Goal: Information Seeking & Learning: Learn about a topic

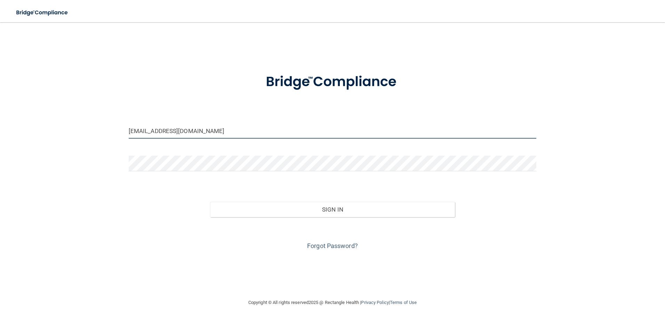
click at [238, 135] on input "pofsinmi@yahoo.com" at bounding box center [333, 131] width 408 height 16
click at [240, 134] on input "pofsinmi@yahoo.com" at bounding box center [333, 131] width 408 height 16
drag, startPoint x: 166, startPoint y: 126, endPoint x: 142, endPoint y: 127, distance: 24.3
click at [142, 127] on input "pofsinmi@yahoo.com" at bounding box center [333, 131] width 408 height 16
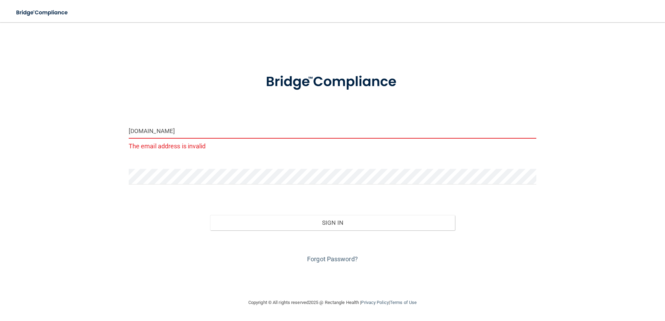
drag, startPoint x: 171, startPoint y: 126, endPoint x: 126, endPoint y: 131, distance: 45.8
click at [126, 131] on div "pofsoo.com The email address is invalid" at bounding box center [332, 140] width 418 height 34
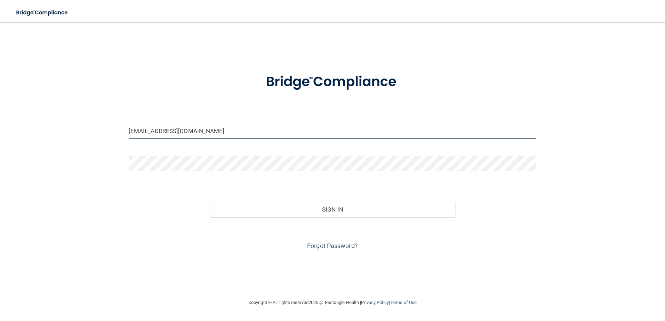
type input "[EMAIL_ADDRESS][DOMAIN_NAME]"
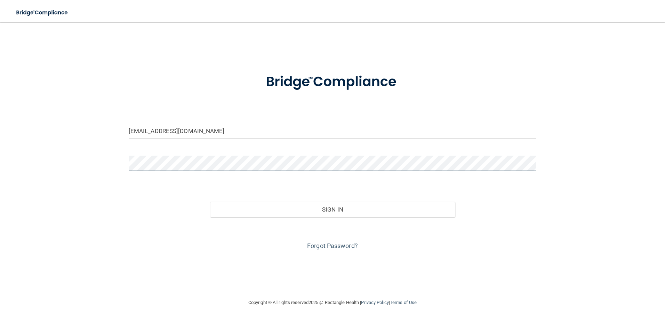
click at [210, 202] on button "Sign In" at bounding box center [332, 209] width 245 height 15
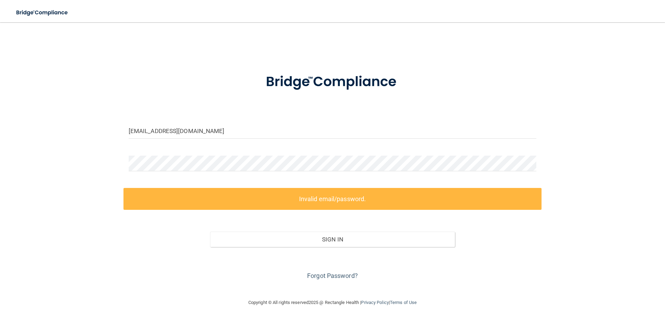
drag, startPoint x: 339, startPoint y: 269, endPoint x: 336, endPoint y: 274, distance: 6.3
click at [339, 269] on div "Forgot Password?" at bounding box center [332, 264] width 418 height 35
click at [334, 276] on link "Forgot Password?" at bounding box center [332, 275] width 51 height 7
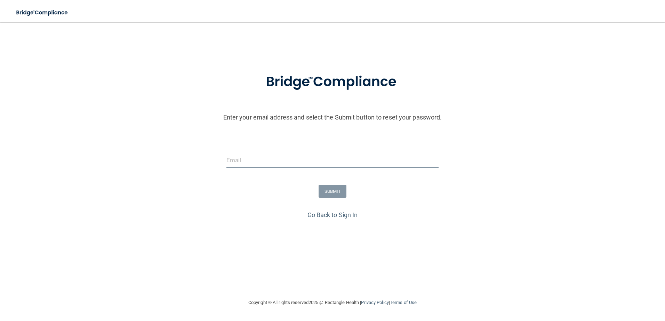
click at [260, 158] on input "email" at bounding box center [332, 161] width 212 height 16
type input "[EMAIL_ADDRESS][DOMAIN_NAME]"
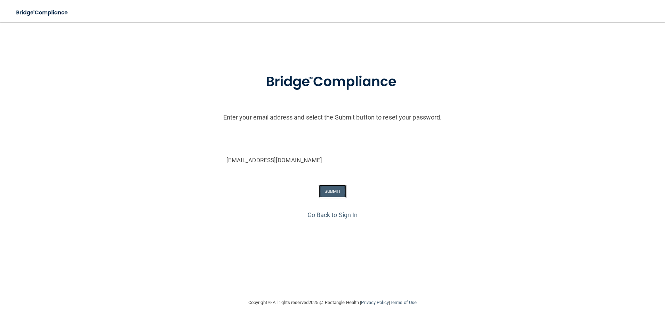
click at [331, 195] on button "SUBMIT" at bounding box center [332, 191] width 28 height 13
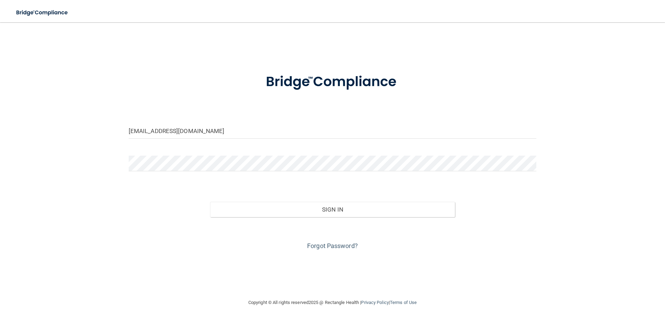
click at [159, 143] on div "pofsinmi@yahoo.com" at bounding box center [332, 133] width 418 height 21
drag, startPoint x: 158, startPoint y: 135, endPoint x: 175, endPoint y: 135, distance: 17.4
click at [158, 135] on input "pofsinmi@yahoo.com" at bounding box center [333, 131] width 408 height 16
drag, startPoint x: 196, startPoint y: 136, endPoint x: 67, endPoint y: 123, distance: 130.3
click at [67, 123] on div "pofsinmi@yahoo.com Invalid email/password. You don't have permission to access …" at bounding box center [332, 160] width 637 height 262
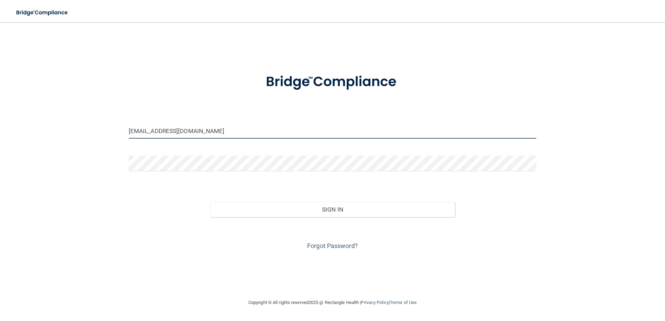
type input "[EMAIL_ADDRESS][DOMAIN_NAME]"
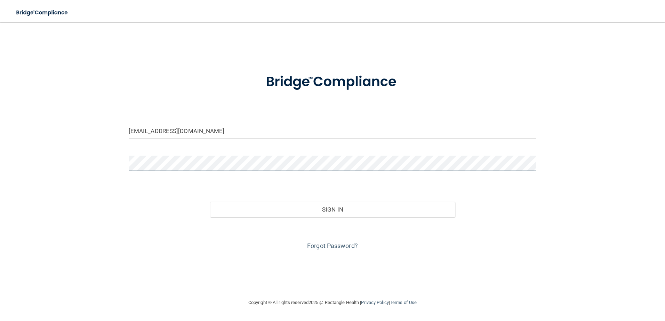
click at [210, 202] on button "Sign In" at bounding box center [332, 209] width 245 height 15
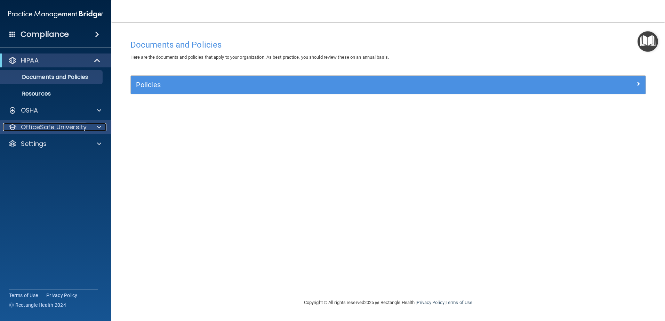
click at [53, 123] on p "OfficeSafe University" at bounding box center [54, 127] width 66 height 8
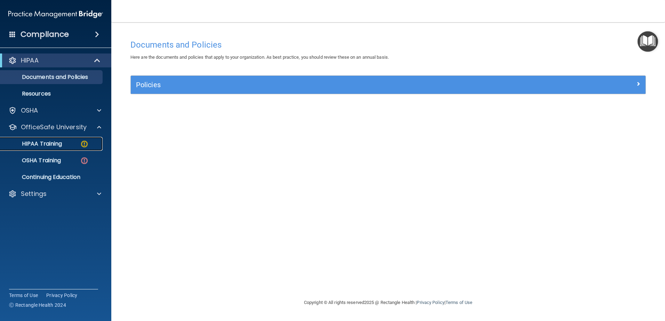
click at [62, 143] on p "HIPAA Training" at bounding box center [33, 143] width 57 height 7
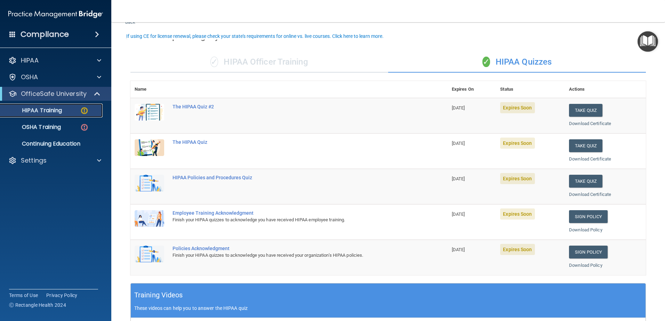
scroll to position [35, 0]
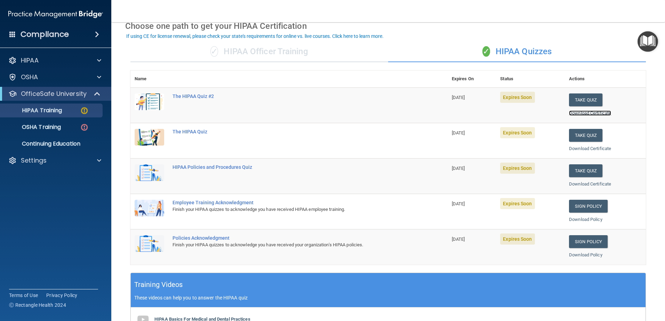
click at [581, 114] on link "Download Certificate" at bounding box center [590, 113] width 42 height 5
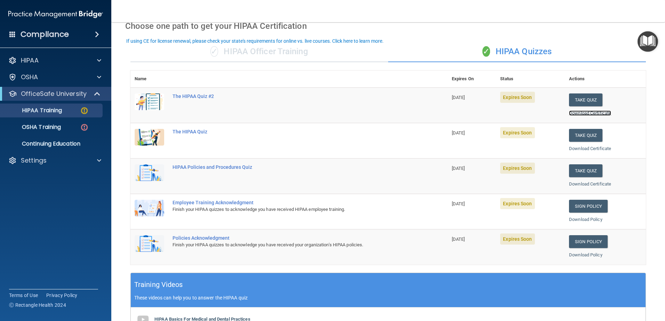
scroll to position [0, 0]
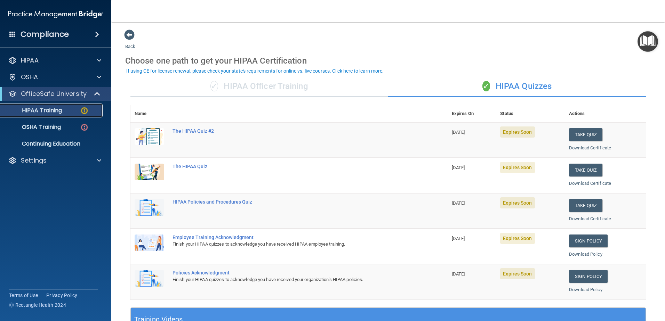
click at [49, 115] on link "HIPAA Training" at bounding box center [47, 111] width 109 height 14
click at [290, 89] on div "✓ HIPAA Officer Training" at bounding box center [259, 86] width 258 height 21
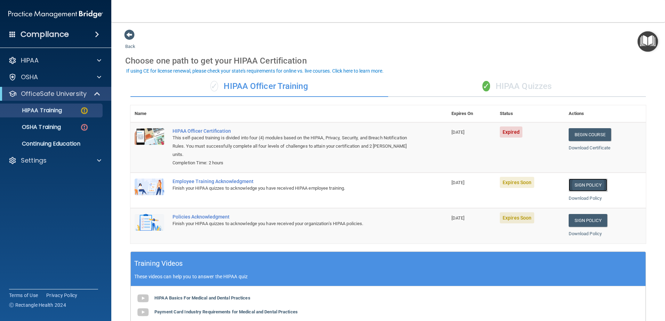
click at [582, 184] on link "Sign Policy" at bounding box center [587, 185] width 39 height 13
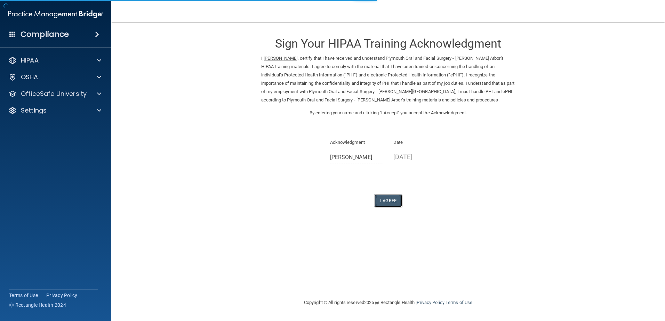
click at [392, 198] on button "I Agree" at bounding box center [388, 200] width 28 height 13
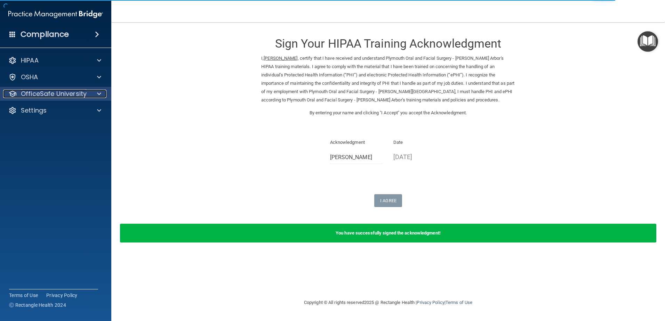
click at [71, 92] on p "OfficeSafe University" at bounding box center [54, 94] width 66 height 8
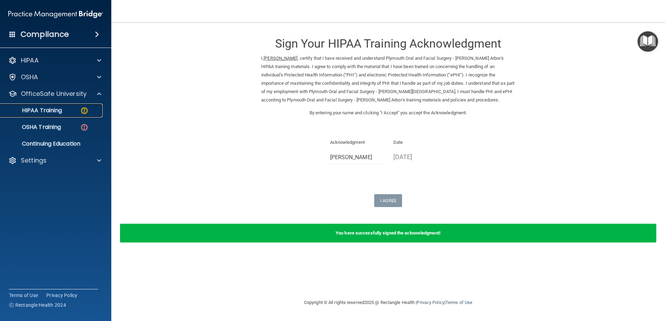
click at [82, 110] on img at bounding box center [84, 110] width 9 height 9
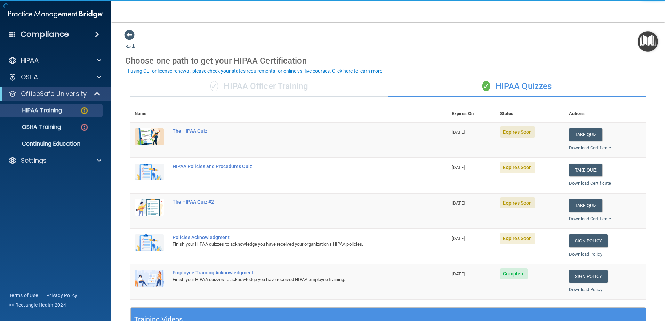
click at [208, 95] on div "✓ HIPAA Officer Training" at bounding box center [259, 86] width 258 height 21
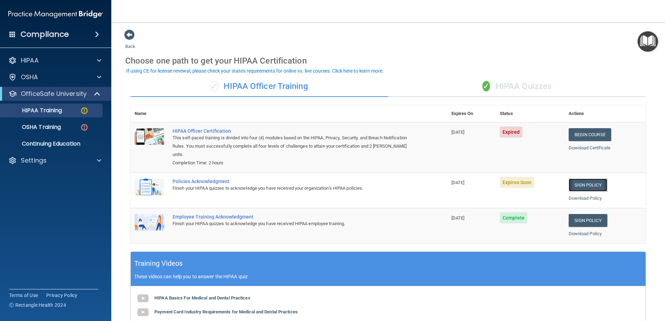
click at [568, 186] on link "Sign Policy" at bounding box center [587, 185] width 39 height 13
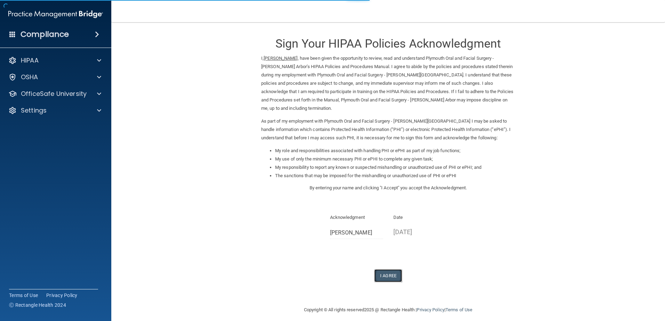
click at [394, 269] on button "I Agree" at bounding box center [388, 275] width 28 height 13
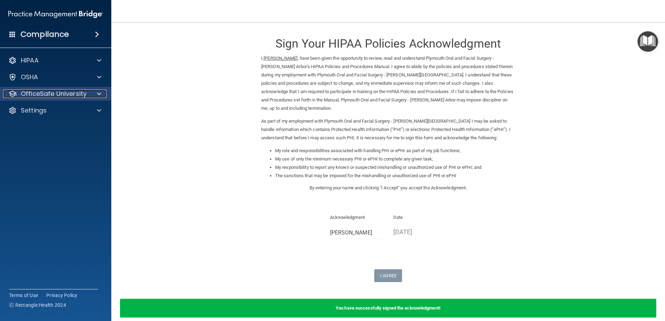
click at [85, 90] on p "OfficeSafe University" at bounding box center [54, 94] width 66 height 8
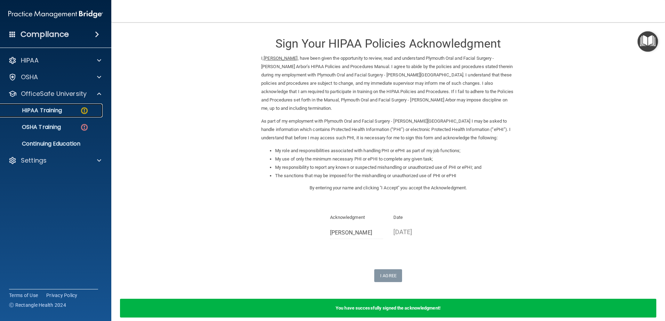
click at [76, 111] on div "HIPAA Training" at bounding box center [52, 110] width 95 height 7
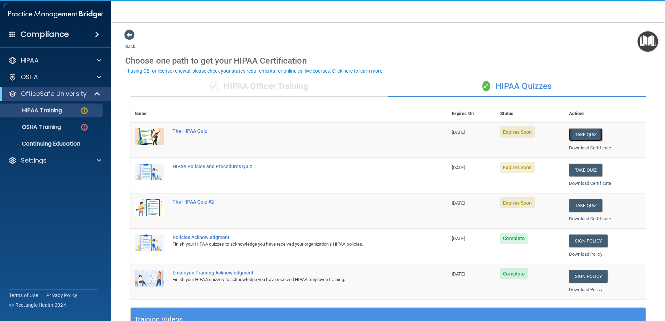
click at [580, 135] on button "Take Quiz" at bounding box center [585, 134] width 33 height 13
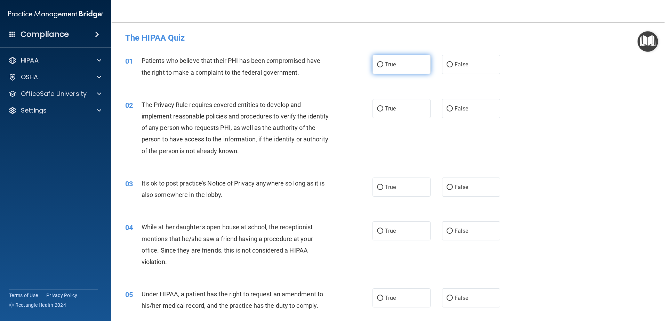
click at [402, 66] on label "True" at bounding box center [401, 64] width 58 height 19
click at [383, 66] on input "True" at bounding box center [380, 64] width 6 height 5
radio input "true"
click at [455, 191] on label "False" at bounding box center [471, 187] width 58 height 19
click at [453, 190] on input "False" at bounding box center [449, 187] width 6 height 5
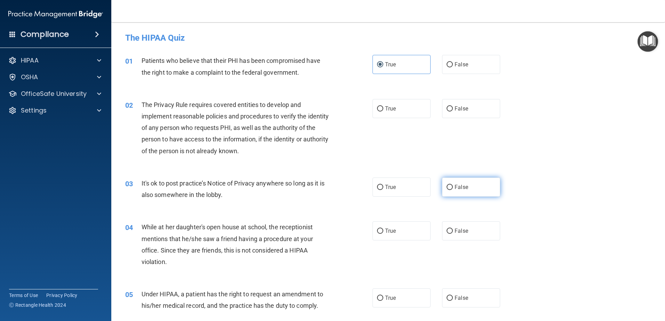
radio input "true"
click at [401, 113] on label "True" at bounding box center [401, 108] width 58 height 19
click at [383, 112] on input "True" at bounding box center [380, 108] width 6 height 5
radio input "true"
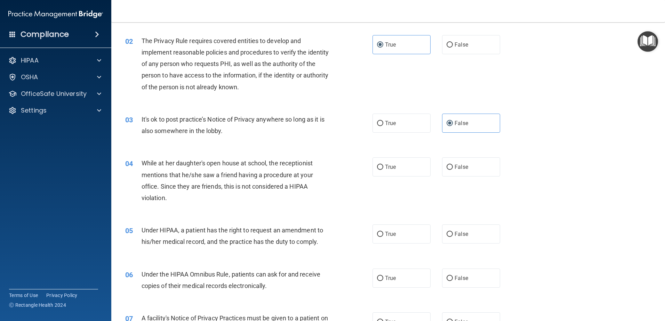
scroll to position [70, 0]
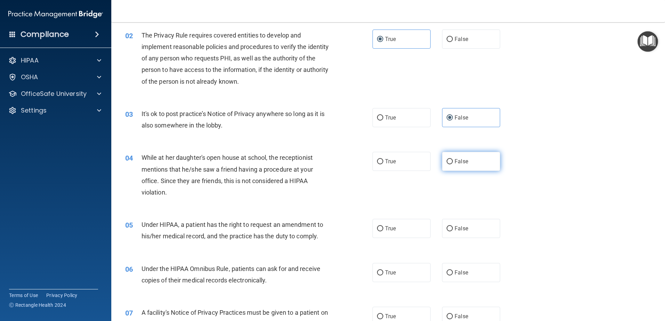
click at [454, 159] on span "False" at bounding box center [461, 161] width 14 height 7
click at [452, 159] on input "False" at bounding box center [449, 161] width 6 height 5
radio input "true"
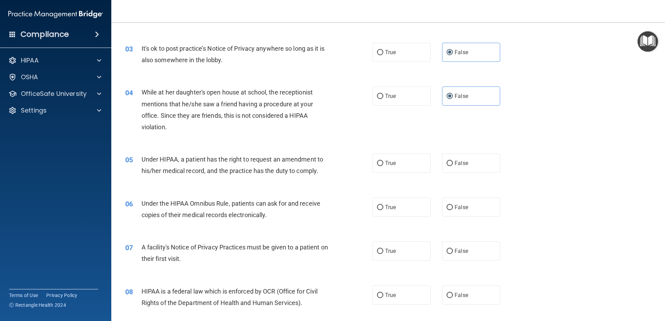
scroll to position [139, 0]
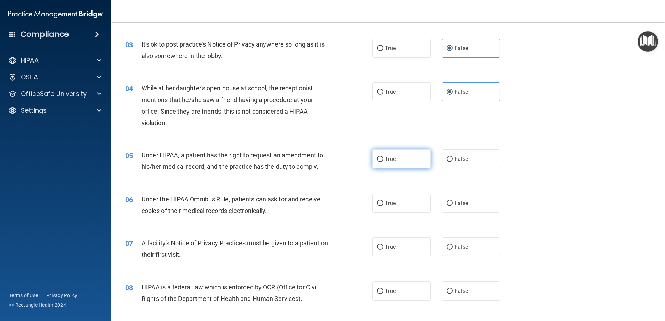
click at [397, 156] on label "True" at bounding box center [401, 158] width 58 height 19
click at [383, 157] on input "True" at bounding box center [380, 159] width 6 height 5
radio input "true"
click at [454, 155] on label "False" at bounding box center [471, 158] width 58 height 19
click at [453, 157] on input "False" at bounding box center [449, 159] width 6 height 5
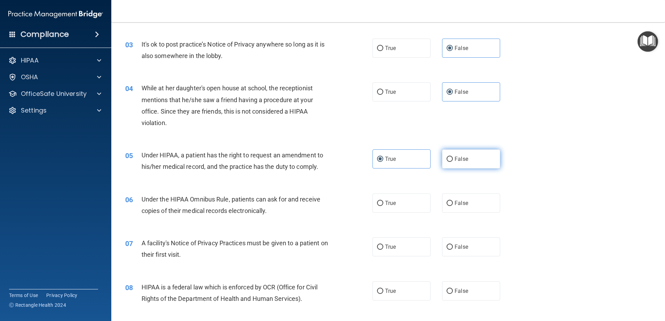
radio input "true"
radio input "false"
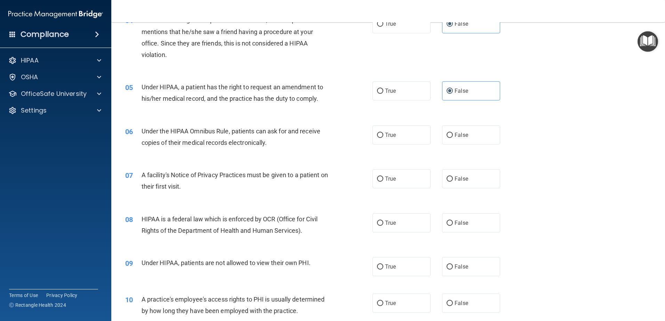
scroll to position [209, 0]
click at [385, 132] on span "True" at bounding box center [390, 133] width 11 height 7
click at [383, 132] on input "True" at bounding box center [380, 133] width 6 height 5
radio input "true"
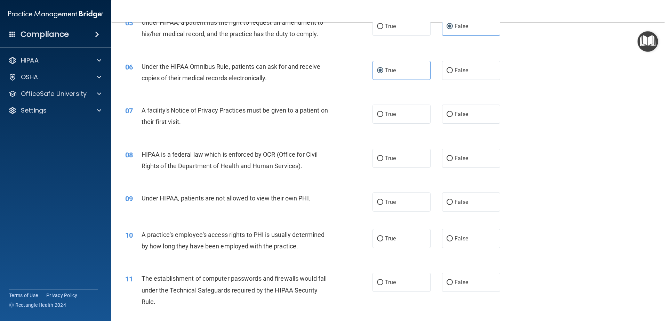
scroll to position [278, 0]
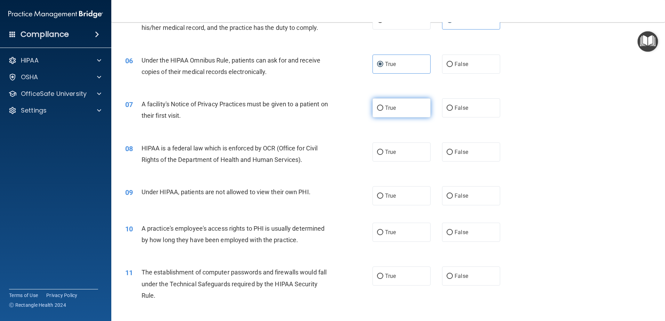
click at [383, 115] on label "True" at bounding box center [401, 107] width 58 height 19
click at [383, 111] on input "True" at bounding box center [380, 108] width 6 height 5
radio input "true"
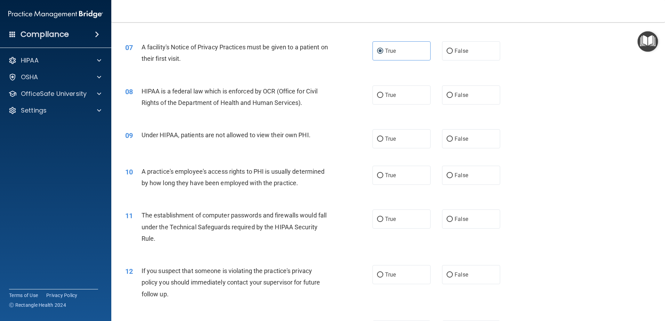
scroll to position [348, 0]
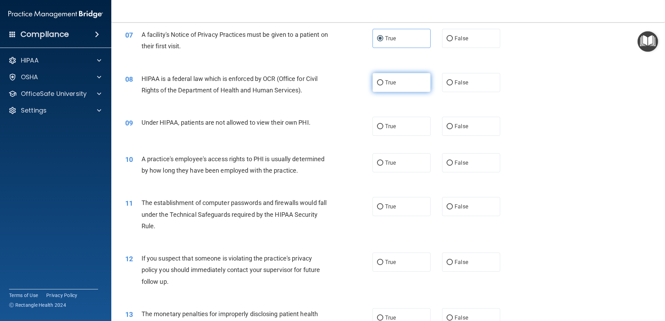
click at [381, 86] on label "True" at bounding box center [401, 82] width 58 height 19
click at [381, 86] on input "True" at bounding box center [380, 82] width 6 height 5
radio input "true"
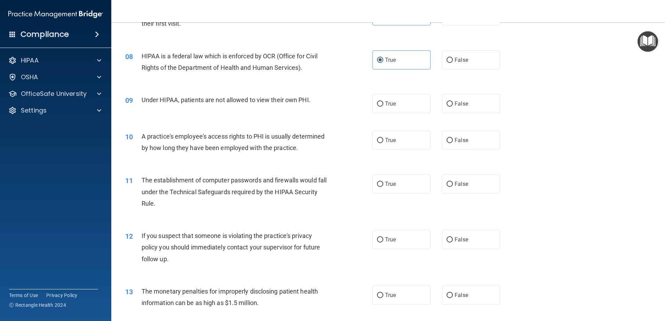
scroll to position [382, 0]
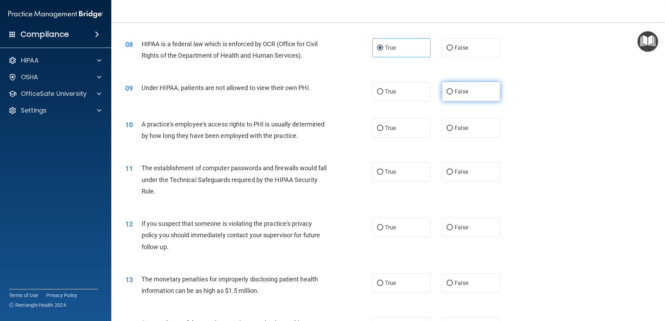
click at [455, 97] on label "False" at bounding box center [471, 91] width 58 height 19
click at [453, 95] on input "False" at bounding box center [449, 91] width 6 height 5
radio input "true"
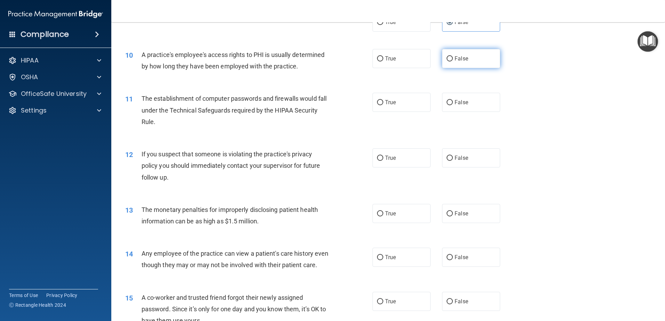
click at [456, 62] on label "False" at bounding box center [471, 58] width 58 height 19
click at [453, 62] on input "False" at bounding box center [449, 58] width 6 height 5
radio input "true"
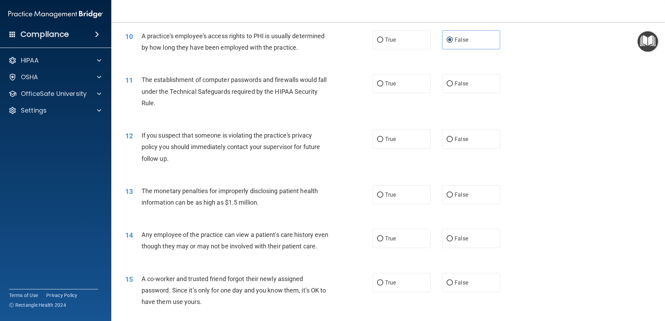
scroll to position [487, 0]
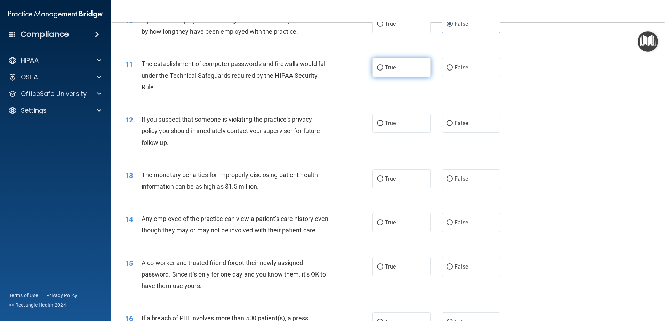
click at [377, 66] on input "True" at bounding box center [380, 67] width 6 height 5
radio input "true"
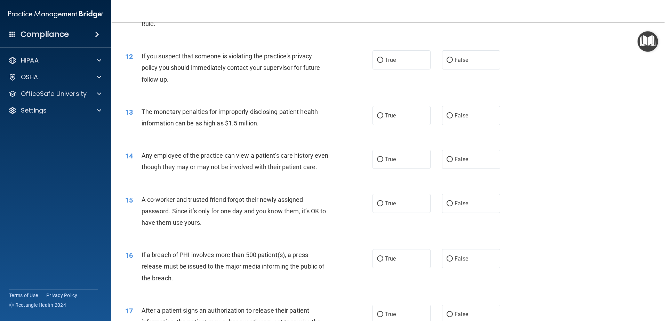
scroll to position [556, 0]
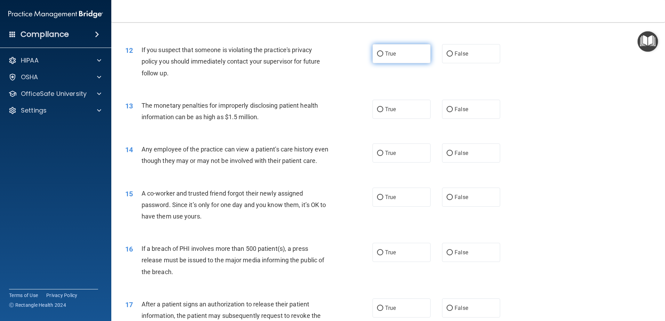
click at [381, 48] on label "True" at bounding box center [401, 53] width 58 height 19
click at [381, 51] on input "True" at bounding box center [380, 53] width 6 height 5
radio input "true"
click at [378, 111] on input "True" at bounding box center [380, 109] width 6 height 5
radio input "true"
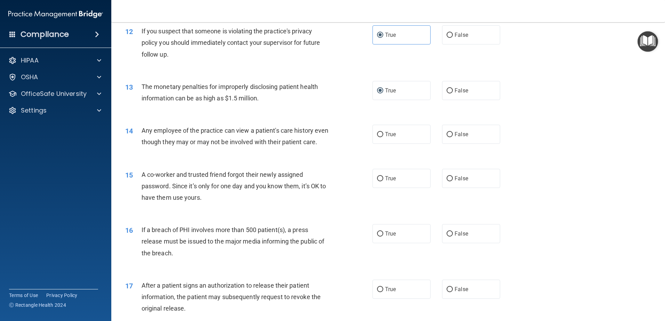
scroll to position [626, 0]
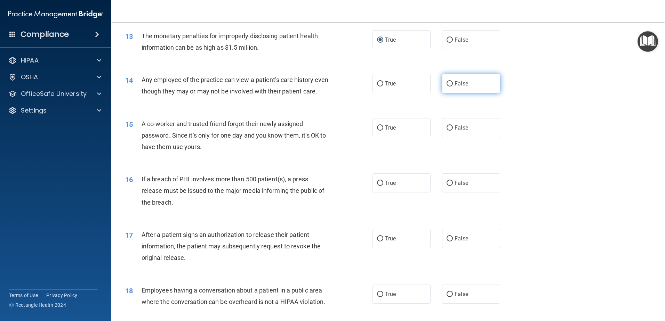
click at [454, 82] on span "False" at bounding box center [461, 83] width 14 height 7
click at [453, 82] on input "False" at bounding box center [449, 83] width 6 height 5
radio input "true"
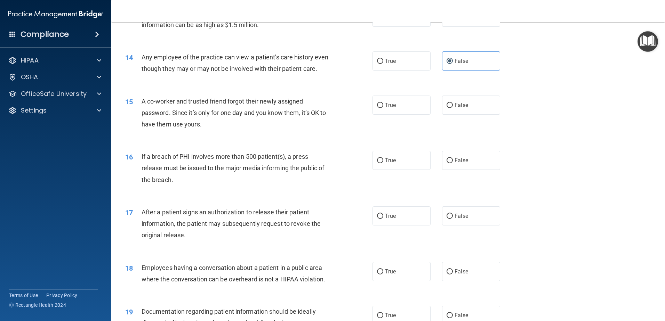
scroll to position [660, 0]
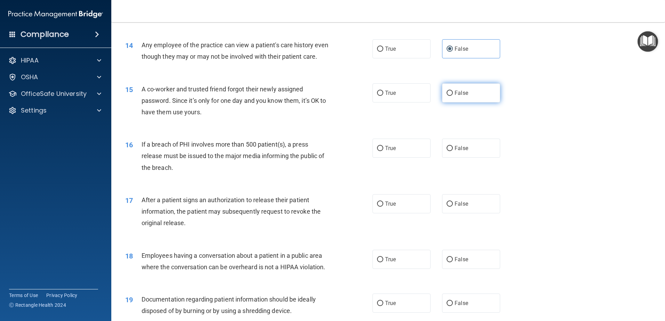
click at [457, 96] on span "False" at bounding box center [461, 93] width 14 height 7
click at [453, 96] on input "False" at bounding box center [449, 93] width 6 height 5
radio input "true"
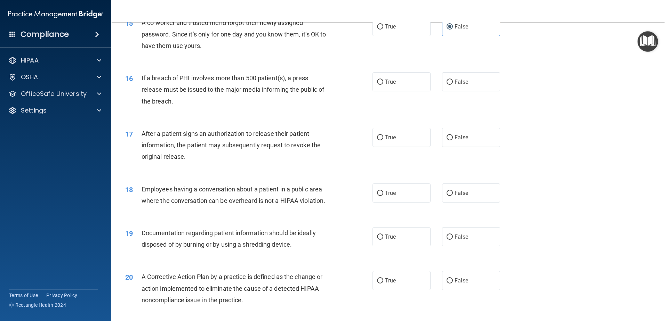
scroll to position [730, 0]
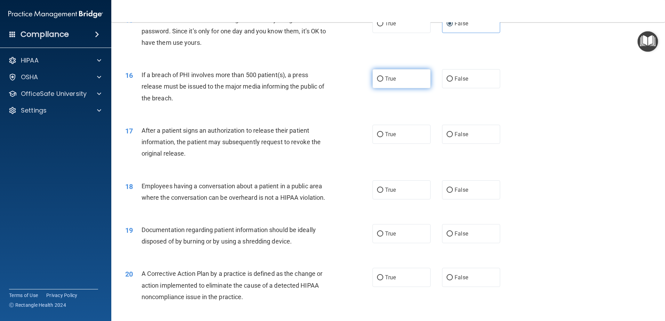
click at [379, 82] on input "True" at bounding box center [380, 78] width 6 height 5
radio input "true"
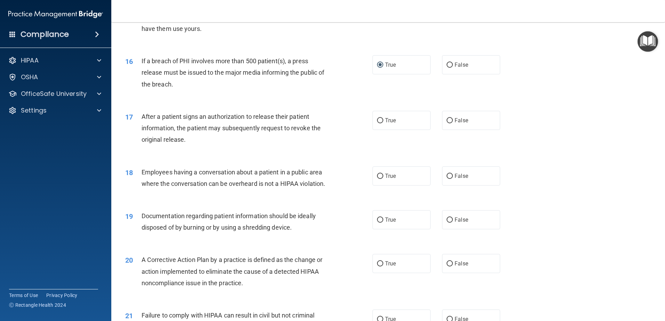
scroll to position [765, 0]
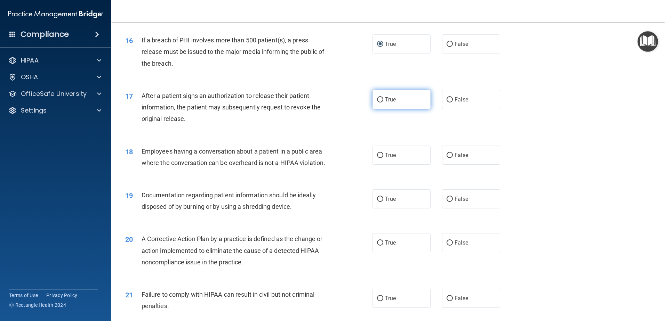
drag, startPoint x: 392, startPoint y: 115, endPoint x: 389, endPoint y: 117, distance: 3.6
click at [392, 109] on label "True" at bounding box center [401, 99] width 58 height 19
click at [383, 103] on input "True" at bounding box center [380, 99] width 6 height 5
radio input "true"
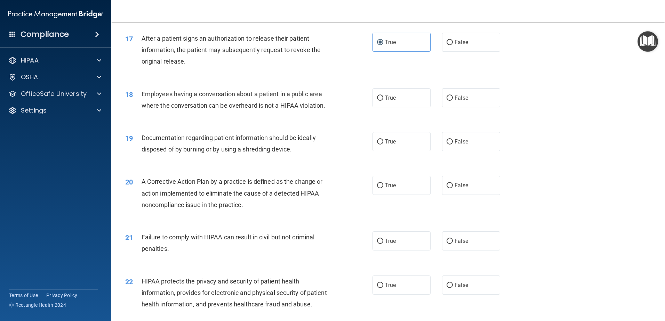
scroll to position [834, 0]
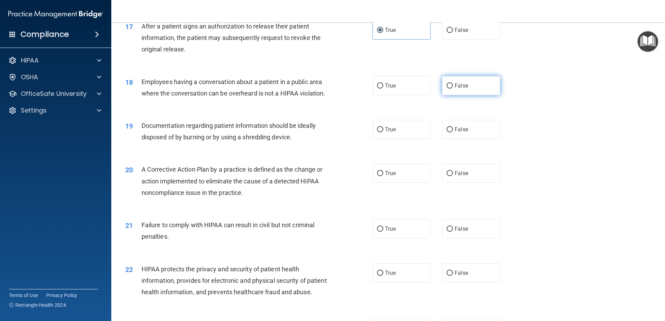
click at [455, 91] on label "False" at bounding box center [471, 85] width 58 height 19
click at [453, 89] on input "False" at bounding box center [449, 85] width 6 height 5
radio input "true"
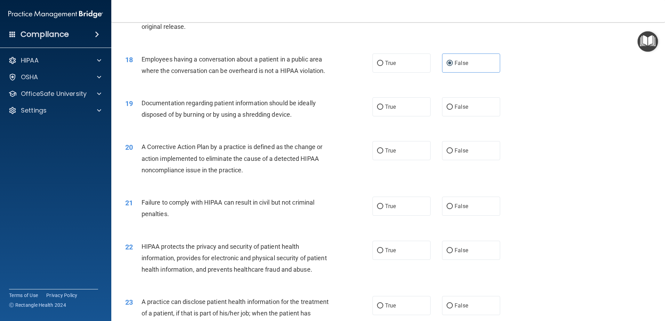
scroll to position [869, 0]
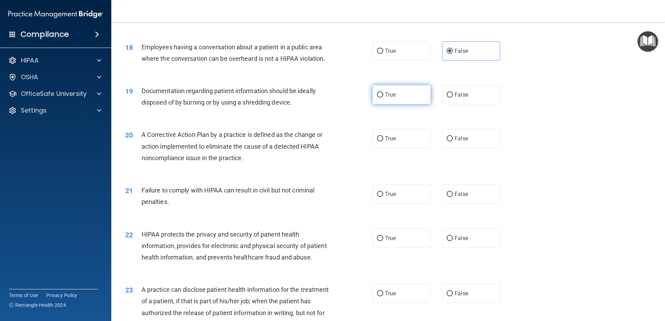
click at [389, 98] on span "True" at bounding box center [390, 94] width 11 height 7
click at [383, 98] on input "True" at bounding box center [380, 94] width 6 height 5
radio input "true"
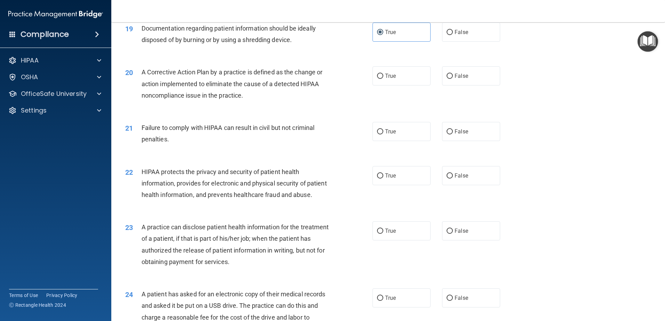
scroll to position [939, 0]
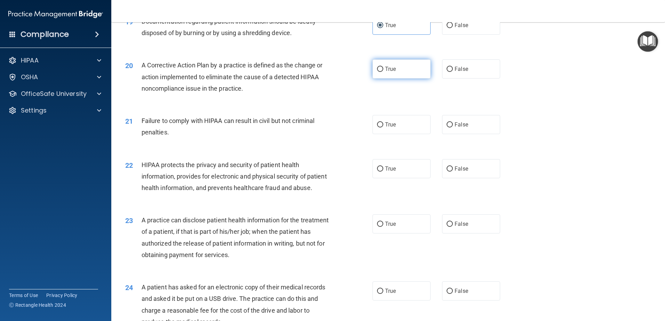
click at [375, 77] on label "True" at bounding box center [401, 68] width 58 height 19
click at [377, 72] on input "True" at bounding box center [380, 69] width 6 height 5
radio input "true"
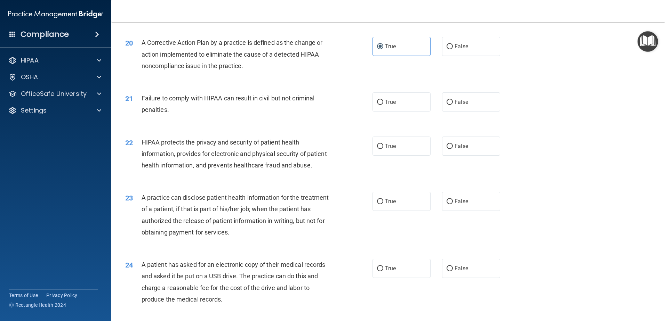
scroll to position [973, 0]
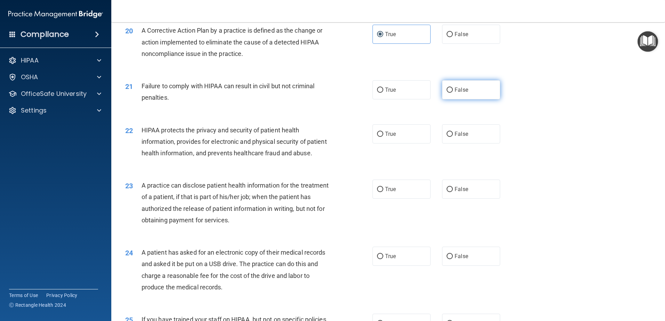
click at [455, 93] on span "False" at bounding box center [461, 90] width 14 height 7
click at [453, 93] on input "False" at bounding box center [449, 90] width 6 height 5
radio input "true"
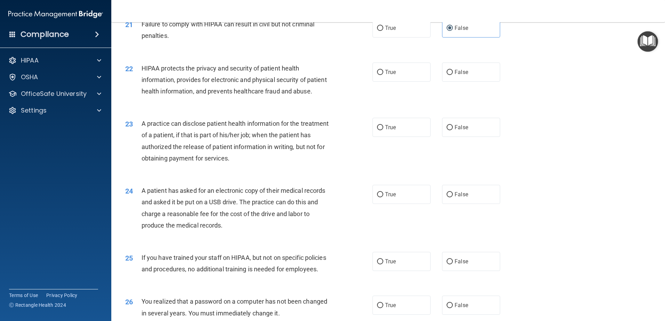
scroll to position [1043, 0]
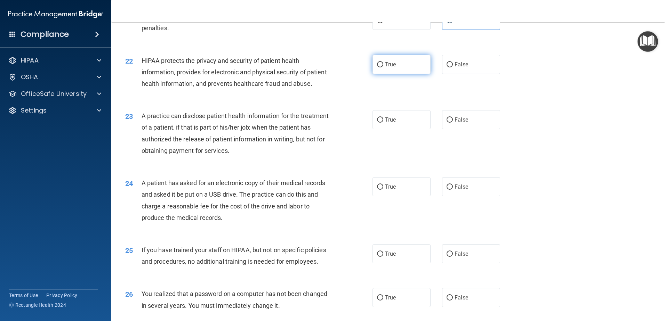
click at [390, 74] on label "True" at bounding box center [401, 64] width 58 height 19
click at [383, 67] on input "True" at bounding box center [380, 64] width 6 height 5
radio input "true"
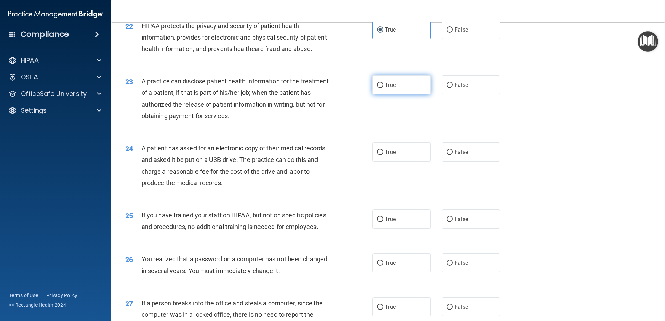
click at [388, 88] on span "True" at bounding box center [390, 85] width 11 height 7
click at [383, 88] on input "True" at bounding box center [380, 85] width 6 height 5
radio input "true"
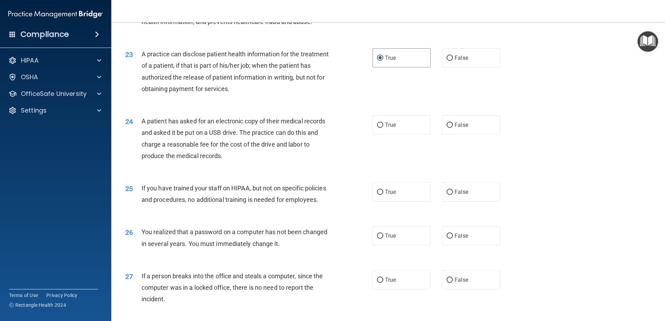
scroll to position [1147, 0]
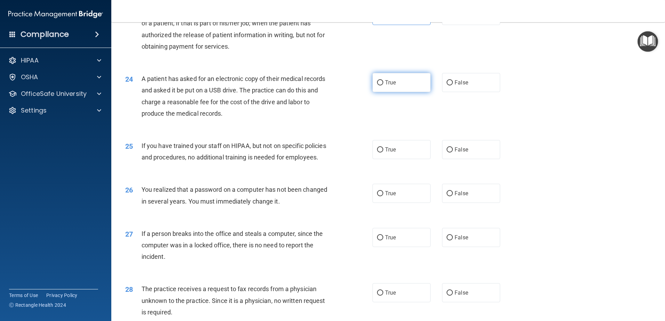
click at [389, 86] on span "True" at bounding box center [390, 82] width 11 height 7
click at [383, 86] on input "True" at bounding box center [380, 82] width 6 height 5
radio input "true"
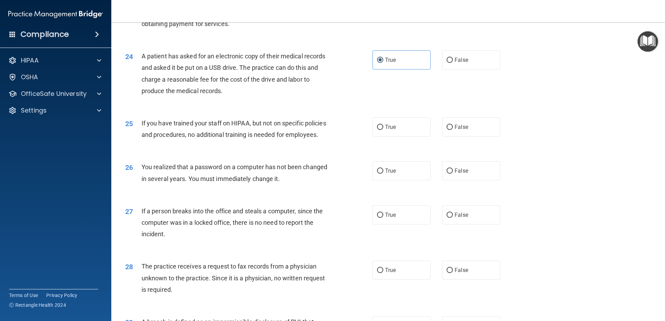
scroll to position [1182, 0]
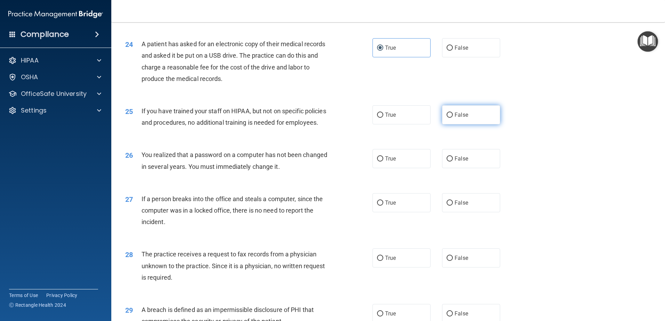
click at [466, 124] on label "False" at bounding box center [471, 114] width 58 height 19
click at [453, 118] on input "False" at bounding box center [449, 115] width 6 height 5
radio input "true"
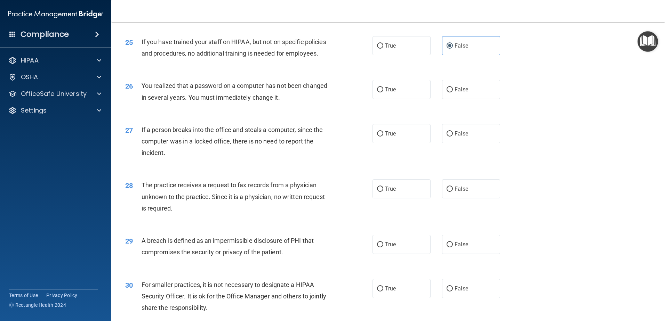
scroll to position [1251, 0]
click at [395, 99] on label "True" at bounding box center [401, 89] width 58 height 19
click at [383, 92] on input "True" at bounding box center [380, 89] width 6 height 5
radio input "true"
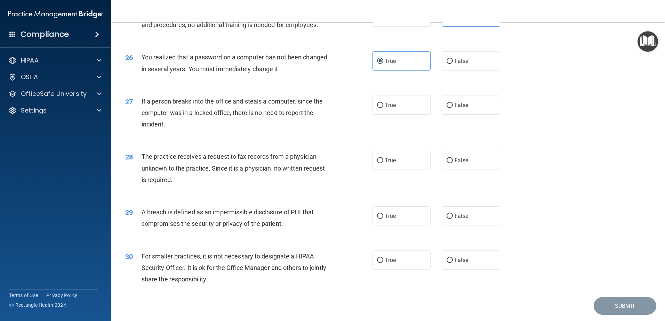
scroll to position [1321, 0]
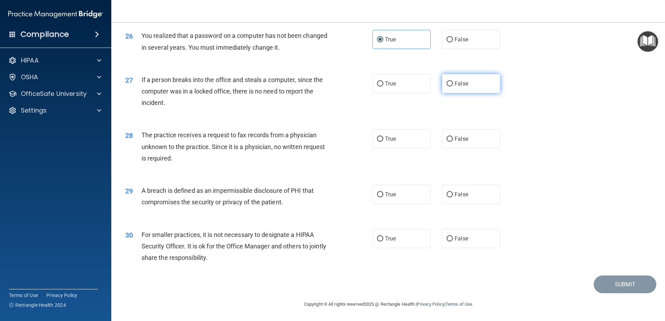
click at [446, 87] on input "False" at bounding box center [449, 83] width 6 height 5
radio input "true"
click at [442, 139] on label "False" at bounding box center [471, 138] width 58 height 19
click at [446, 139] on input "False" at bounding box center [449, 139] width 6 height 5
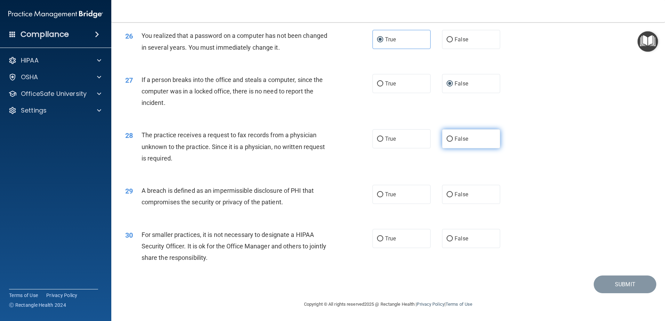
radio input "true"
click at [378, 200] on label "True" at bounding box center [401, 194] width 58 height 19
click at [378, 197] on input "True" at bounding box center [380, 194] width 6 height 5
radio input "true"
click at [450, 241] on label "False" at bounding box center [471, 238] width 58 height 19
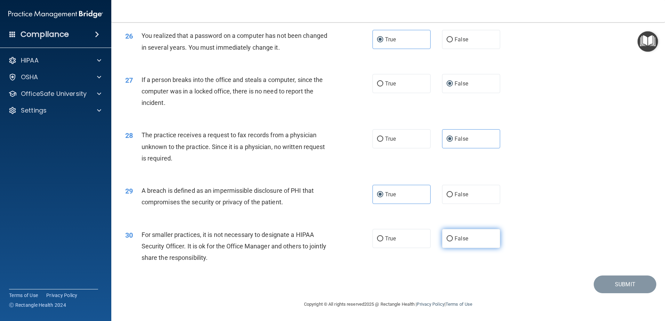
click at [450, 241] on input "False" at bounding box center [449, 238] width 6 height 5
radio input "true"
click at [604, 278] on button "Submit" at bounding box center [624, 285] width 63 height 18
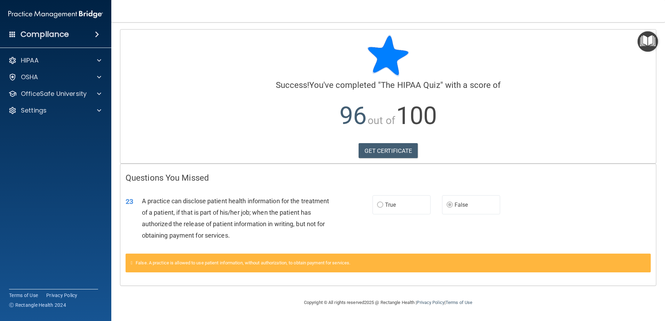
click at [375, 209] on label "True" at bounding box center [401, 204] width 58 height 19
click at [381, 150] on link "GET CERTIFICATE" at bounding box center [387, 150] width 59 height 15
click at [87, 92] on div "OfficeSafe University" at bounding box center [46, 94] width 86 height 8
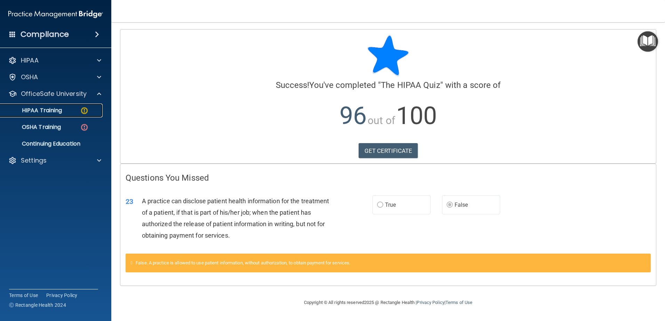
click at [50, 113] on p "HIPAA Training" at bounding box center [33, 110] width 57 height 7
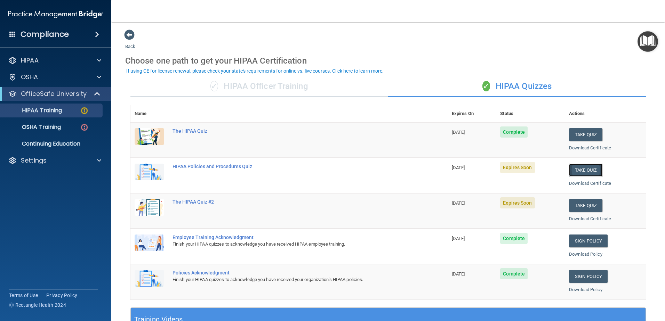
click at [569, 168] on button "Take Quiz" at bounding box center [585, 170] width 33 height 13
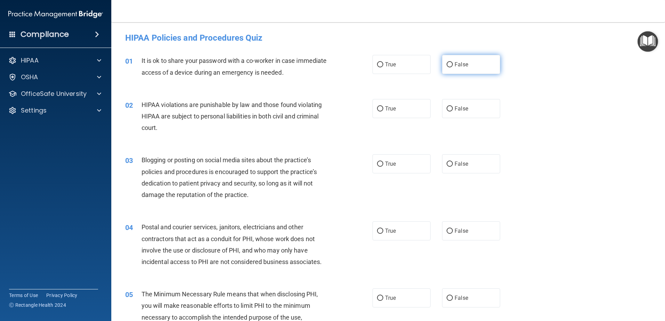
click at [463, 69] on label "False" at bounding box center [471, 64] width 58 height 19
click at [453, 67] on input "False" at bounding box center [449, 64] width 6 height 5
radio input "true"
click at [386, 108] on span "True" at bounding box center [390, 108] width 11 height 7
click at [383, 108] on input "True" at bounding box center [380, 108] width 6 height 5
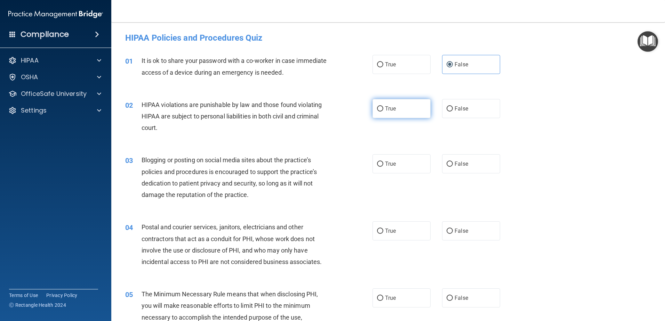
radio input "true"
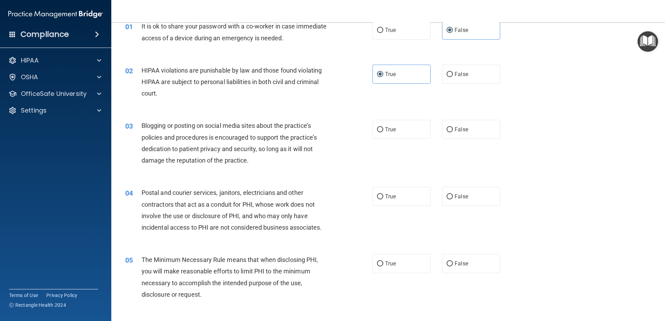
scroll to position [35, 0]
click at [473, 131] on label "False" at bounding box center [471, 129] width 58 height 19
click at [453, 131] on input "False" at bounding box center [449, 129] width 6 height 5
radio input "true"
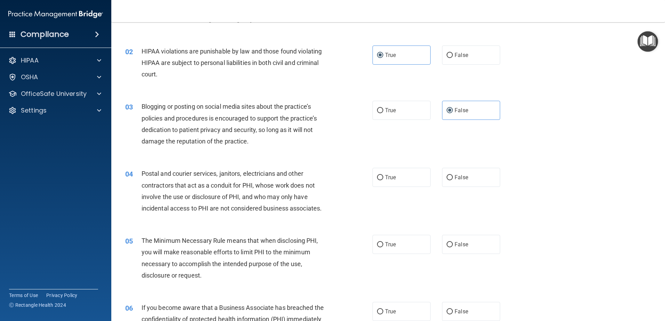
scroll to position [70, 0]
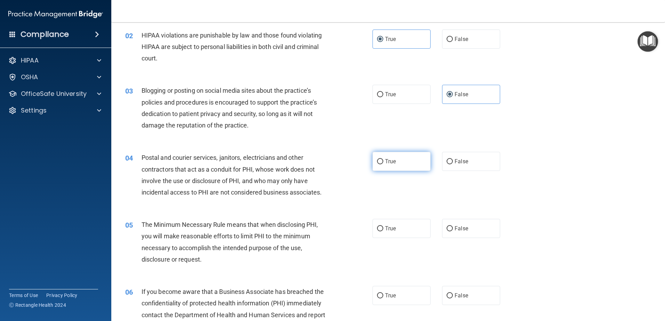
click at [393, 163] on span "True" at bounding box center [390, 161] width 11 height 7
click at [383, 163] on input "True" at bounding box center [380, 161] width 6 height 5
radio input "true"
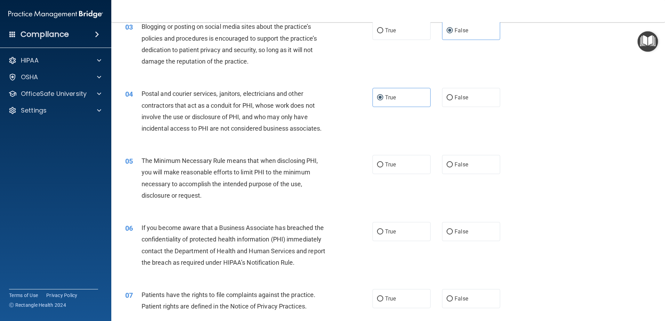
scroll to position [139, 0]
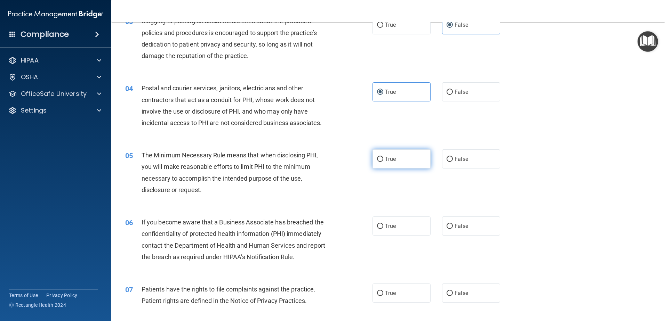
click at [396, 162] on label "True" at bounding box center [401, 158] width 58 height 19
click at [383, 162] on input "True" at bounding box center [380, 159] width 6 height 5
radio input "true"
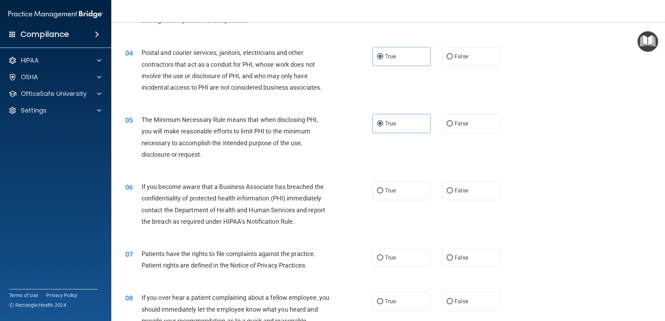
scroll to position [209, 0]
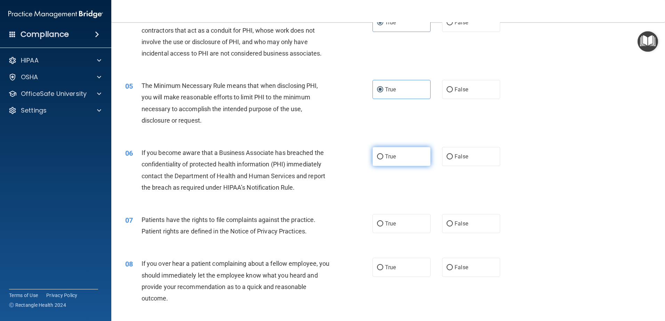
click at [393, 156] on span "True" at bounding box center [390, 156] width 11 height 7
click at [383, 156] on input "True" at bounding box center [380, 156] width 6 height 5
radio input "true"
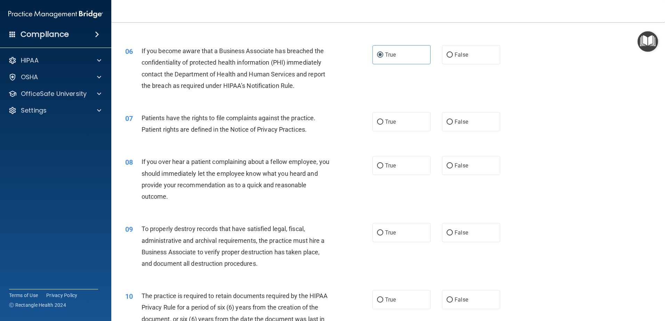
scroll to position [313, 0]
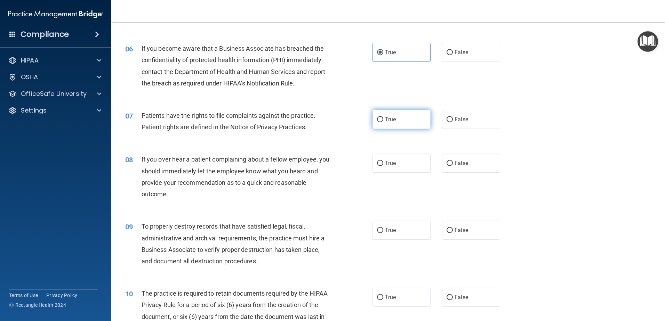
click at [394, 128] on label "True" at bounding box center [401, 119] width 58 height 19
click at [383, 122] on input "True" at bounding box center [380, 119] width 6 height 5
radio input "true"
click at [479, 162] on label "False" at bounding box center [471, 163] width 58 height 19
click at [453, 162] on input "False" at bounding box center [449, 163] width 6 height 5
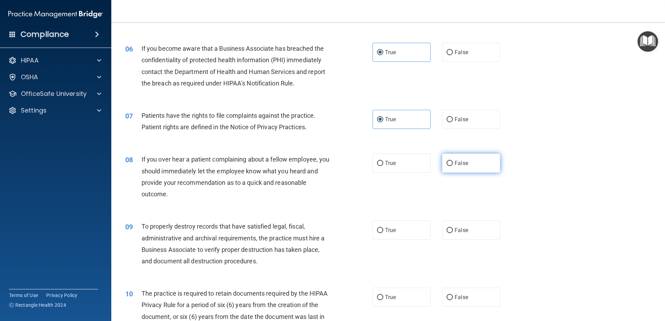
radio input "true"
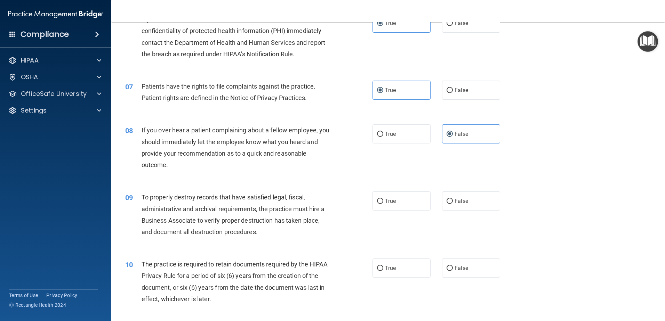
scroll to position [417, 0]
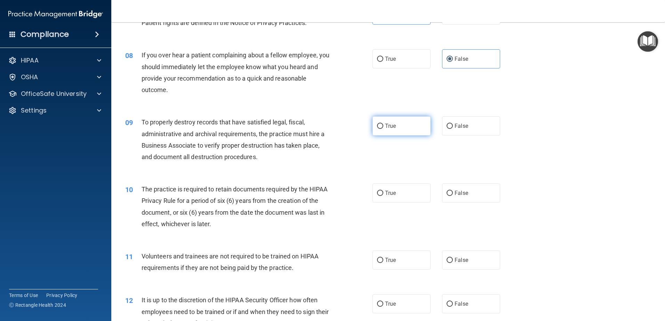
click at [378, 131] on label "True" at bounding box center [401, 125] width 58 height 19
click at [378, 129] on input "True" at bounding box center [380, 126] width 6 height 5
radio input "true"
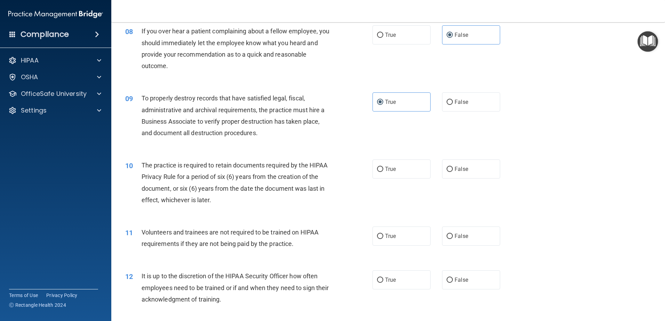
scroll to position [487, 0]
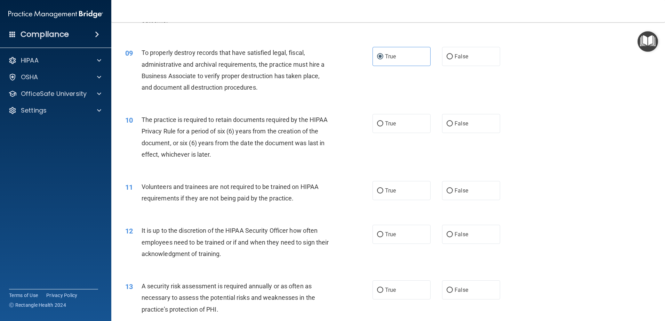
click at [365, 130] on div "10 The practice is required to retain documents required by the HIPAA Privacy R…" at bounding box center [249, 139] width 268 height 50
click at [377, 126] on input "True" at bounding box center [380, 123] width 6 height 5
radio input "true"
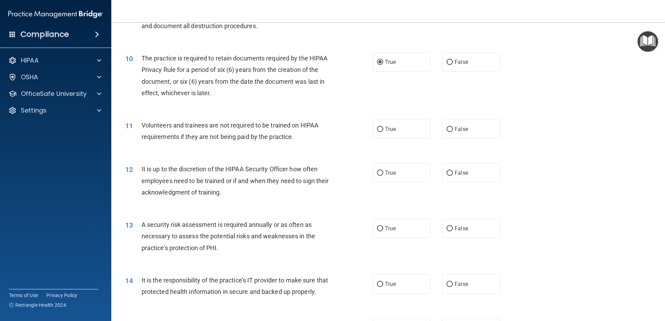
scroll to position [556, 0]
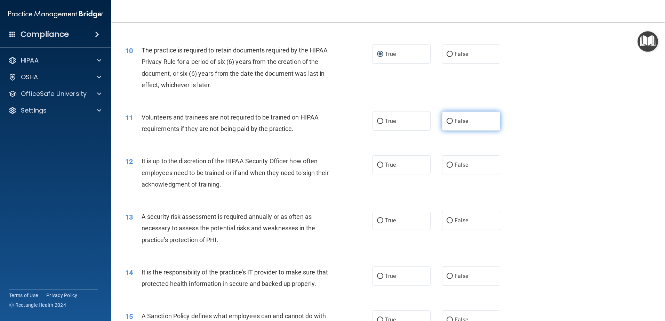
click at [446, 124] on label "False" at bounding box center [471, 121] width 58 height 19
click at [446, 124] on input "False" at bounding box center [449, 121] width 6 height 5
radio input "true"
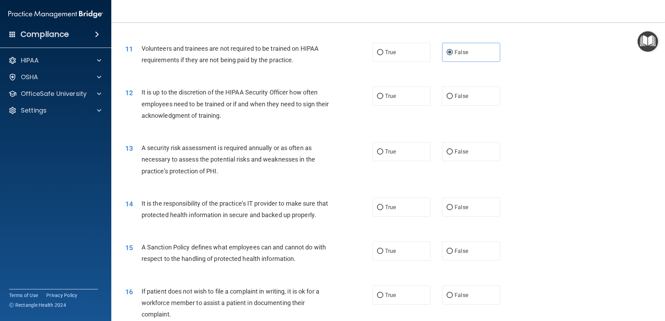
scroll to position [626, 0]
click at [469, 97] on label "False" at bounding box center [471, 95] width 58 height 19
click at [453, 97] on input "False" at bounding box center [449, 95] width 6 height 5
radio input "true"
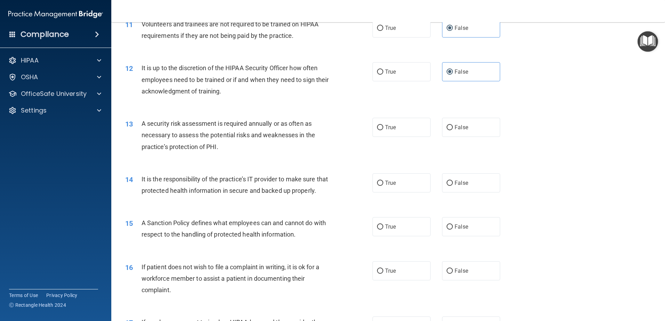
scroll to position [730, 0]
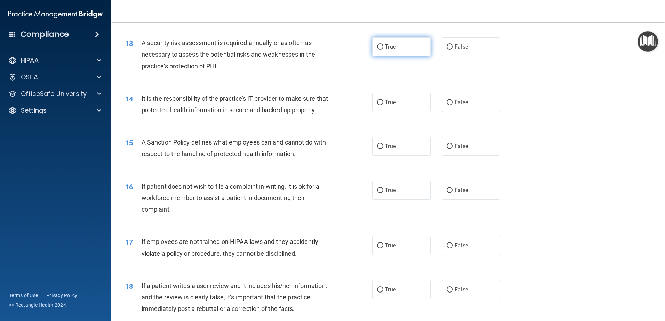
click at [409, 53] on label "True" at bounding box center [401, 46] width 58 height 19
click at [383, 50] on input "True" at bounding box center [380, 46] width 6 height 5
radio input "true"
click at [462, 105] on span "False" at bounding box center [461, 102] width 14 height 7
click at [453, 105] on input "False" at bounding box center [449, 102] width 6 height 5
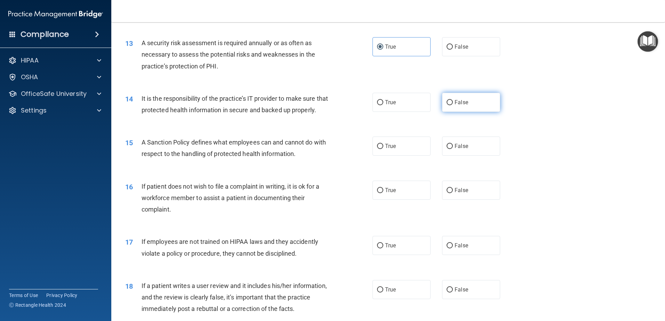
radio input "true"
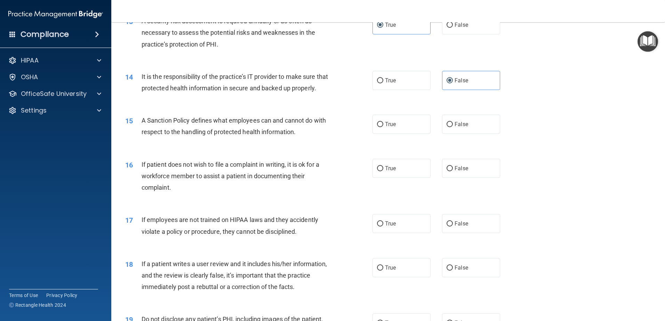
scroll to position [800, 0]
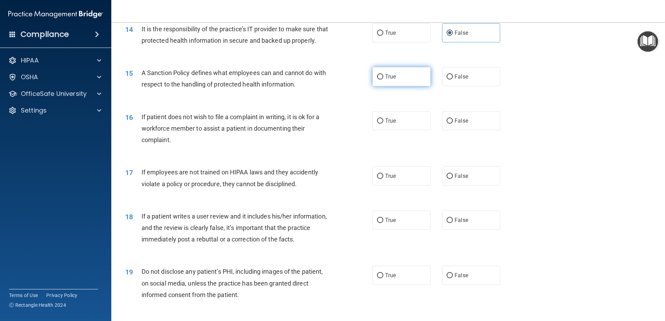
click at [373, 86] on label "True" at bounding box center [401, 76] width 58 height 19
click at [377, 80] on input "True" at bounding box center [380, 76] width 6 height 5
radio input "true"
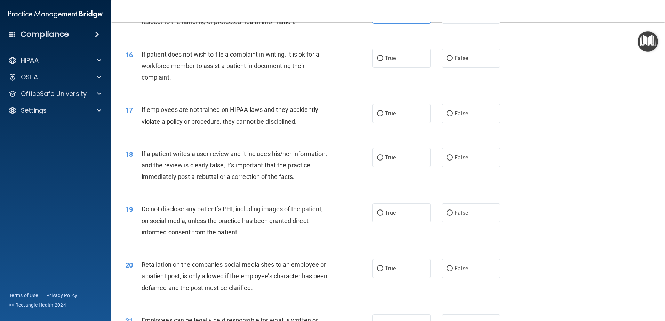
scroll to position [869, 0]
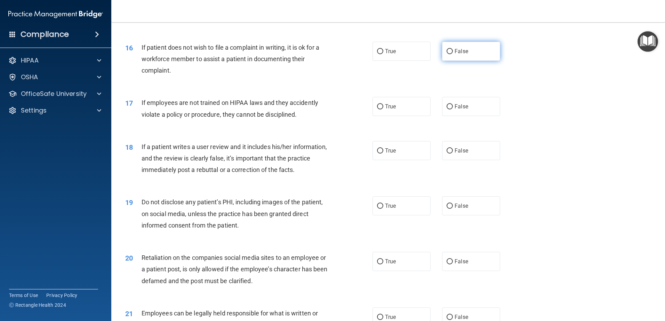
click at [482, 61] on label "False" at bounding box center [471, 51] width 58 height 19
click at [453, 54] on input "False" at bounding box center [449, 51] width 6 height 5
radio input "true"
click at [448, 116] on label "False" at bounding box center [471, 106] width 58 height 19
click at [448, 109] on input "False" at bounding box center [449, 106] width 6 height 5
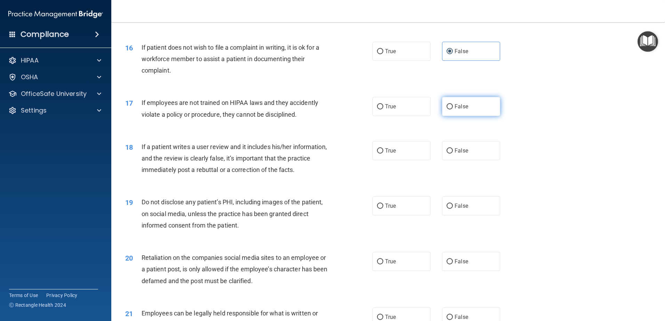
radio input "true"
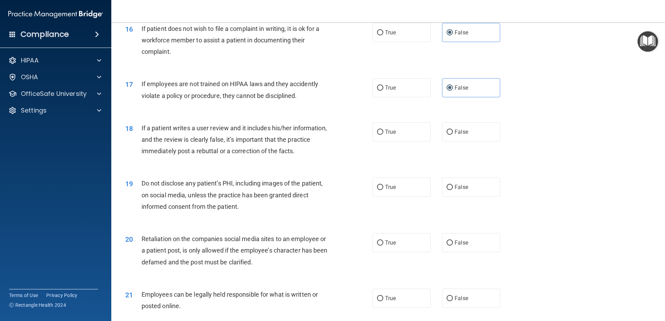
scroll to position [904, 0]
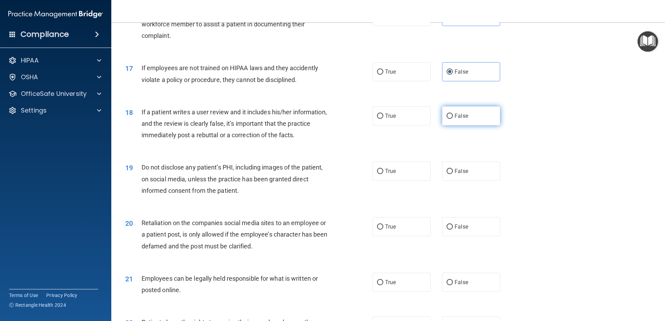
click at [448, 119] on input "False" at bounding box center [449, 116] width 6 height 5
radio input "true"
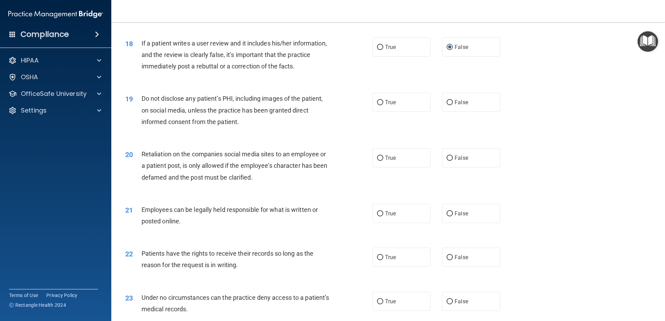
scroll to position [973, 0]
click at [386, 105] on span "True" at bounding box center [390, 101] width 11 height 7
click at [383, 105] on input "True" at bounding box center [380, 101] width 6 height 5
radio input "true"
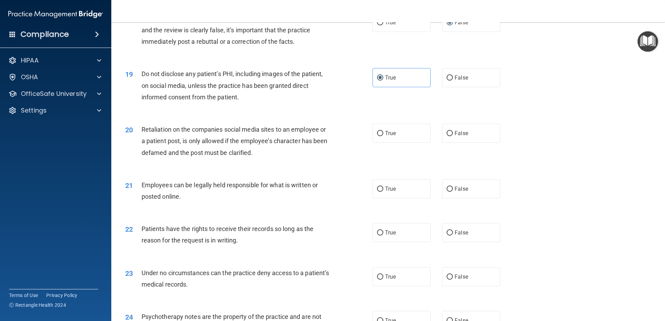
scroll to position [1043, 0]
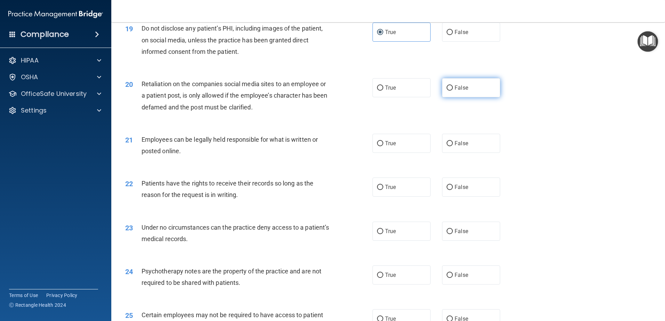
click at [448, 93] on label "False" at bounding box center [471, 87] width 58 height 19
click at [448, 91] on input "False" at bounding box center [449, 88] width 6 height 5
radio input "true"
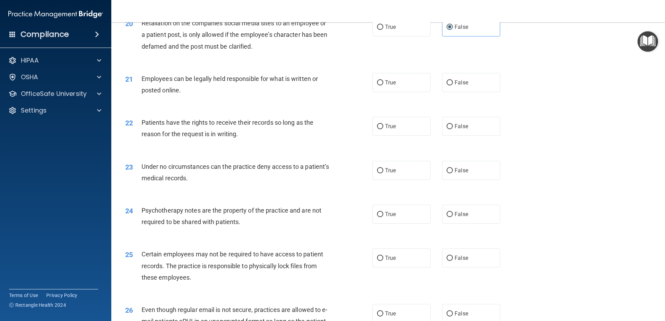
scroll to position [1112, 0]
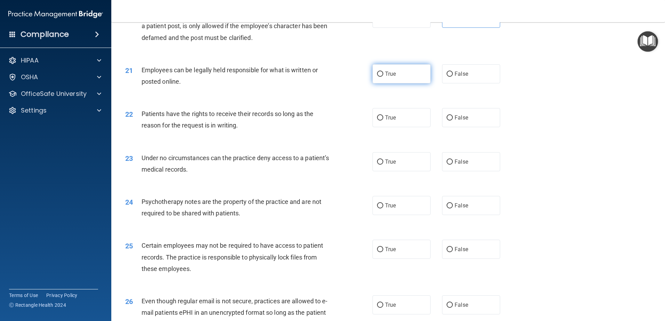
click at [403, 83] on label "True" at bounding box center [401, 73] width 58 height 19
click at [383, 77] on input "True" at bounding box center [380, 74] width 6 height 5
radio input "true"
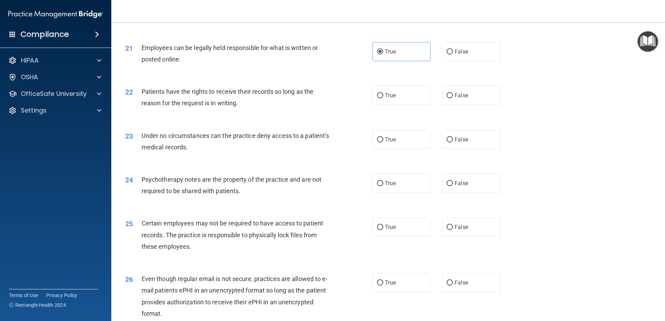
scroll to position [1147, 0]
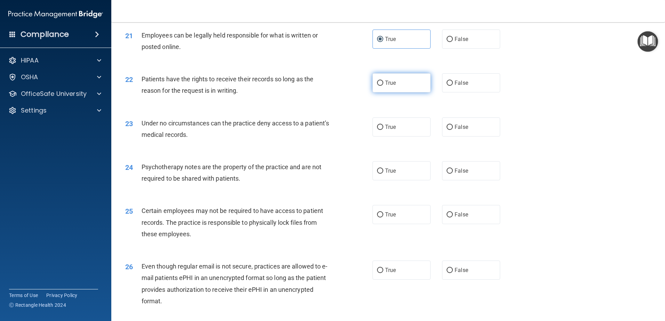
click at [379, 86] on input "True" at bounding box center [380, 83] width 6 height 5
radio input "true"
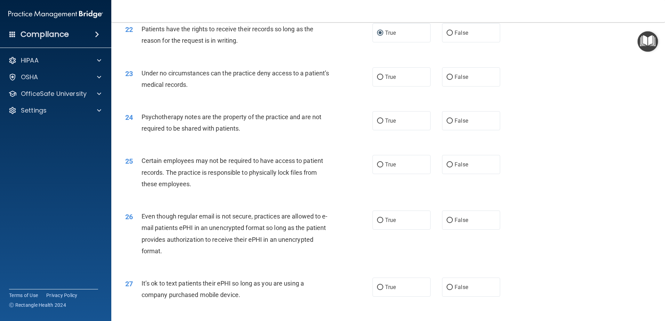
scroll to position [1217, 0]
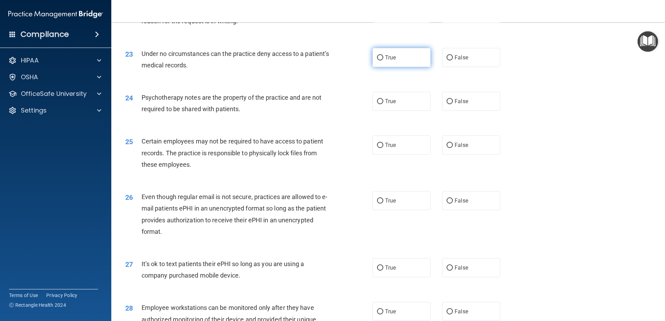
click at [380, 60] on input "True" at bounding box center [380, 57] width 6 height 5
radio input "true"
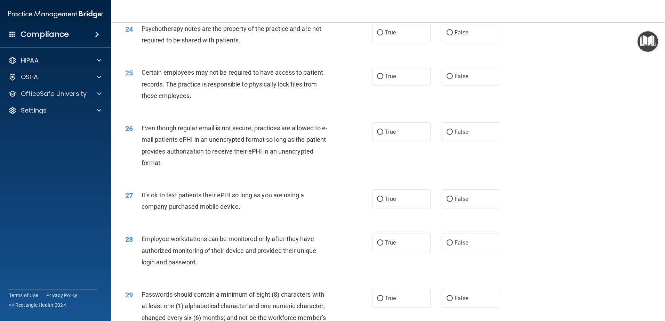
scroll to position [1286, 0]
click at [434, 41] on div "True False" at bounding box center [441, 31] width 139 height 19
click at [446, 41] on label "False" at bounding box center [471, 31] width 58 height 19
click at [446, 35] on input "False" at bounding box center [449, 32] width 6 height 5
radio input "true"
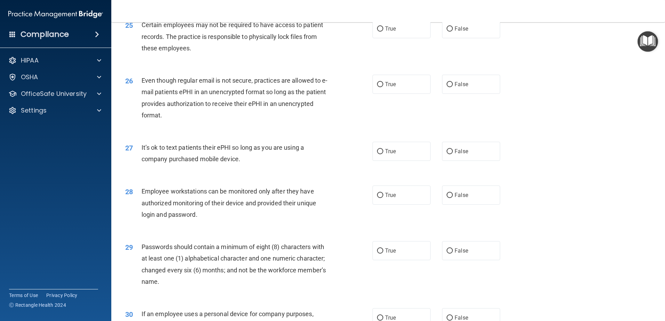
scroll to position [1321, 0]
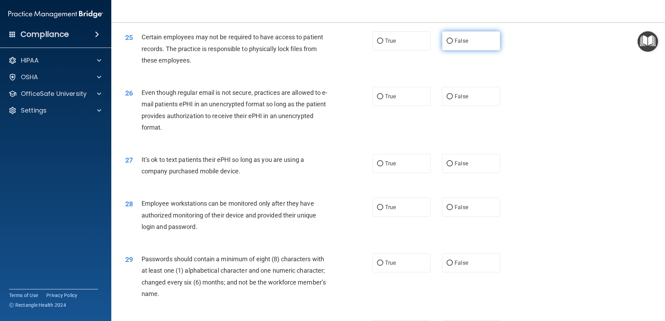
click at [446, 44] on input "False" at bounding box center [449, 41] width 6 height 5
radio input "true"
click at [477, 106] on label "False" at bounding box center [471, 96] width 58 height 19
click at [453, 99] on input "False" at bounding box center [449, 96] width 6 height 5
radio input "true"
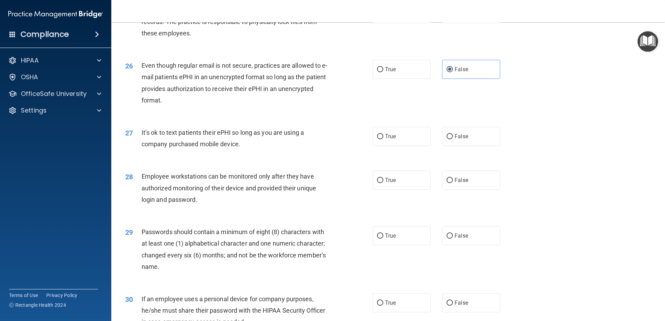
scroll to position [1390, 0]
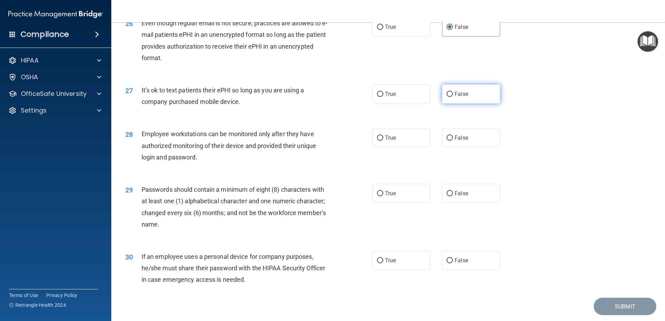
click at [444, 104] on label "False" at bounding box center [471, 93] width 58 height 19
click at [446, 97] on input "False" at bounding box center [449, 94] width 6 height 5
radio input "true"
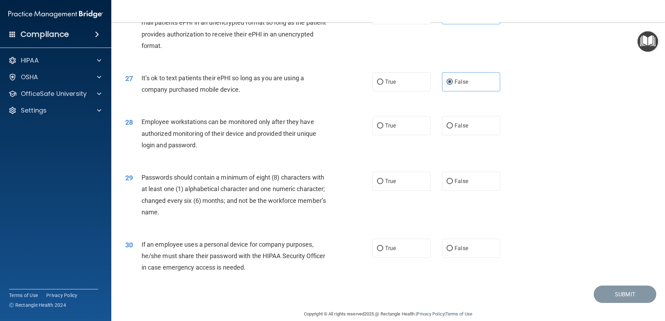
scroll to position [1424, 0]
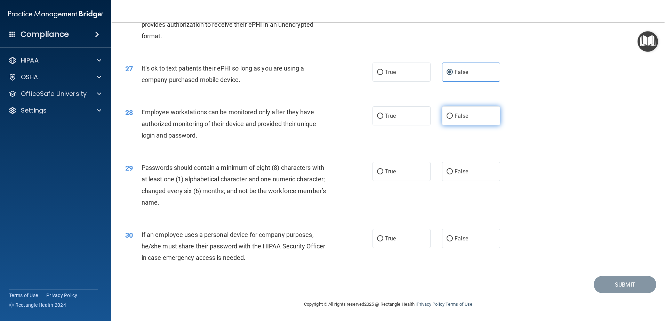
click at [461, 122] on label "False" at bounding box center [471, 115] width 58 height 19
click at [453, 119] on input "False" at bounding box center [449, 116] width 6 height 5
radio input "true"
click at [400, 177] on label "True" at bounding box center [401, 171] width 58 height 19
click at [383, 175] on input "True" at bounding box center [380, 171] width 6 height 5
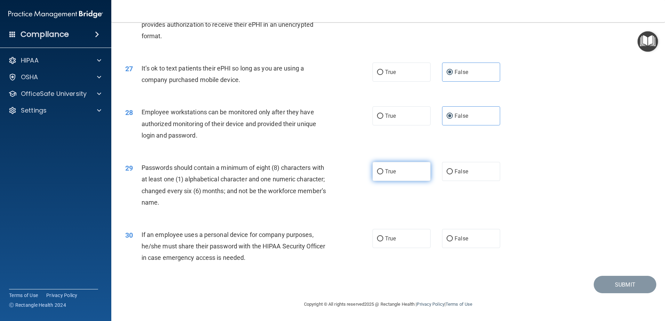
radio input "true"
click at [446, 241] on input "False" at bounding box center [449, 238] width 6 height 5
radio input "true"
drag, startPoint x: 643, startPoint y: 275, endPoint x: 638, endPoint y: 275, distance: 4.9
click at [638, 275] on div "30 If an employee uses a personal device for company purposes, he/she must shar…" at bounding box center [388, 248] width 536 height 56
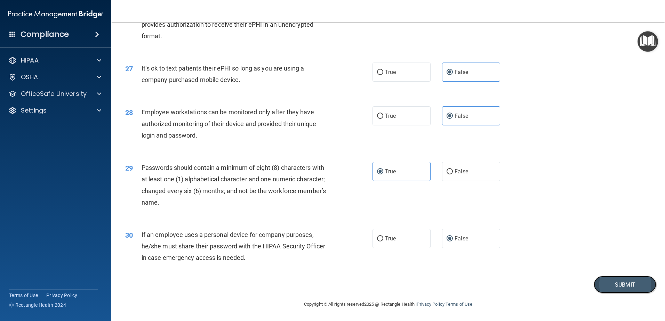
click at [616, 279] on button "Submit" at bounding box center [624, 285] width 63 height 18
click at [614, 283] on button "Submit" at bounding box center [624, 285] width 63 height 18
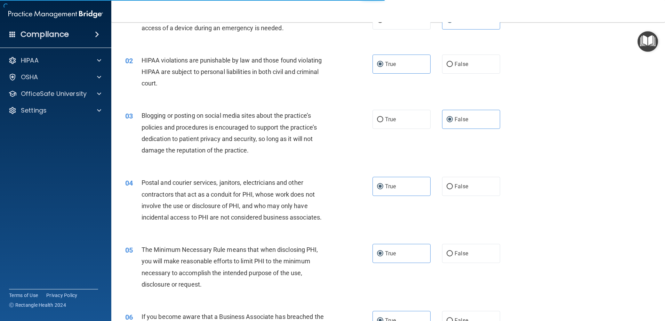
scroll to position [0, 0]
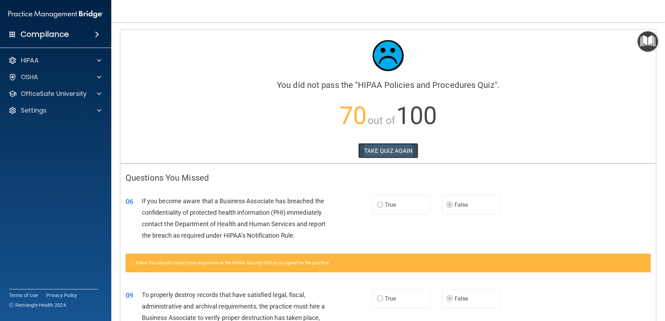
click at [359, 150] on button "TAKE QUIZ AGAIN" at bounding box center [388, 150] width 60 height 15
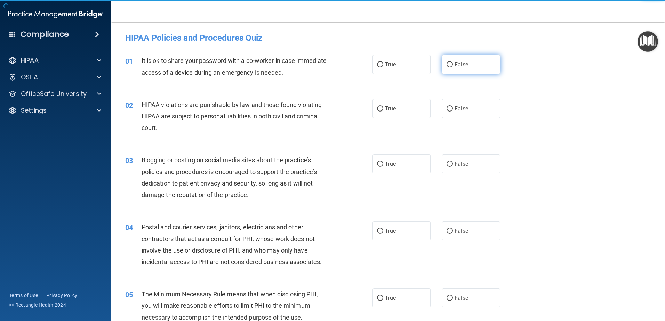
click at [458, 66] on span "False" at bounding box center [461, 64] width 14 height 7
click at [453, 66] on input "False" at bounding box center [449, 64] width 6 height 5
radio input "true"
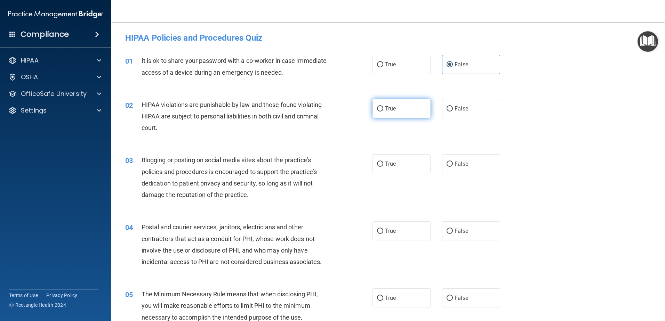
click at [390, 112] on label "True" at bounding box center [401, 108] width 58 height 19
click at [383, 112] on input "True" at bounding box center [380, 108] width 6 height 5
radio input "true"
click at [467, 168] on label "False" at bounding box center [471, 163] width 58 height 19
click at [453, 167] on input "False" at bounding box center [449, 164] width 6 height 5
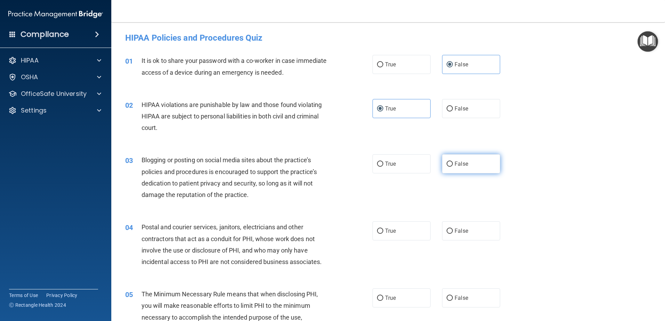
radio input "true"
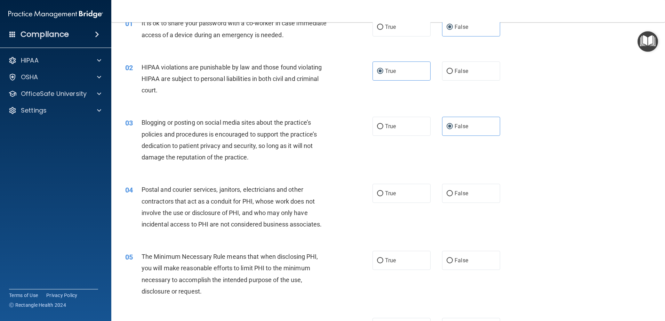
scroll to position [70, 0]
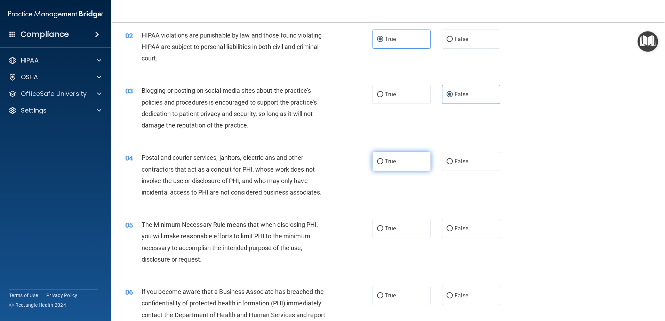
click at [373, 163] on label "True" at bounding box center [401, 161] width 58 height 19
click at [377, 163] on input "True" at bounding box center [380, 161] width 6 height 5
radio input "true"
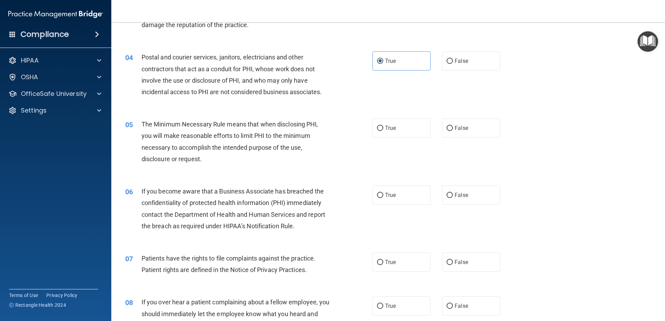
scroll to position [174, 0]
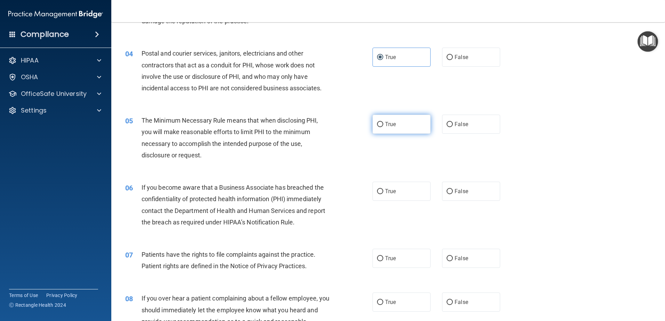
click at [387, 127] on span "True" at bounding box center [390, 124] width 11 height 7
click at [383, 127] on input "True" at bounding box center [380, 124] width 6 height 5
radio input "true"
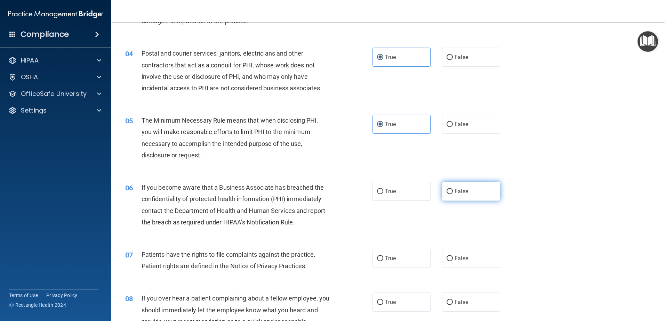
click at [462, 199] on label "False" at bounding box center [471, 191] width 58 height 19
click at [453, 194] on input "False" at bounding box center [449, 191] width 6 height 5
radio input "true"
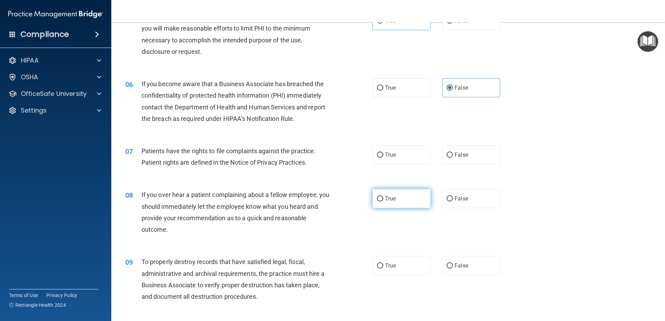
scroll to position [278, 0]
click at [392, 153] on span "True" at bounding box center [390, 154] width 11 height 7
click at [383, 153] on input "True" at bounding box center [380, 154] width 6 height 5
radio input "true"
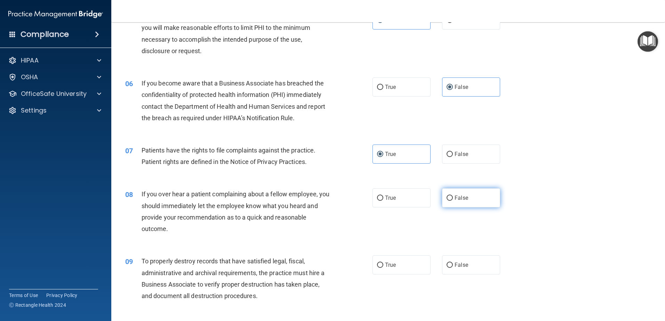
click at [461, 201] on span "False" at bounding box center [461, 198] width 14 height 7
click at [453, 201] on input "False" at bounding box center [449, 198] width 6 height 5
radio input "true"
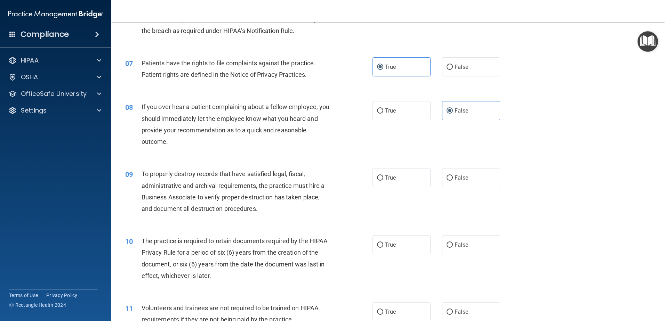
scroll to position [382, 0]
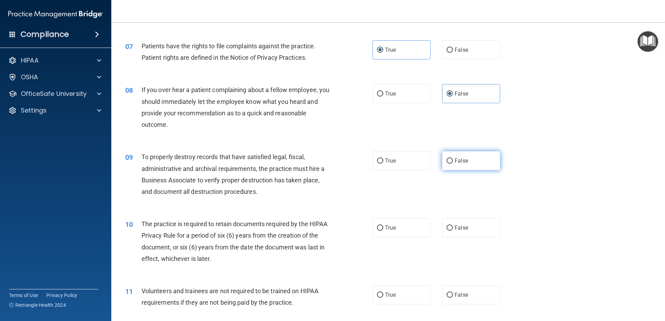
click at [460, 161] on span "False" at bounding box center [461, 160] width 14 height 7
click at [453, 161] on input "False" at bounding box center [449, 161] width 6 height 5
radio input "true"
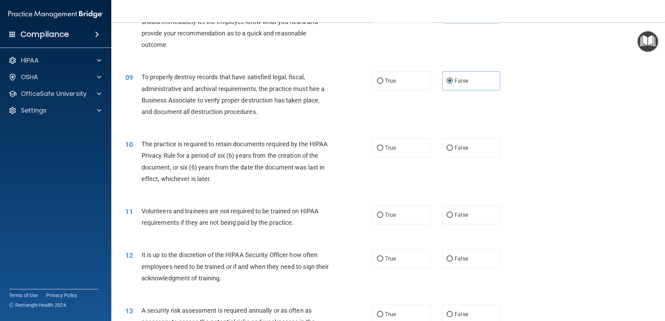
scroll to position [487, 0]
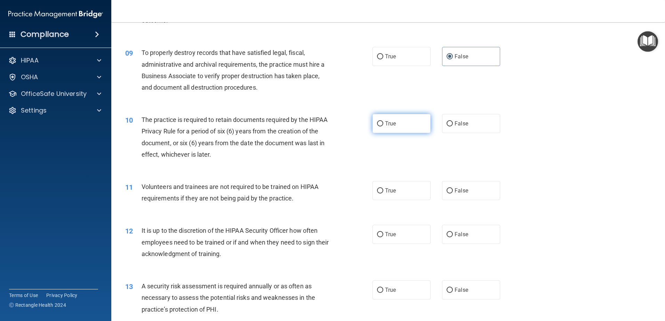
click at [388, 128] on label "True" at bounding box center [401, 123] width 58 height 19
click at [383, 127] on input "True" at bounding box center [380, 123] width 6 height 5
radio input "true"
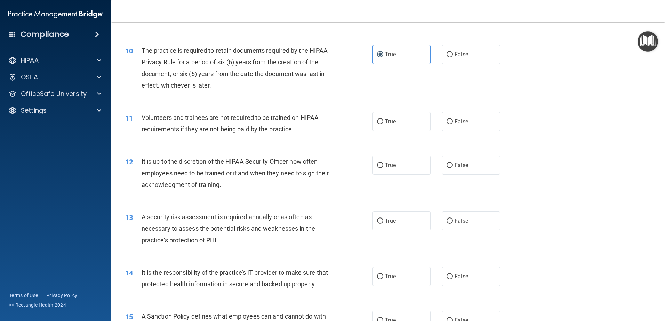
scroll to position [556, 0]
click at [459, 122] on span "False" at bounding box center [461, 121] width 14 height 7
click at [453, 122] on input "False" at bounding box center [449, 121] width 6 height 5
radio input "true"
click at [466, 168] on label "False" at bounding box center [471, 164] width 58 height 19
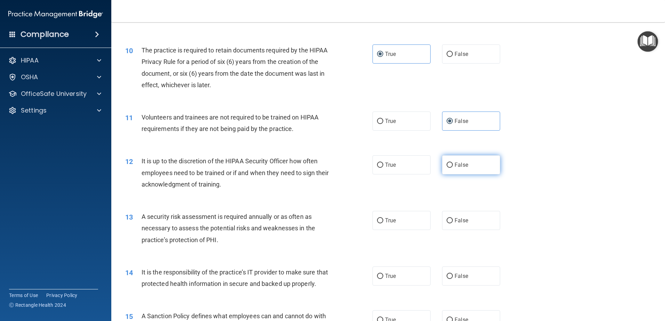
click at [453, 168] on input "False" at bounding box center [449, 165] width 6 height 5
radio input "true"
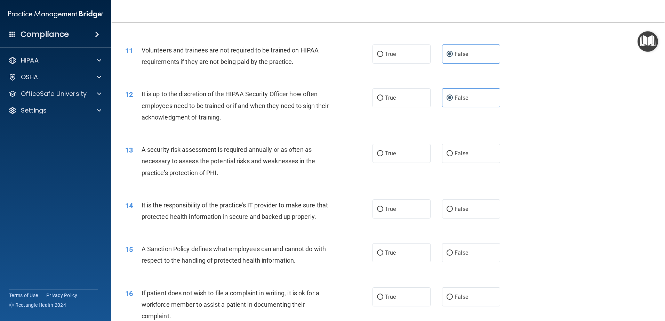
scroll to position [660, 0]
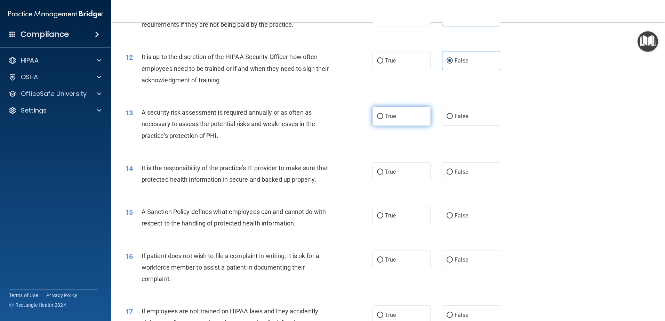
click at [383, 120] on label "True" at bounding box center [401, 116] width 58 height 19
click at [383, 119] on input "True" at bounding box center [380, 116] width 6 height 5
radio input "true"
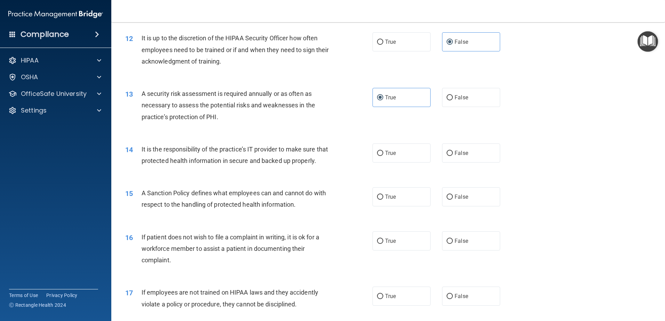
scroll to position [695, 0]
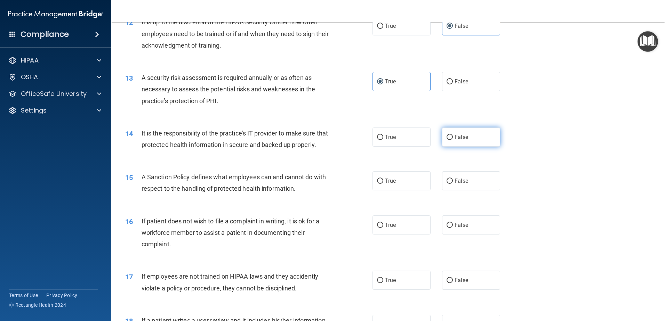
click at [464, 137] on span "False" at bounding box center [461, 137] width 14 height 7
click at [453, 137] on input "False" at bounding box center [449, 137] width 6 height 5
radio input "true"
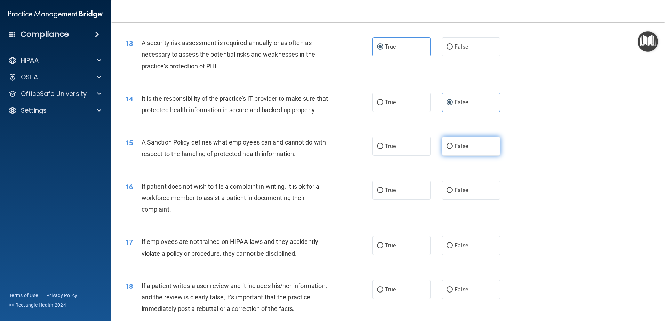
click at [460, 149] on span "False" at bounding box center [461, 146] width 14 height 7
click at [453, 149] on input "False" at bounding box center [449, 146] width 6 height 5
radio input "true"
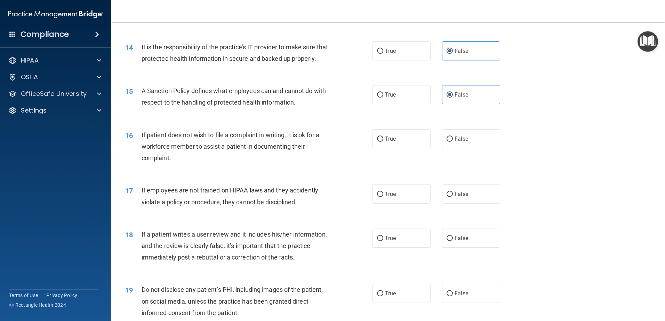
scroll to position [800, 0]
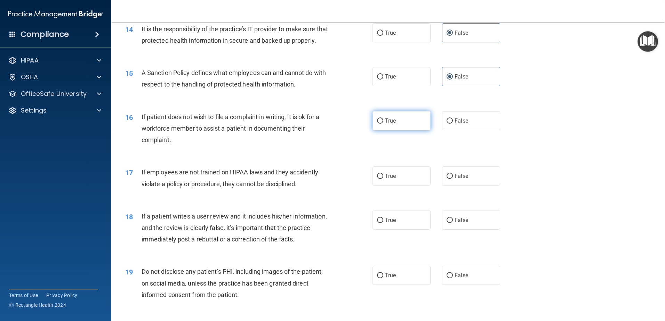
click at [394, 130] on label "True" at bounding box center [401, 120] width 58 height 19
click at [383, 124] on input "True" at bounding box center [380, 121] width 6 height 5
radio input "true"
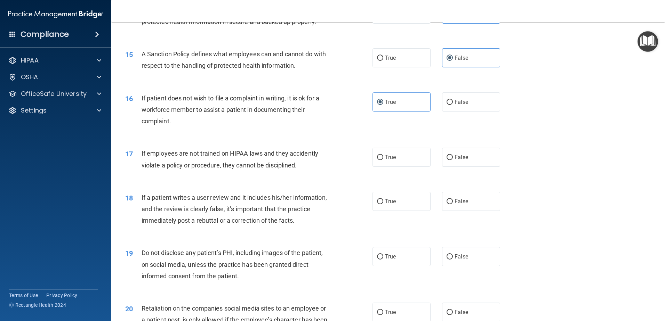
scroll to position [869, 0]
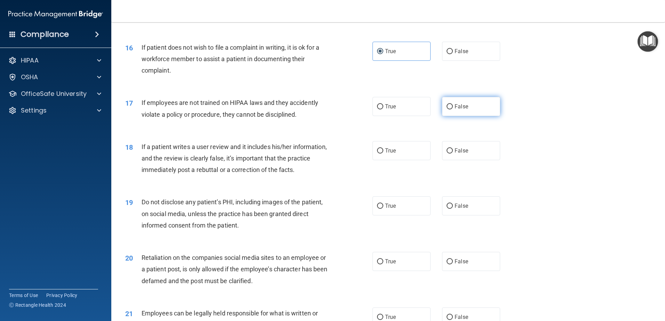
click at [442, 116] on label "False" at bounding box center [471, 106] width 58 height 19
click at [446, 109] on input "False" at bounding box center [449, 106] width 6 height 5
radio input "true"
click at [458, 160] on label "False" at bounding box center [471, 150] width 58 height 19
click at [453, 154] on input "False" at bounding box center [449, 150] width 6 height 5
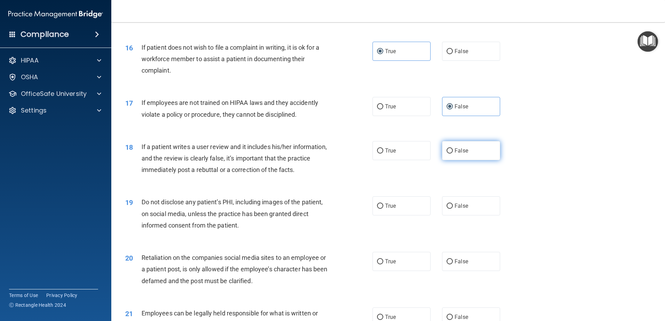
radio input "true"
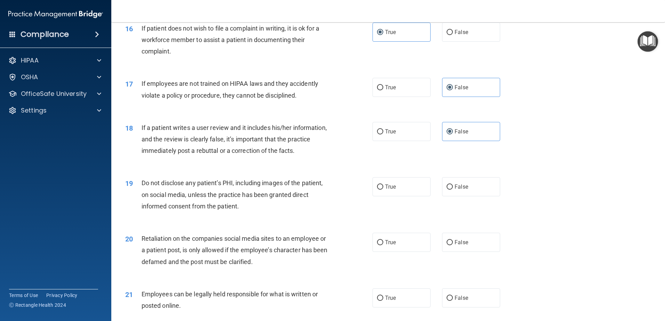
scroll to position [904, 0]
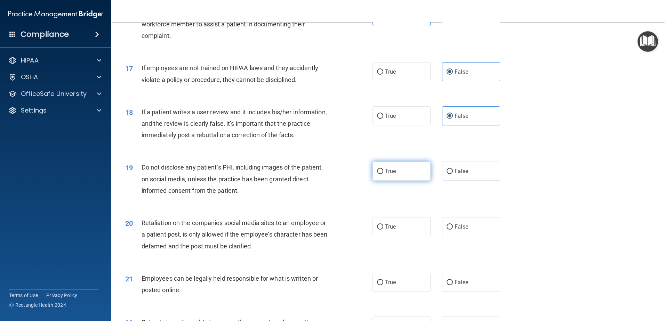
click at [388, 175] on span "True" at bounding box center [390, 171] width 11 height 7
click at [383, 174] on input "True" at bounding box center [380, 171] width 6 height 5
radio input "true"
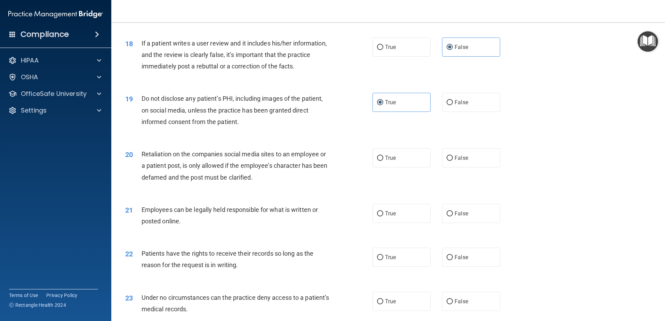
scroll to position [973, 0]
click at [454, 161] on span "False" at bounding box center [461, 157] width 14 height 7
click at [452, 160] on input "False" at bounding box center [449, 157] width 6 height 5
radio input "true"
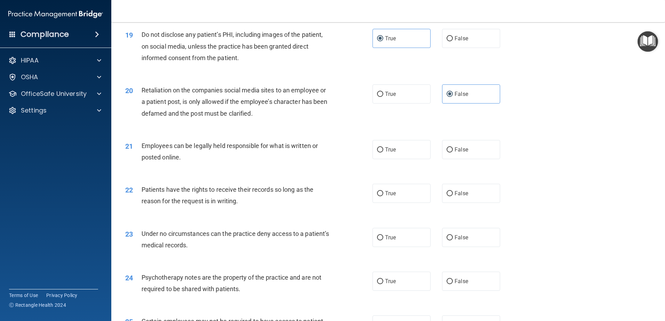
scroll to position [1043, 0]
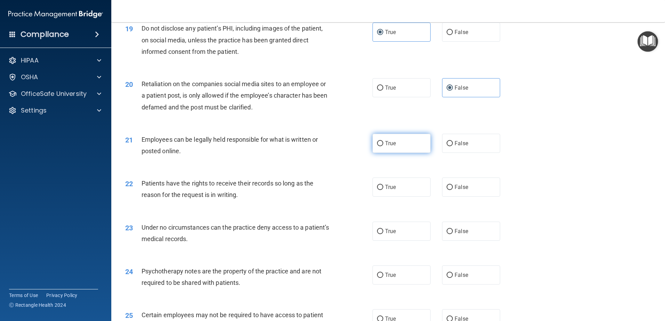
click at [399, 153] on label "True" at bounding box center [401, 143] width 58 height 19
click at [383, 146] on input "True" at bounding box center [380, 143] width 6 height 5
radio input "true"
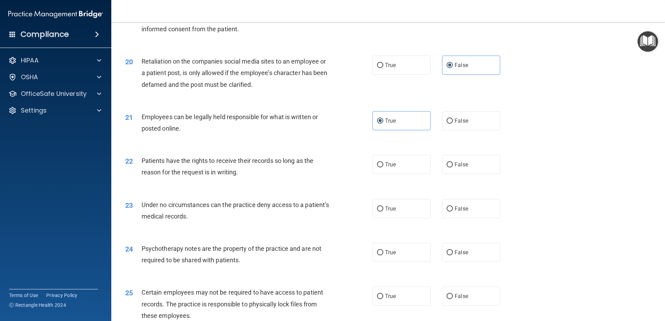
scroll to position [1078, 0]
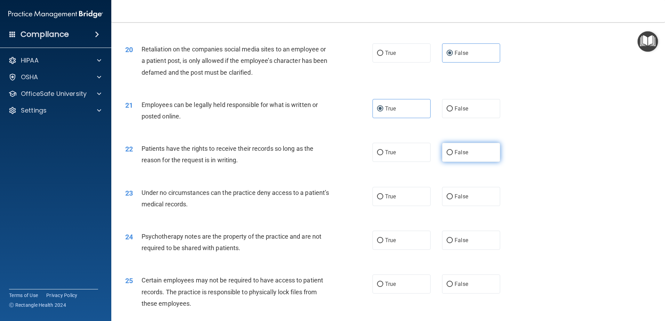
click at [446, 155] on input "False" at bounding box center [449, 152] width 6 height 5
radio input "true"
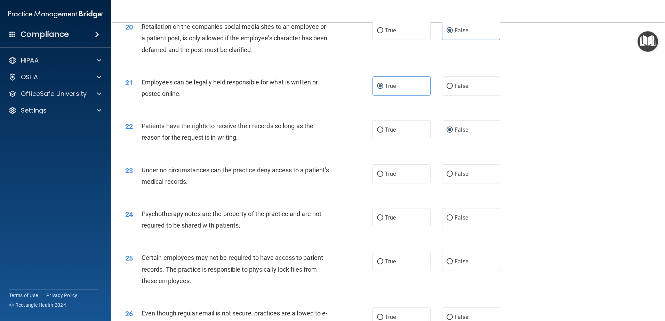
scroll to position [1112, 0]
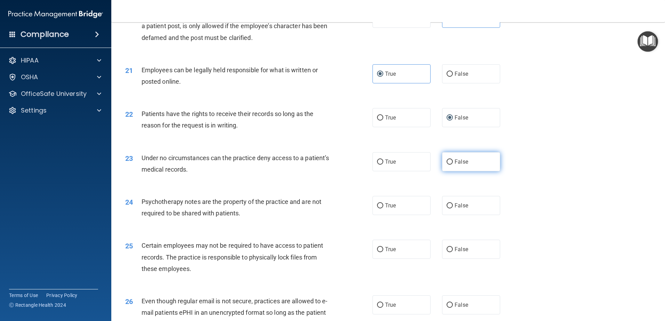
click at [464, 171] on label "False" at bounding box center [471, 161] width 58 height 19
click at [453, 165] on input "False" at bounding box center [449, 162] width 6 height 5
radio input "true"
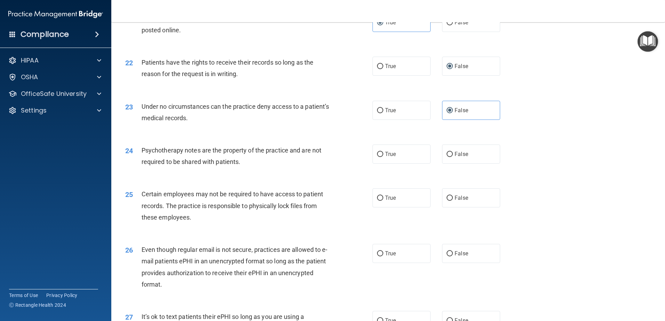
scroll to position [1182, 0]
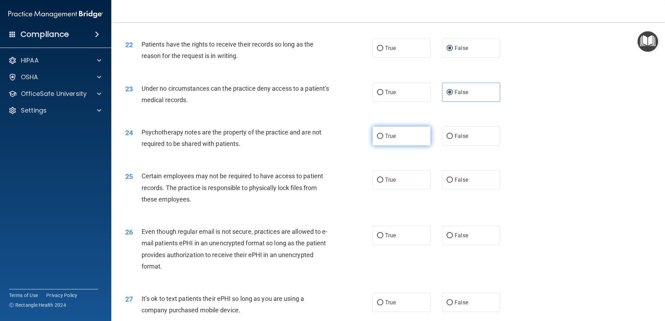
click at [377, 146] on label "True" at bounding box center [401, 136] width 58 height 19
click at [377, 139] on input "True" at bounding box center [380, 136] width 6 height 5
radio input "true"
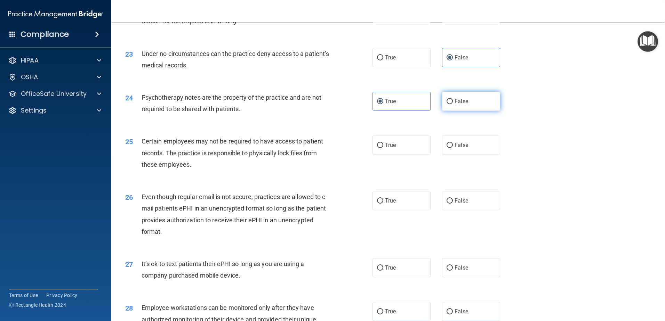
click at [469, 111] on label "False" at bounding box center [471, 101] width 58 height 19
click at [453, 104] on input "False" at bounding box center [449, 101] width 6 height 5
radio input "true"
radio input "false"
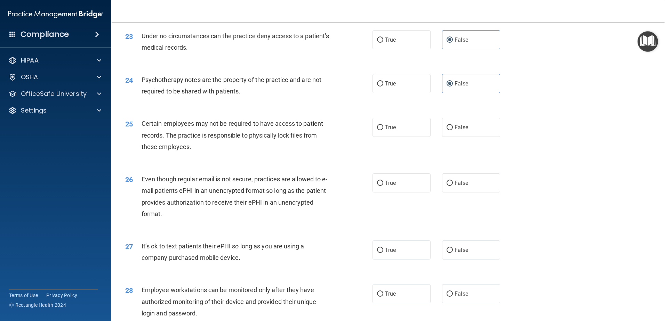
scroll to position [1251, 0]
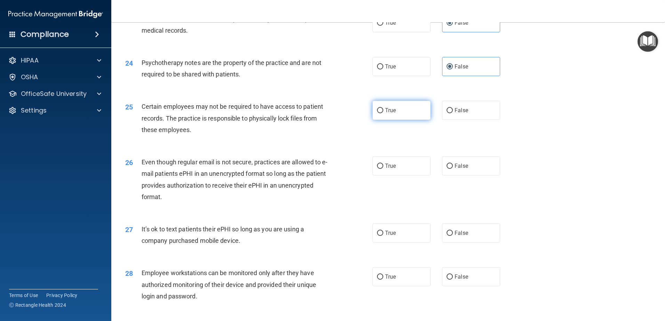
click at [401, 120] on label "True" at bounding box center [401, 110] width 58 height 19
click at [383, 113] on input "True" at bounding box center [380, 110] width 6 height 5
radio input "true"
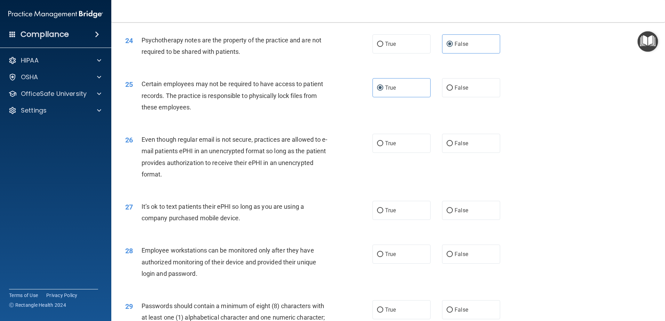
scroll to position [1286, 0]
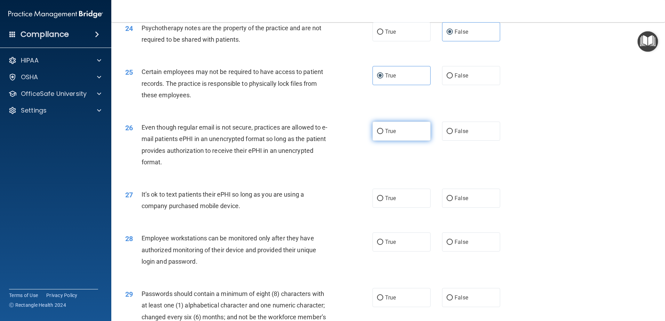
click at [372, 141] on label "True" at bounding box center [401, 131] width 58 height 19
click at [377, 134] on input "True" at bounding box center [380, 131] width 6 height 5
radio input "true"
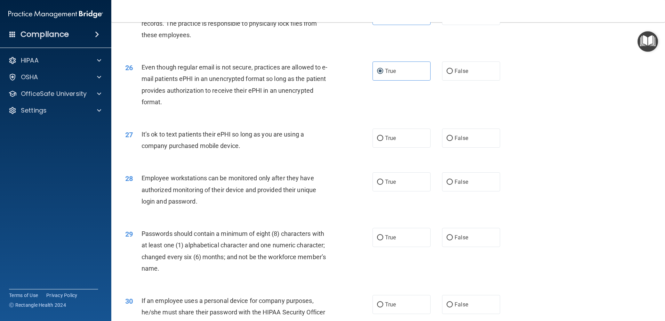
scroll to position [1356, 0]
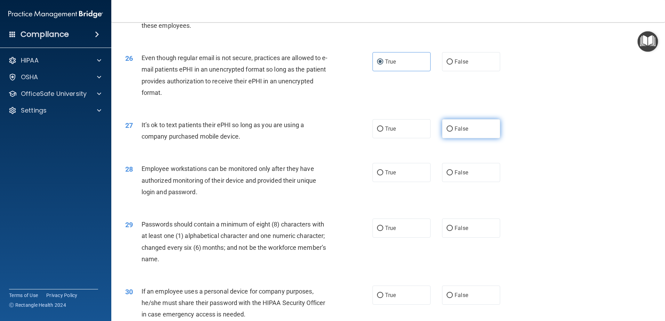
click at [468, 138] on label "False" at bounding box center [471, 128] width 58 height 19
click at [453, 132] on input "False" at bounding box center [449, 129] width 6 height 5
radio input "true"
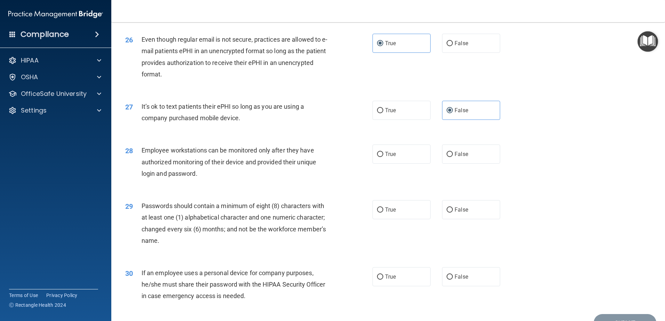
scroll to position [1390, 0]
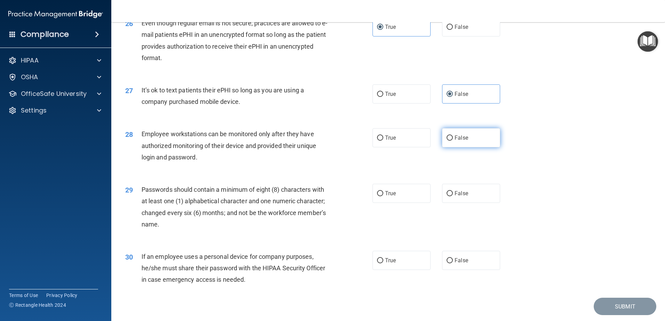
click at [454, 141] on span "False" at bounding box center [461, 138] width 14 height 7
click at [453, 141] on input "False" at bounding box center [449, 138] width 6 height 5
radio input "true"
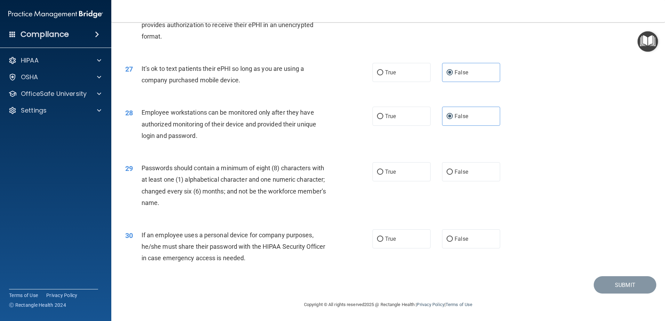
scroll to position [1424, 0]
click at [400, 174] on label "True" at bounding box center [401, 171] width 58 height 19
click at [383, 174] on input "True" at bounding box center [380, 171] width 6 height 5
radio input "true"
click at [474, 240] on label "False" at bounding box center [471, 238] width 58 height 19
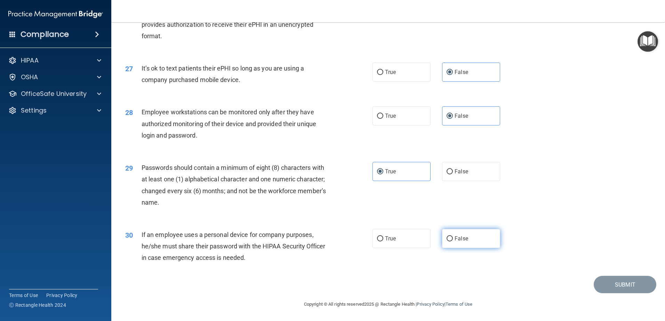
click at [453, 240] on input "False" at bounding box center [449, 238] width 6 height 5
radio input "true"
click at [617, 290] on button "Submit" at bounding box center [624, 285] width 63 height 18
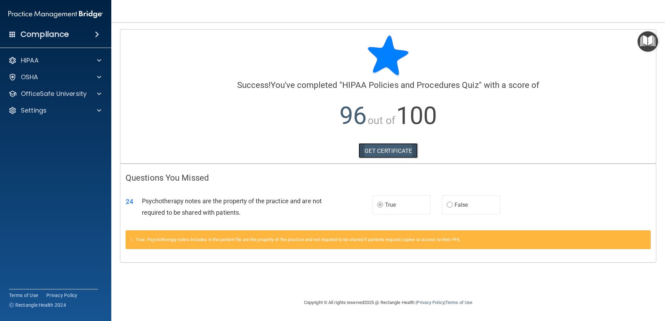
click at [403, 156] on link "GET CERTIFICATE" at bounding box center [387, 150] width 59 height 15
click at [81, 95] on p "OfficeSafe University" at bounding box center [54, 94] width 66 height 8
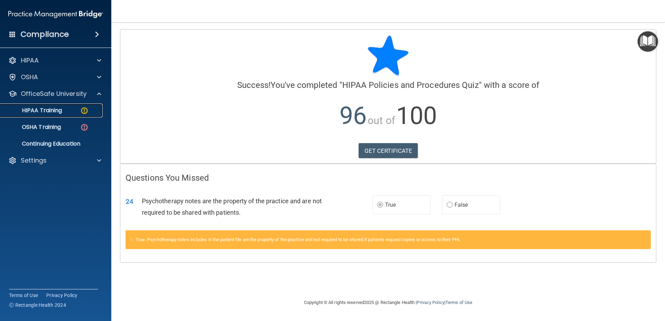
click at [64, 108] on div "HIPAA Training" at bounding box center [52, 110] width 95 height 7
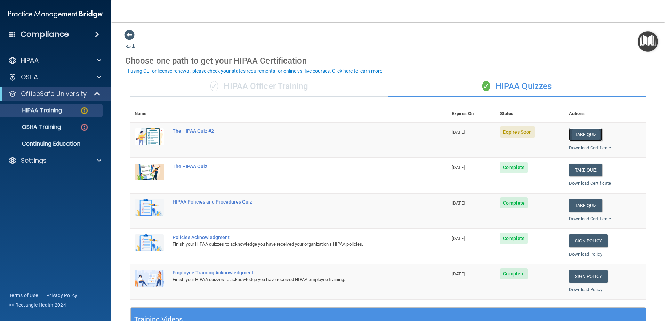
click at [569, 137] on button "Take Quiz" at bounding box center [585, 134] width 33 height 13
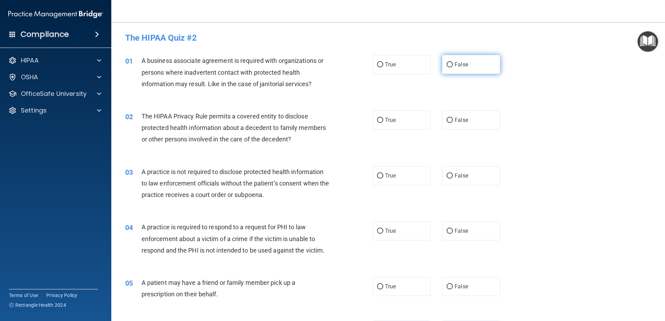
click at [469, 68] on label "False" at bounding box center [471, 64] width 58 height 19
click at [453, 67] on input "False" at bounding box center [449, 64] width 6 height 5
radio input "true"
click at [429, 107] on div "02 The HIPAA Privacy Rule permits a covered entity to disclose protected health…" at bounding box center [388, 130] width 536 height 56
click at [385, 122] on span "True" at bounding box center [390, 120] width 11 height 7
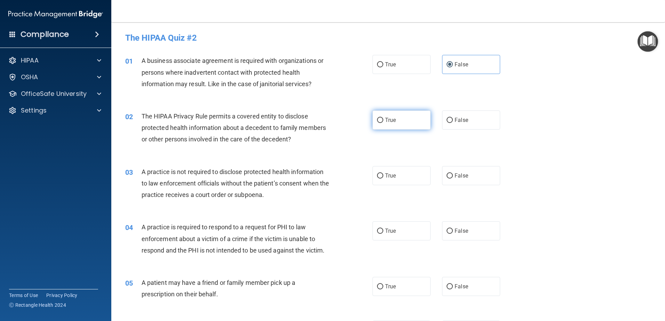
click at [383, 122] on input "True" at bounding box center [380, 120] width 6 height 5
radio input "true"
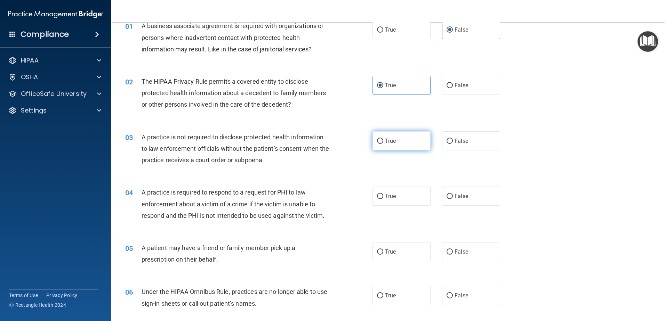
click at [394, 144] on label "True" at bounding box center [401, 140] width 58 height 19
click at [383, 144] on input "True" at bounding box center [380, 141] width 6 height 5
radio input "true"
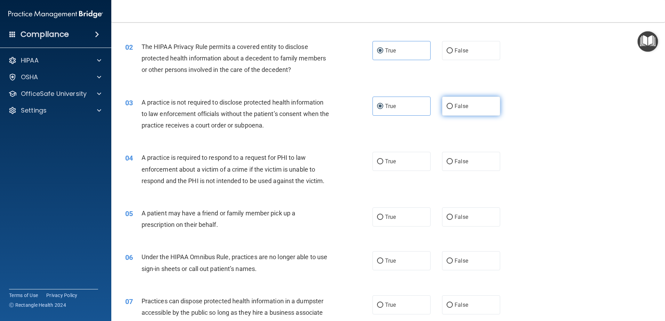
click at [461, 104] on span "False" at bounding box center [461, 106] width 14 height 7
click at [453, 104] on input "False" at bounding box center [449, 106] width 6 height 5
radio input "true"
radio input "false"
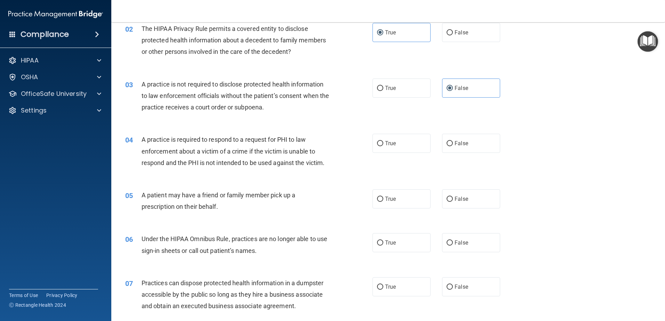
scroll to position [104, 0]
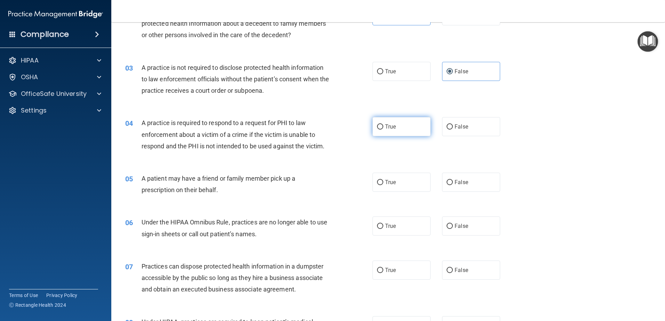
click at [385, 129] on span "True" at bounding box center [390, 126] width 11 height 7
click at [383, 129] on input "True" at bounding box center [380, 126] width 6 height 5
radio input "true"
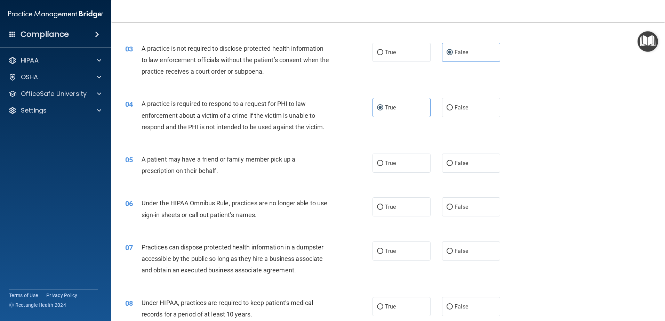
scroll to position [139, 0]
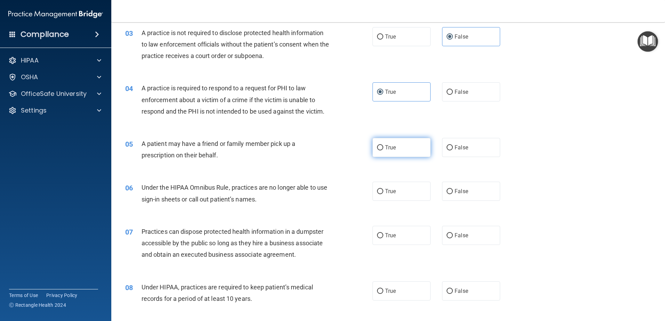
click at [387, 148] on span "True" at bounding box center [390, 147] width 11 height 7
click at [383, 148] on input "True" at bounding box center [380, 147] width 6 height 5
radio input "true"
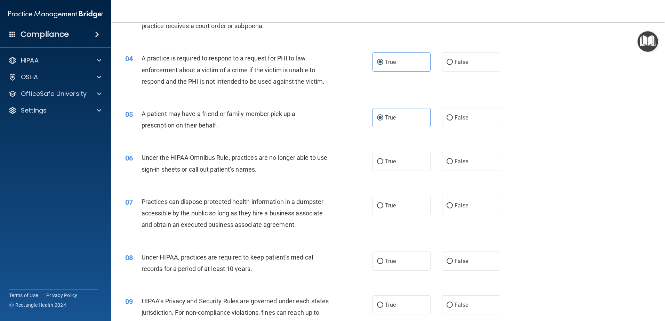
scroll to position [209, 0]
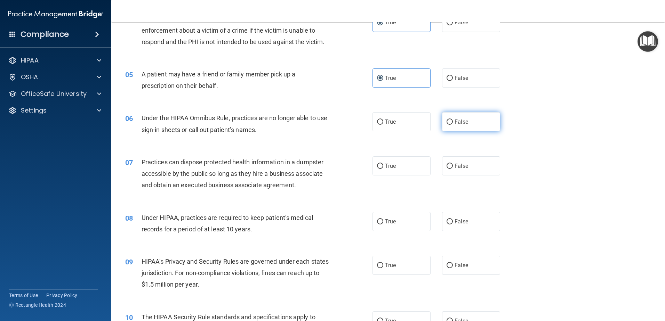
click at [454, 121] on span "False" at bounding box center [461, 122] width 14 height 7
click at [451, 121] on input "False" at bounding box center [449, 122] width 6 height 5
radio input "true"
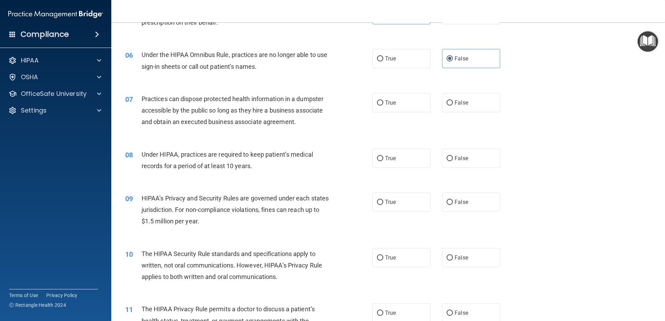
scroll to position [278, 0]
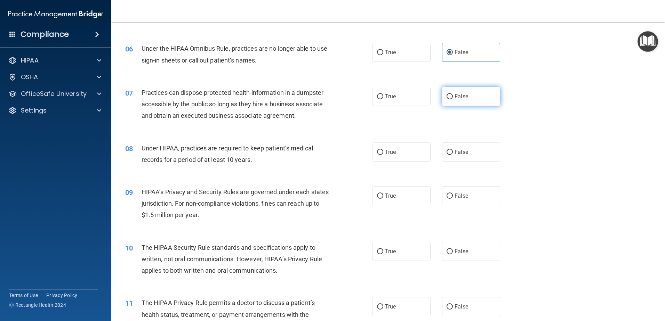
click at [460, 94] on span "False" at bounding box center [461, 96] width 14 height 7
click at [453, 94] on input "False" at bounding box center [449, 96] width 6 height 5
radio input "true"
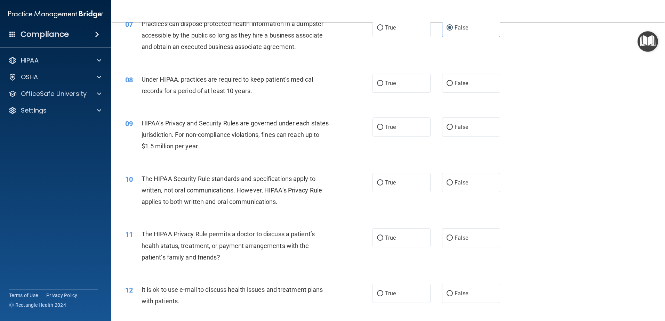
scroll to position [348, 0]
click at [496, 87] on div "True False" at bounding box center [441, 82] width 139 height 19
click at [474, 88] on label "False" at bounding box center [471, 82] width 58 height 19
click at [453, 86] on input "False" at bounding box center [449, 82] width 6 height 5
radio input "true"
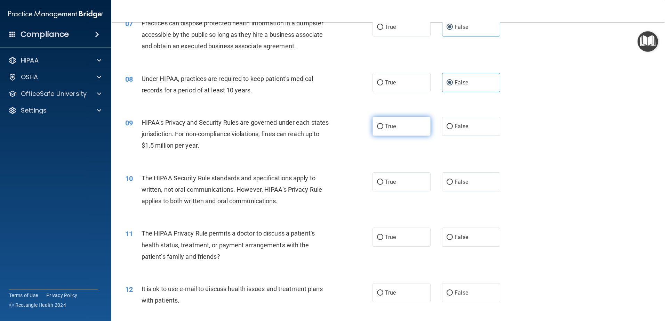
click at [393, 125] on label "True" at bounding box center [401, 126] width 58 height 19
click at [383, 125] on input "True" at bounding box center [380, 126] width 6 height 5
radio input "true"
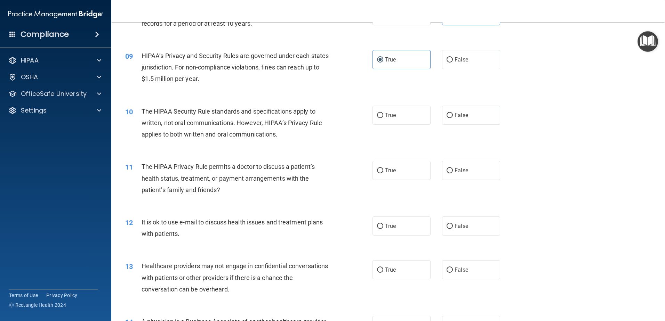
scroll to position [417, 0]
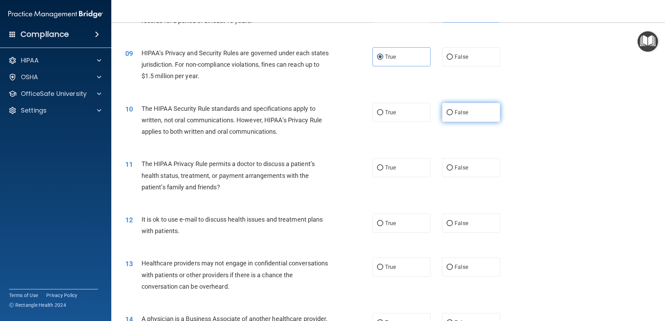
click at [461, 111] on span "False" at bounding box center [461, 112] width 14 height 7
click at [453, 111] on input "False" at bounding box center [449, 112] width 6 height 5
radio input "true"
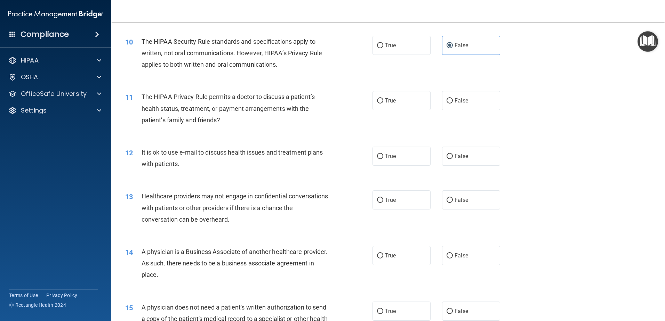
scroll to position [487, 0]
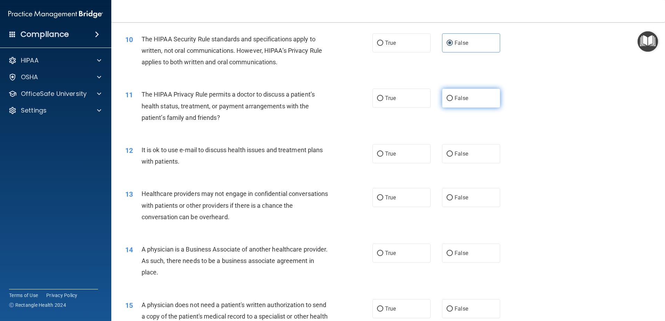
click at [457, 98] on span "False" at bounding box center [461, 98] width 14 height 7
click at [453, 98] on input "False" at bounding box center [449, 98] width 6 height 5
radio input "true"
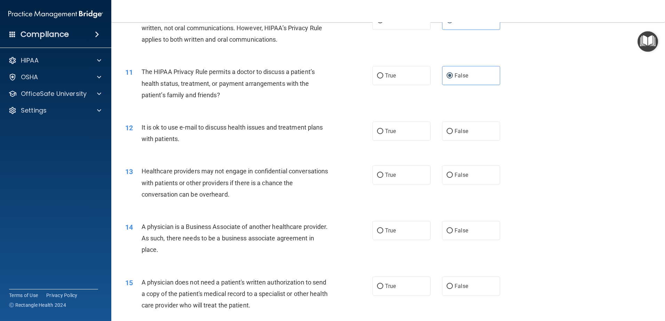
scroll to position [521, 0]
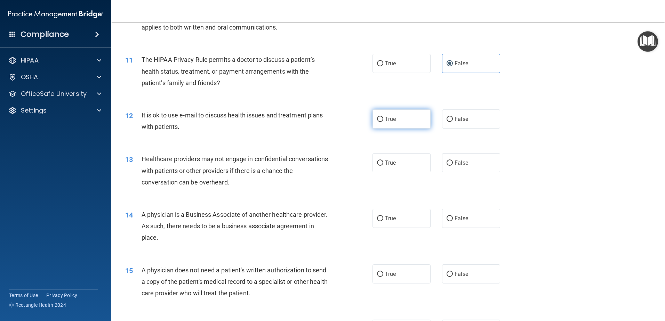
click at [398, 121] on label "True" at bounding box center [401, 118] width 58 height 19
click at [383, 121] on input "True" at bounding box center [380, 119] width 6 height 5
radio input "true"
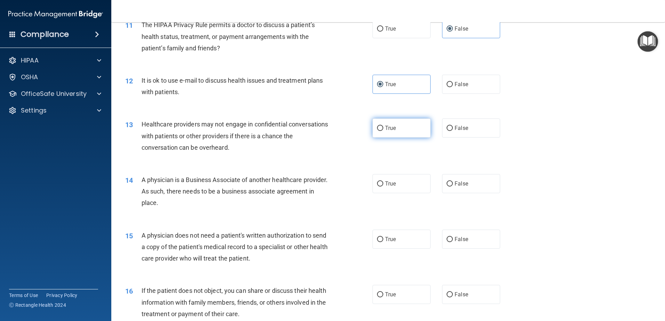
click at [380, 135] on label "True" at bounding box center [401, 128] width 58 height 19
click at [380, 131] on input "True" at bounding box center [380, 128] width 6 height 5
radio input "true"
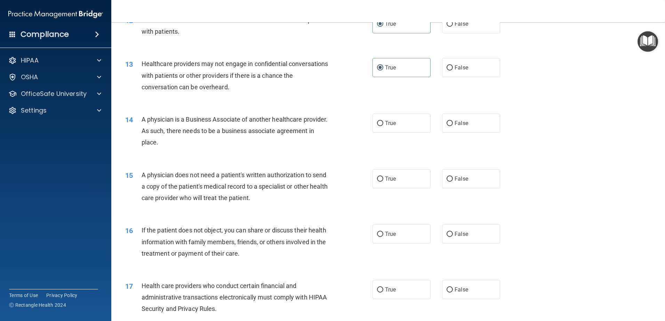
scroll to position [626, 0]
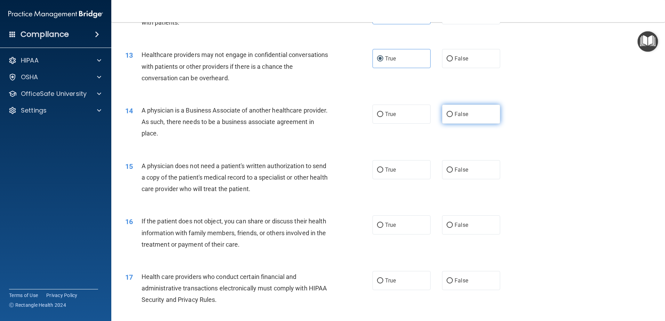
click at [449, 120] on label "False" at bounding box center [471, 114] width 58 height 19
click at [449, 117] on input "False" at bounding box center [449, 114] width 6 height 5
radio input "true"
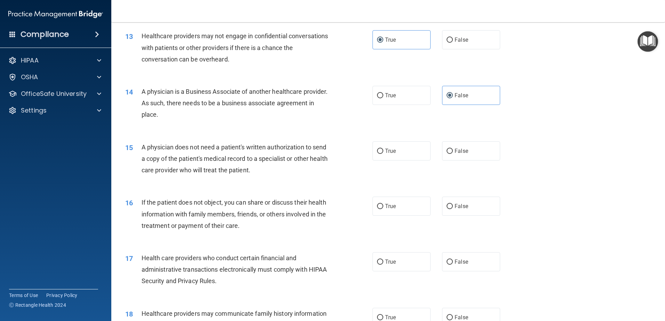
scroll to position [660, 0]
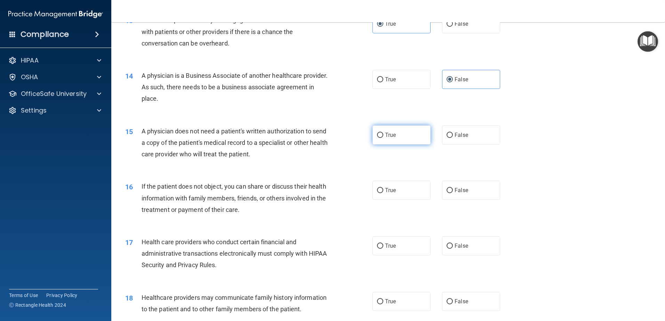
click at [407, 137] on label "True" at bounding box center [401, 134] width 58 height 19
click at [383, 137] on input "True" at bounding box center [380, 135] width 6 height 5
radio input "true"
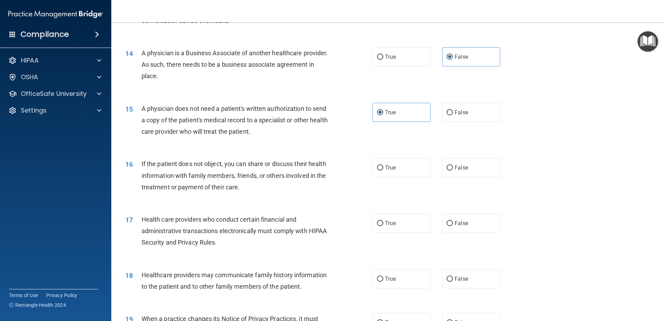
scroll to position [695, 0]
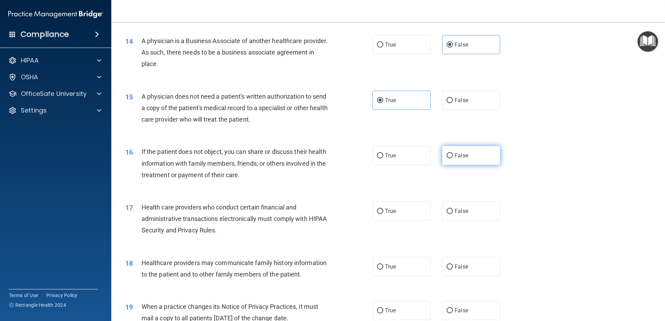
click at [451, 154] on label "False" at bounding box center [471, 155] width 58 height 19
click at [451, 154] on input "False" at bounding box center [449, 155] width 6 height 5
radio input "true"
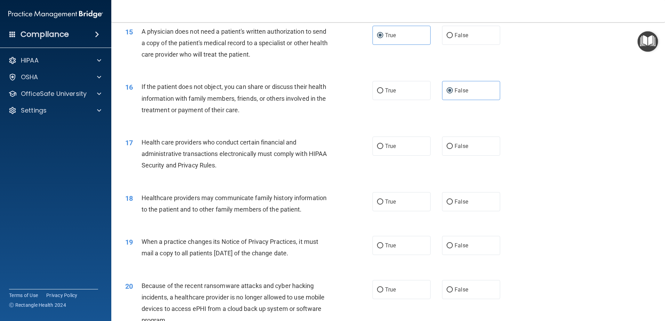
scroll to position [765, 0]
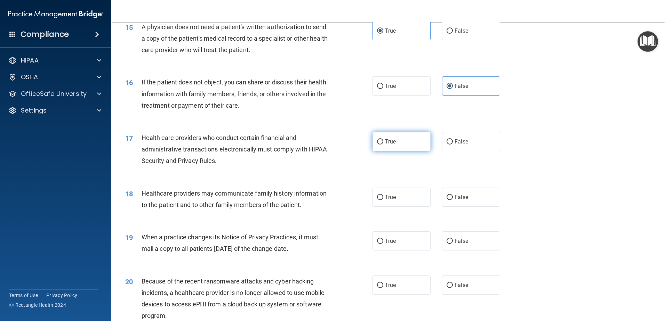
click at [390, 140] on span "True" at bounding box center [390, 141] width 11 height 7
click at [383, 140] on input "True" at bounding box center [380, 141] width 6 height 5
radio input "true"
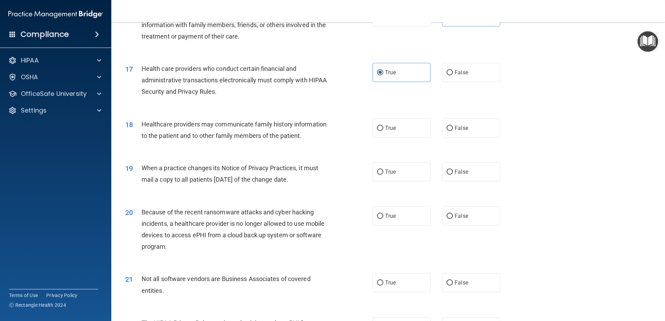
scroll to position [834, 0]
click at [364, 126] on div "18 Healthcare providers may communicate family history information to the patie…" at bounding box center [249, 131] width 268 height 26
click at [372, 128] on label "True" at bounding box center [401, 127] width 58 height 19
click at [377, 128] on input "True" at bounding box center [380, 127] width 6 height 5
radio input "true"
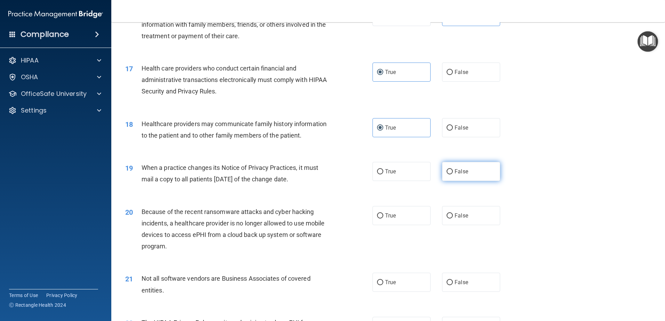
click at [469, 173] on label "False" at bounding box center [471, 171] width 58 height 19
click at [453, 173] on input "False" at bounding box center [449, 171] width 6 height 5
radio input "true"
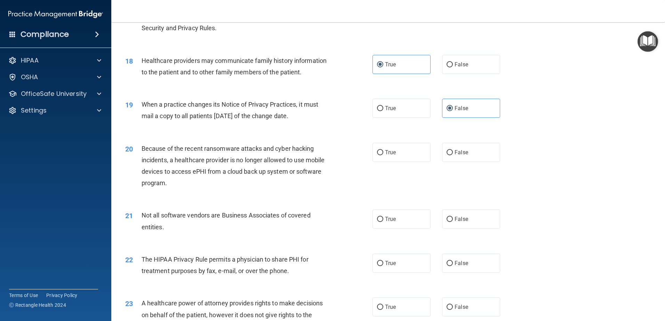
scroll to position [904, 0]
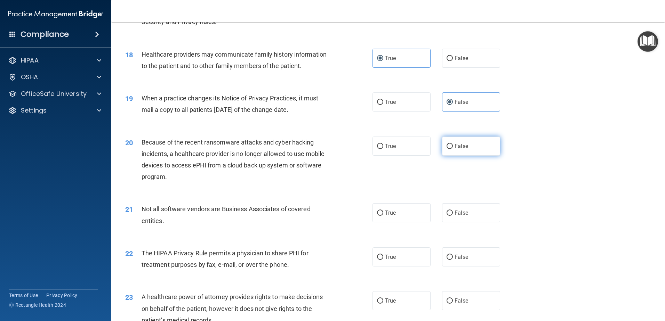
click at [462, 149] on span "False" at bounding box center [461, 146] width 14 height 7
click at [453, 149] on input "False" at bounding box center [449, 146] width 6 height 5
radio input "true"
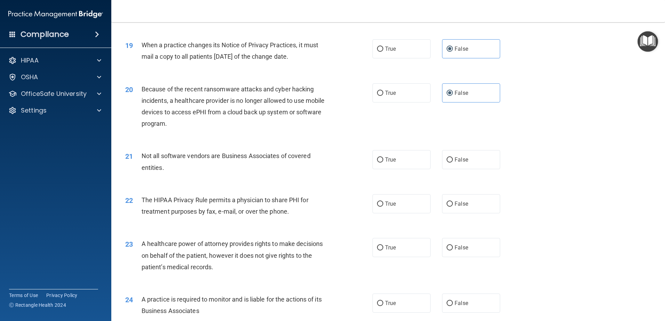
scroll to position [973, 0]
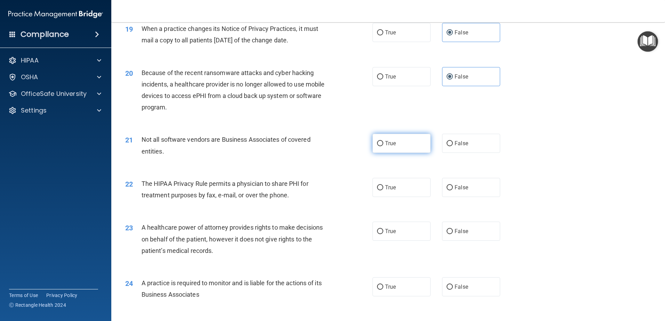
click at [376, 147] on label "True" at bounding box center [401, 143] width 58 height 19
click at [377, 146] on input "True" at bounding box center [380, 143] width 6 height 5
radio input "true"
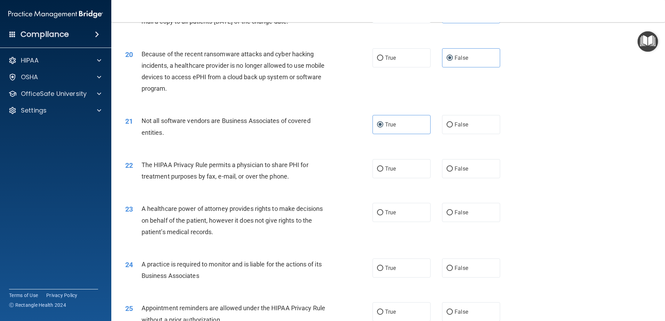
scroll to position [1008, 0]
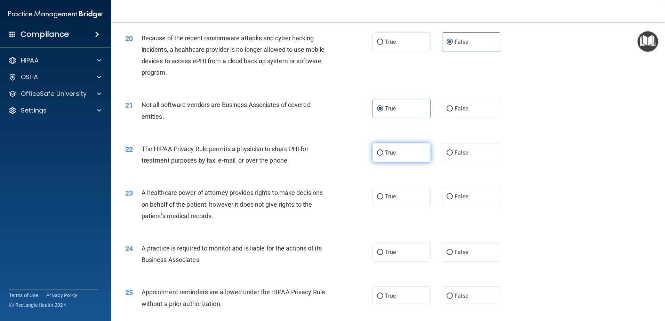
click at [381, 152] on label "True" at bounding box center [401, 152] width 58 height 19
click at [381, 152] on input "True" at bounding box center [380, 153] width 6 height 5
radio input "true"
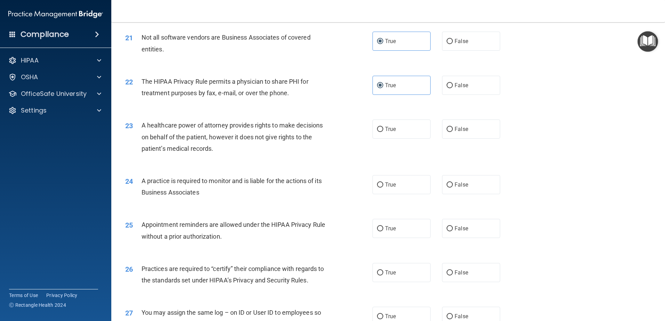
scroll to position [1078, 0]
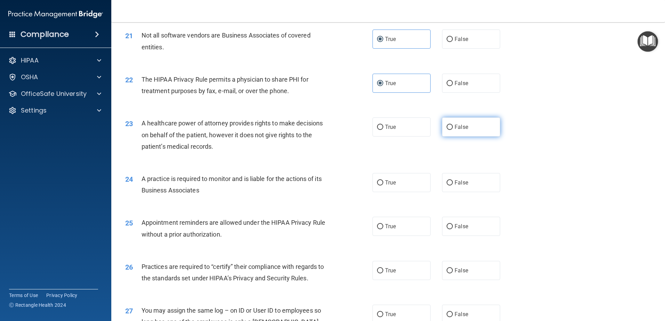
click at [449, 130] on label "False" at bounding box center [471, 126] width 58 height 19
click at [449, 130] on input "False" at bounding box center [449, 127] width 6 height 5
radio input "true"
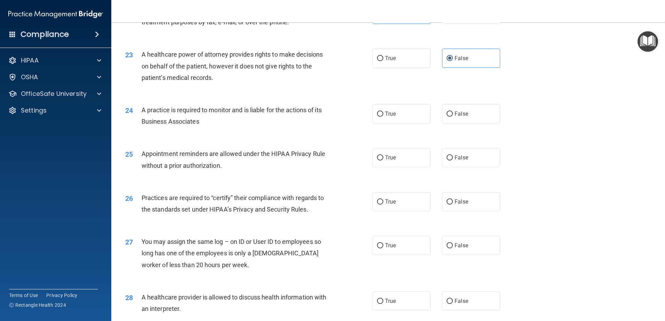
scroll to position [1147, 0]
click at [392, 117] on label "True" at bounding box center [401, 113] width 58 height 19
click at [383, 116] on input "True" at bounding box center [380, 113] width 6 height 5
radio input "true"
click at [393, 150] on label "True" at bounding box center [401, 156] width 58 height 19
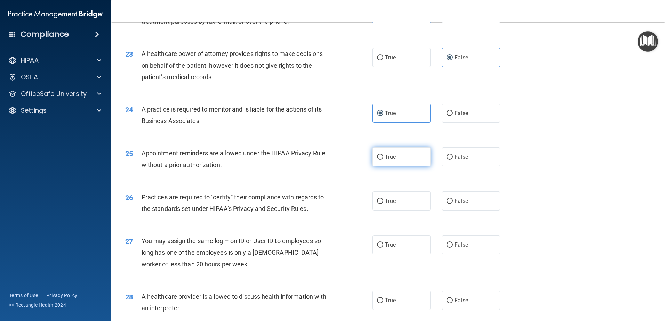
click at [383, 155] on input "True" at bounding box center [380, 157] width 6 height 5
radio input "true"
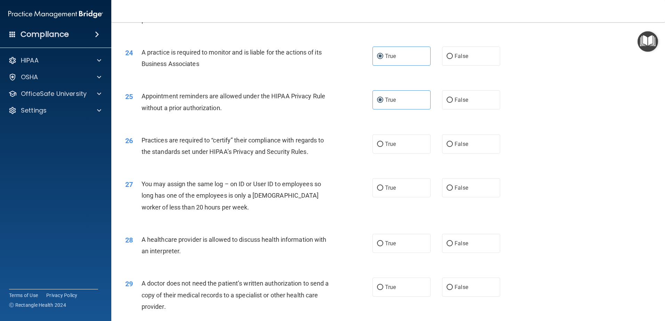
scroll to position [1217, 0]
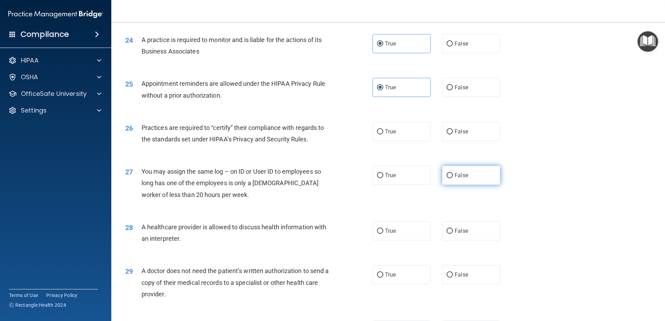
click at [453, 179] on label "False" at bounding box center [471, 175] width 58 height 19
click at [453, 178] on input "False" at bounding box center [449, 175] width 6 height 5
radio input "true"
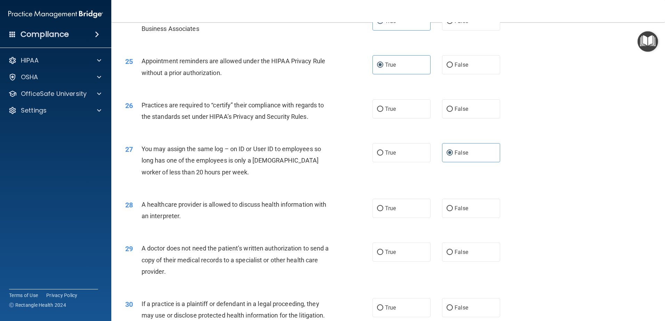
scroll to position [1251, 0]
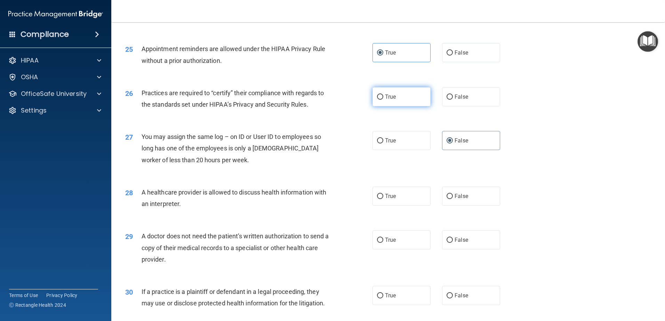
click at [377, 99] on input "True" at bounding box center [380, 97] width 6 height 5
radio input "true"
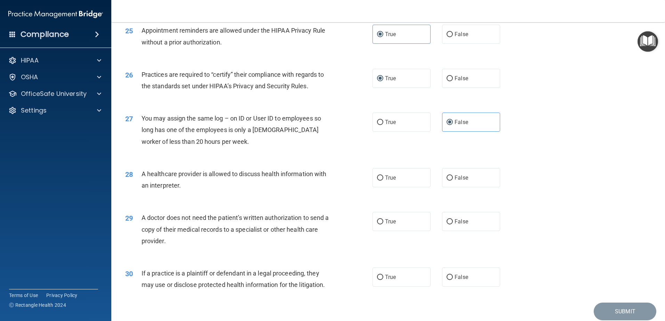
scroll to position [1286, 0]
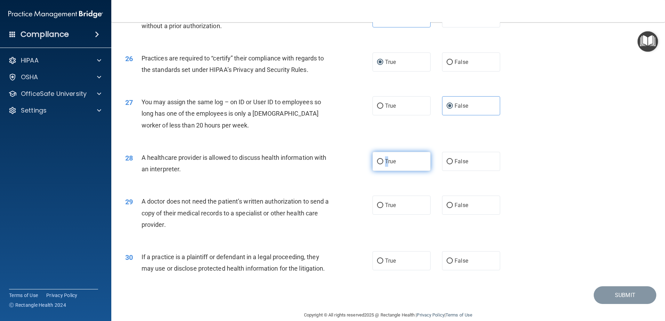
click at [385, 164] on span "True" at bounding box center [390, 161] width 11 height 7
click at [380, 163] on input "True" at bounding box center [380, 161] width 6 height 5
radio input "true"
click at [449, 214] on label "False" at bounding box center [471, 205] width 58 height 19
click at [449, 208] on input "False" at bounding box center [449, 205] width 6 height 5
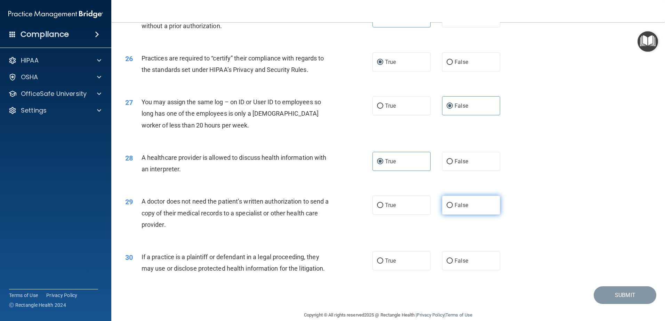
radio input "true"
click at [378, 261] on input "True" at bounding box center [380, 261] width 6 height 5
radio input "true"
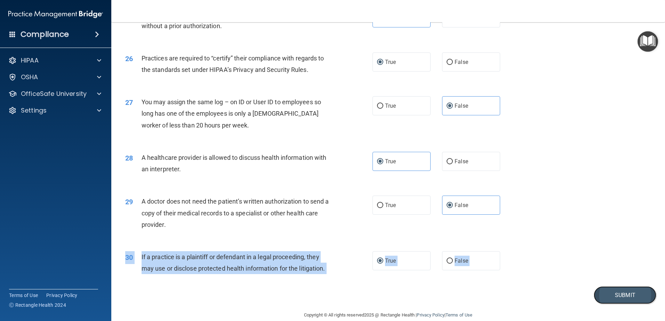
drag, startPoint x: 614, startPoint y: 287, endPoint x: 619, endPoint y: 294, distance: 8.3
click at [619, 293] on button "Submit" at bounding box center [624, 295] width 63 height 18
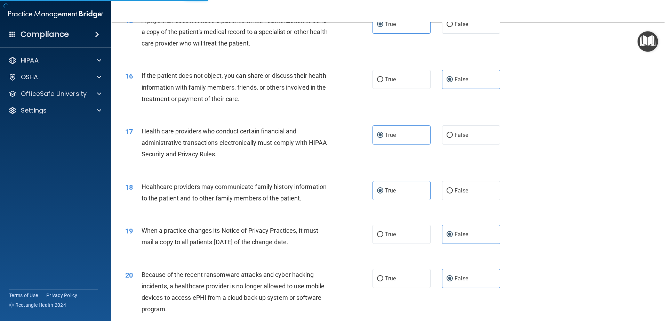
scroll to position [765, 0]
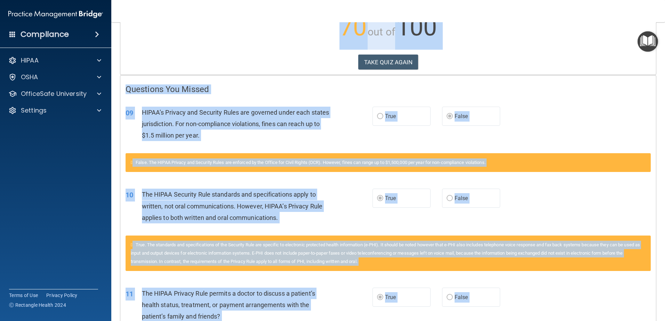
scroll to position [104, 0]
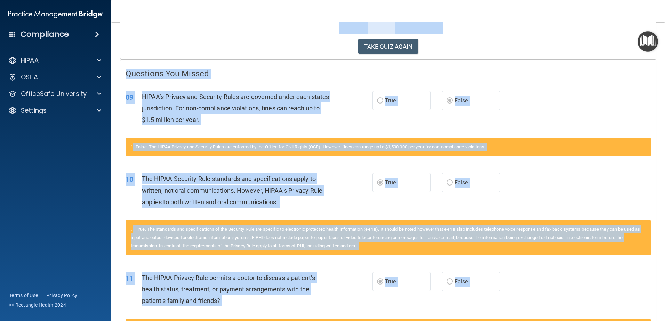
click at [385, 212] on div "10 The HIPAA Security Rule standards and specifications apply to written, not o…" at bounding box center [387, 192] width 535 height 56
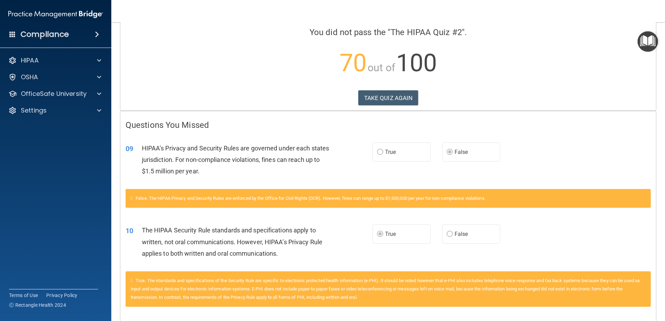
scroll to position [0, 0]
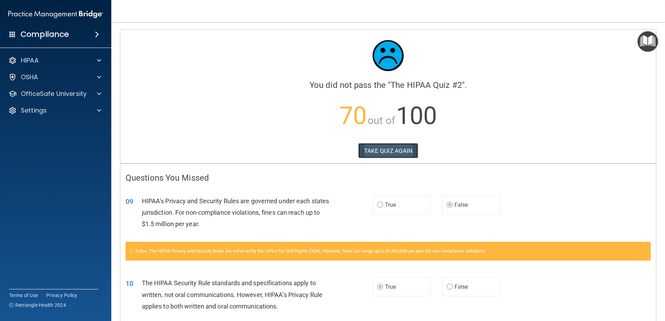
click at [395, 144] on button "TAKE QUIZ AGAIN" at bounding box center [388, 150] width 60 height 15
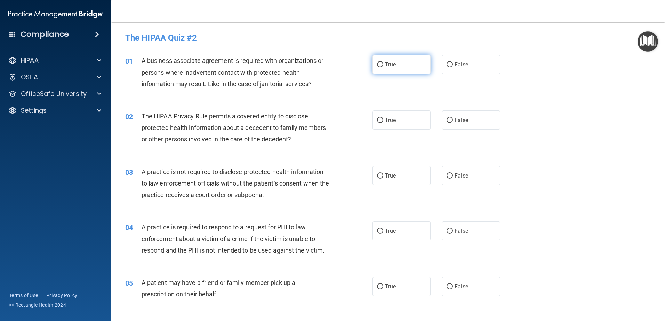
click at [377, 63] on input "True" at bounding box center [380, 64] width 6 height 5
radio input "true"
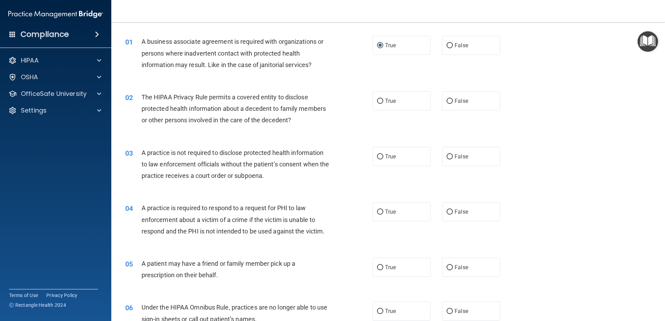
scroll to position [35, 0]
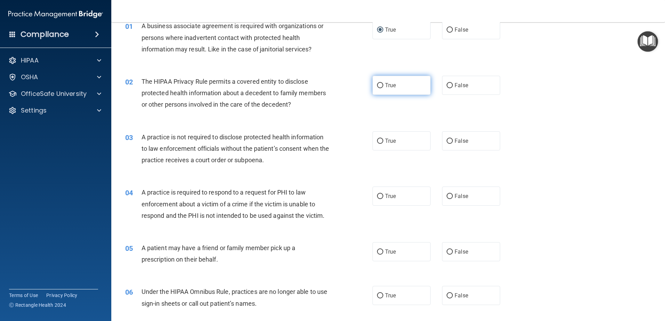
click at [395, 88] on label "True" at bounding box center [401, 85] width 58 height 19
click at [383, 88] on input "True" at bounding box center [380, 85] width 6 height 5
radio input "true"
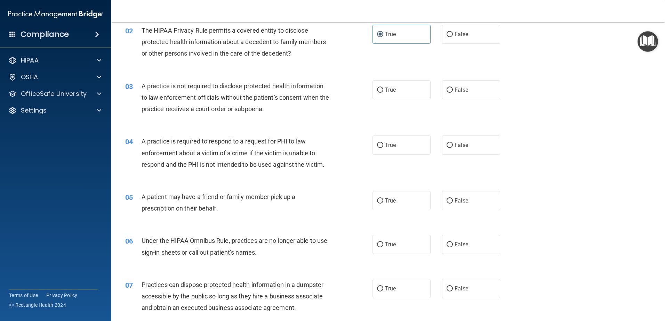
scroll to position [70, 0]
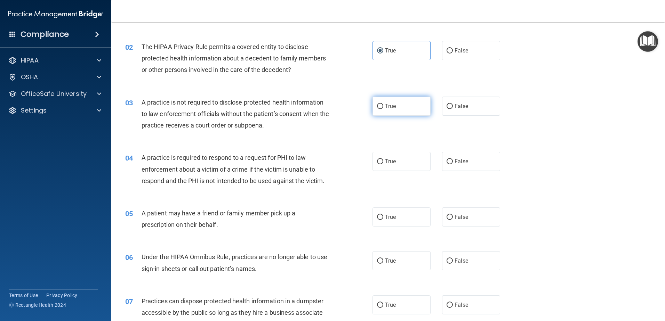
click at [395, 105] on label "True" at bounding box center [401, 106] width 58 height 19
click at [383, 105] on input "True" at bounding box center [380, 106] width 6 height 5
radio input "true"
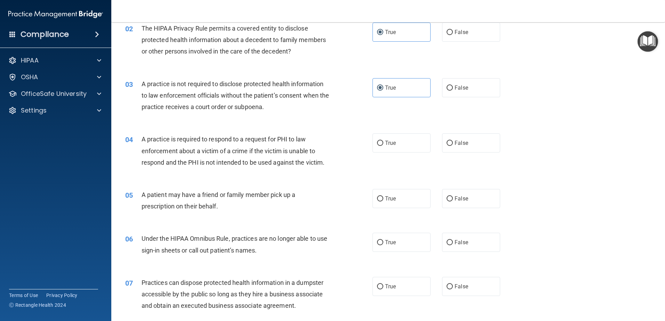
scroll to position [139, 0]
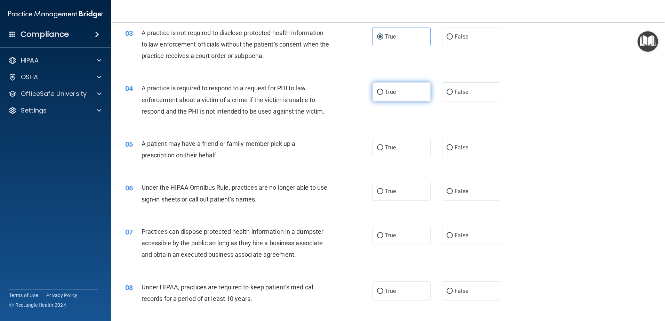
click at [391, 94] on span "True" at bounding box center [390, 92] width 11 height 7
click at [383, 94] on input "True" at bounding box center [380, 92] width 6 height 5
radio input "true"
click at [394, 145] on label "True" at bounding box center [401, 147] width 58 height 19
click at [383, 145] on input "True" at bounding box center [380, 147] width 6 height 5
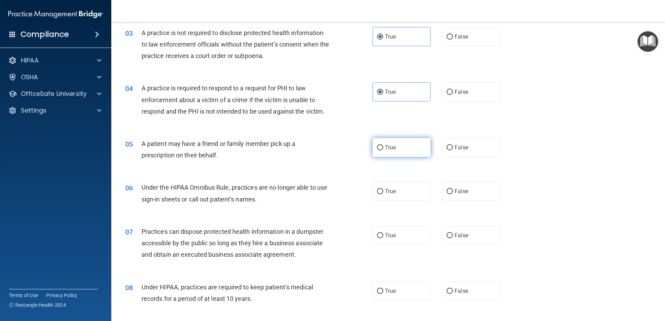
radio input "true"
click at [446, 190] on input "False" at bounding box center [449, 191] width 6 height 5
radio input "true"
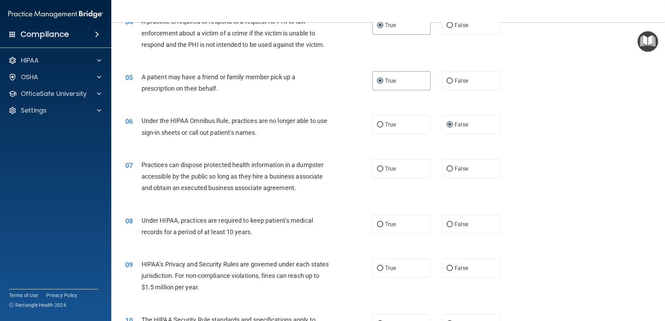
scroll to position [209, 0]
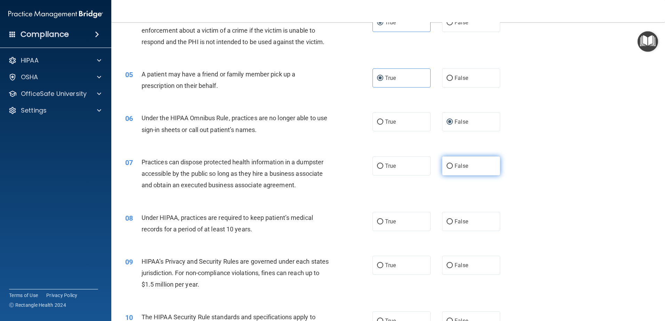
click at [445, 164] on label "False" at bounding box center [471, 165] width 58 height 19
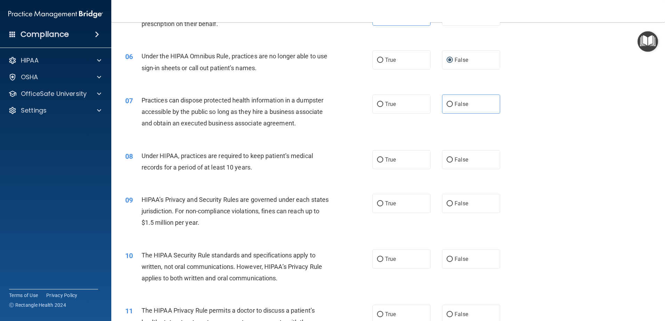
scroll to position [278, 0]
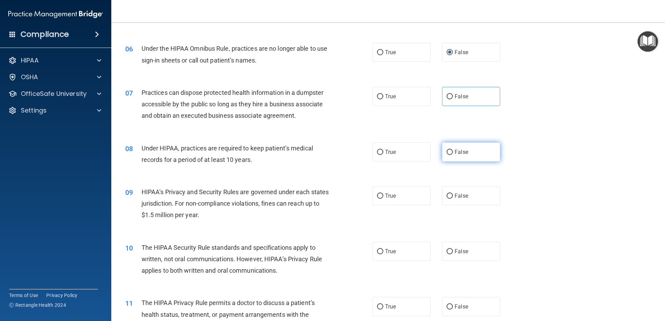
click at [458, 152] on span "False" at bounding box center [461, 152] width 14 height 7
click at [453, 152] on input "False" at bounding box center [449, 152] width 6 height 5
radio input "true"
click at [449, 197] on input "False" at bounding box center [449, 196] width 6 height 5
radio input "true"
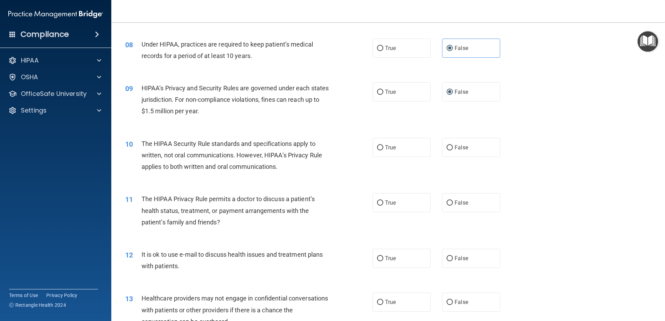
scroll to position [382, 0]
click at [376, 152] on label "True" at bounding box center [401, 147] width 58 height 19
click at [377, 150] on input "True" at bounding box center [380, 147] width 6 height 5
radio input "true"
click at [381, 204] on label "True" at bounding box center [401, 202] width 58 height 19
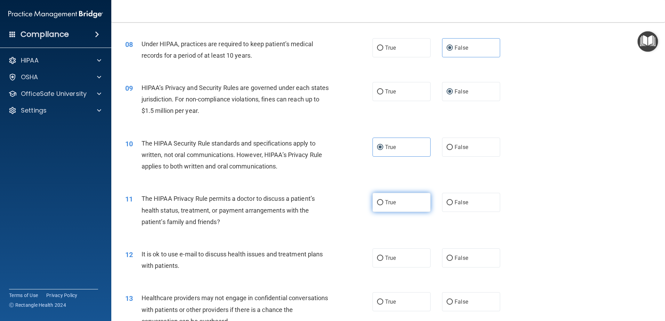
click at [381, 204] on input "True" at bounding box center [380, 202] width 6 height 5
radio input "true"
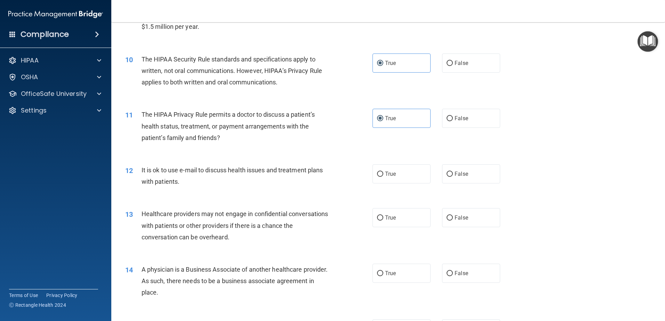
scroll to position [487, 0]
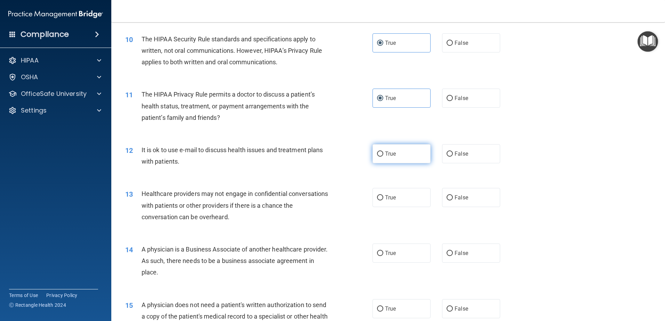
click at [385, 155] on span "True" at bounding box center [390, 154] width 11 height 7
click at [383, 155] on input "True" at bounding box center [380, 154] width 6 height 5
radio input "true"
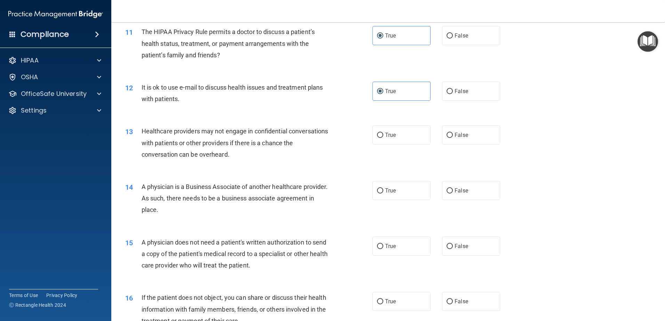
scroll to position [556, 0]
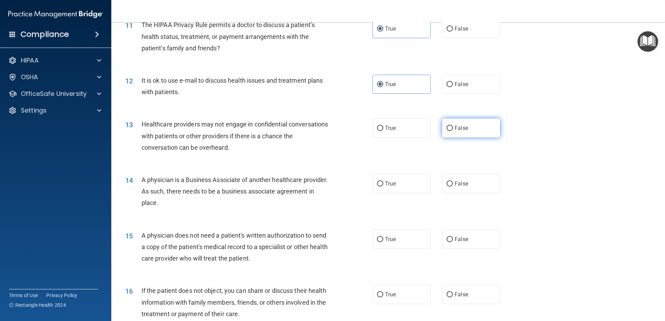
click at [442, 132] on label "False" at bounding box center [471, 128] width 58 height 19
click at [446, 131] on input "False" at bounding box center [449, 128] width 6 height 5
radio input "true"
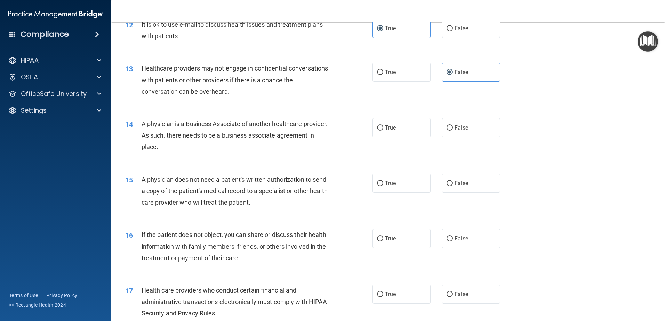
scroll to position [626, 0]
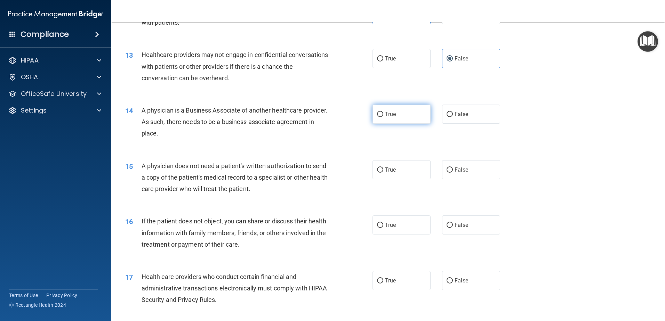
click at [375, 121] on label "True" at bounding box center [401, 114] width 58 height 19
click at [377, 117] on input "True" at bounding box center [380, 114] width 6 height 5
radio input "true"
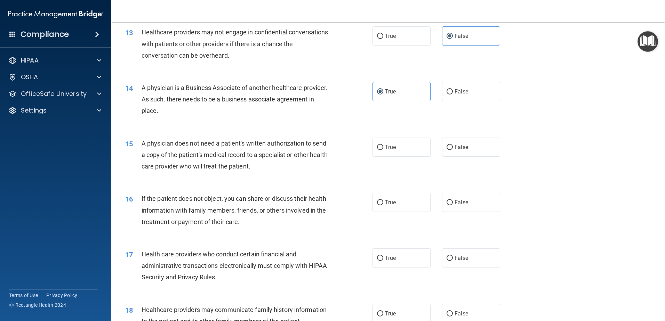
scroll to position [660, 0]
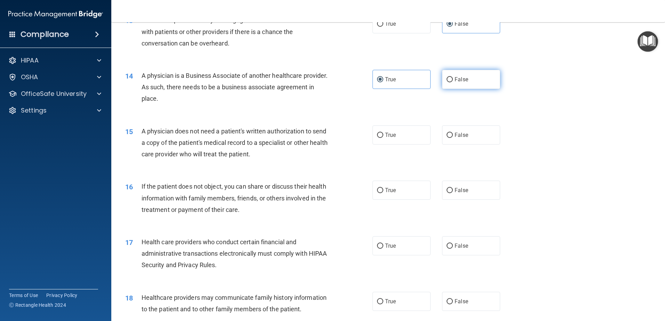
click at [448, 74] on label "False" at bounding box center [471, 79] width 58 height 19
click at [448, 77] on input "False" at bounding box center [449, 79] width 6 height 5
radio input "true"
radio input "false"
click at [404, 133] on label "True" at bounding box center [401, 134] width 58 height 19
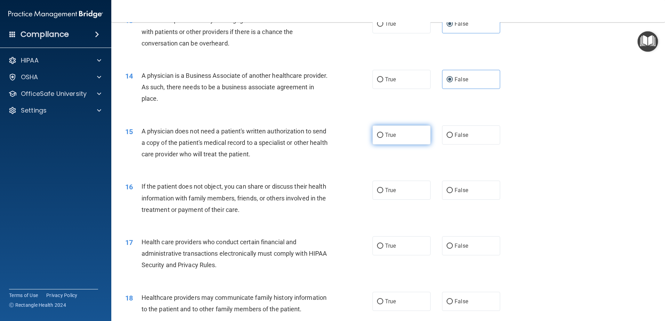
click at [383, 133] on input "True" at bounding box center [380, 135] width 6 height 5
radio input "true"
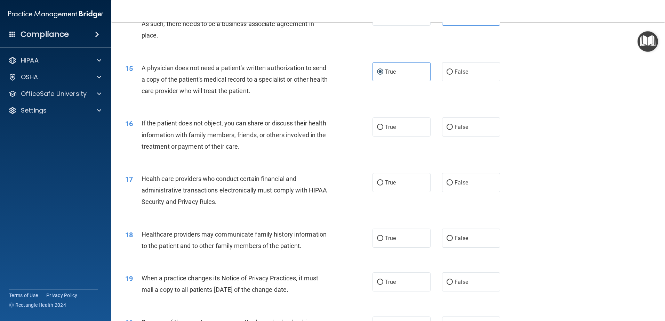
scroll to position [730, 0]
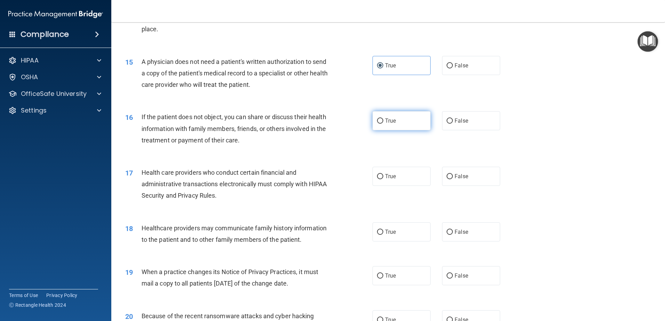
click at [377, 124] on input "True" at bounding box center [380, 121] width 6 height 5
radio input "true"
click at [380, 179] on input "True" at bounding box center [380, 176] width 6 height 5
radio input "true"
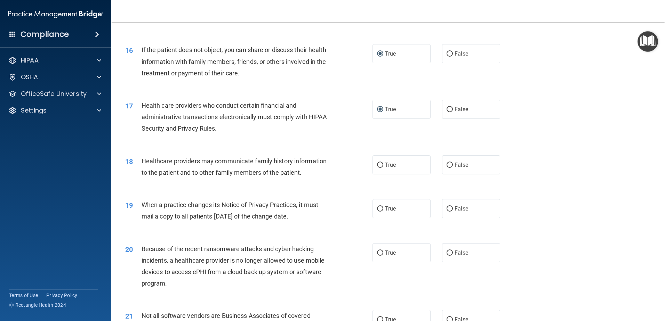
scroll to position [800, 0]
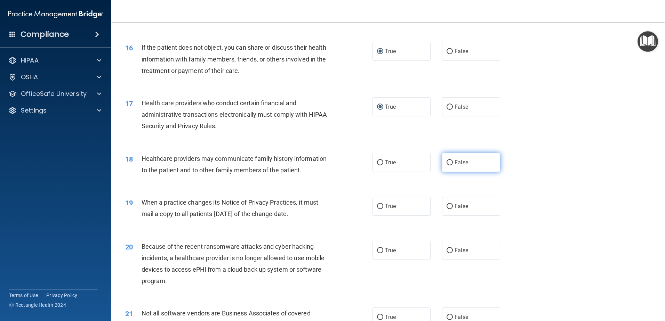
click at [469, 170] on label "False" at bounding box center [471, 162] width 58 height 19
click at [453, 165] on input "False" at bounding box center [449, 162] width 6 height 5
radio input "true"
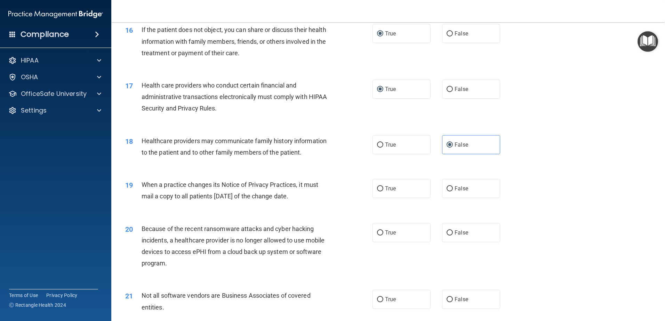
scroll to position [834, 0]
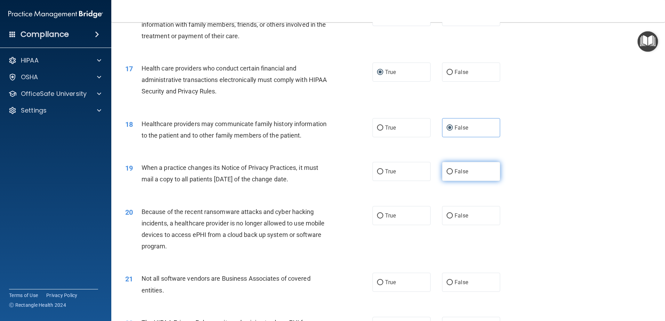
click at [473, 172] on label "False" at bounding box center [471, 171] width 58 height 19
click at [453, 172] on input "False" at bounding box center [449, 171] width 6 height 5
radio input "true"
click at [447, 210] on label "False" at bounding box center [471, 215] width 58 height 19
click at [447, 213] on input "False" at bounding box center [449, 215] width 6 height 5
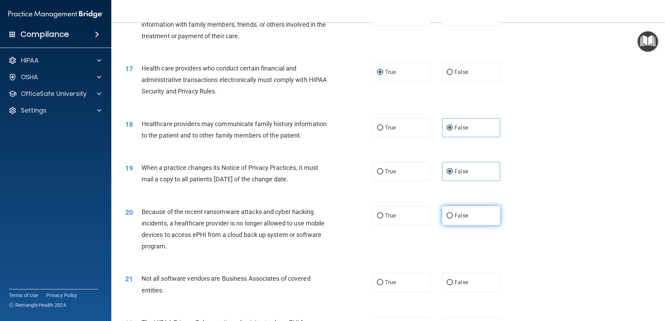
radio input "true"
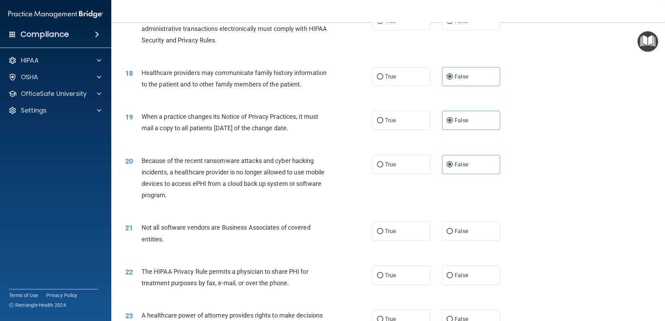
scroll to position [904, 0]
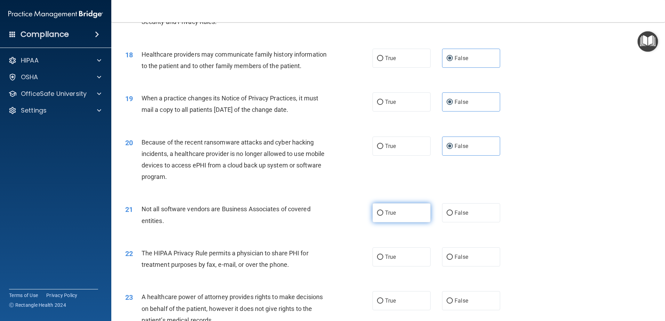
click at [394, 212] on label "True" at bounding box center [401, 212] width 58 height 19
click at [383, 212] on input "True" at bounding box center [380, 213] width 6 height 5
radio input "true"
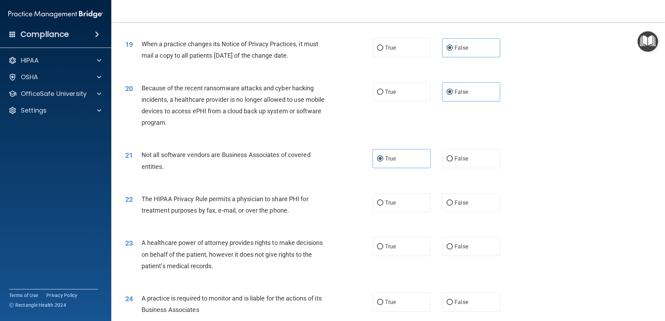
scroll to position [973, 0]
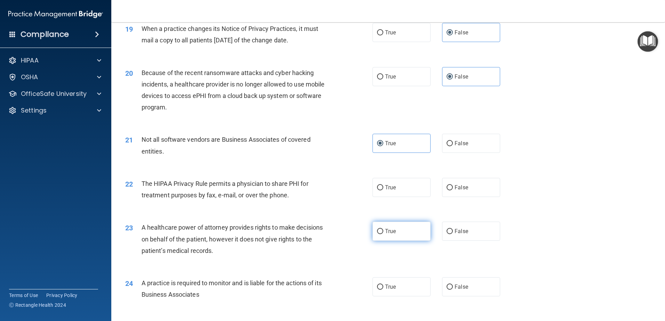
click at [378, 232] on input "True" at bounding box center [380, 231] width 6 height 5
radio input "true"
click at [463, 233] on span "False" at bounding box center [461, 231] width 14 height 7
click at [453, 233] on input "False" at bounding box center [449, 231] width 6 height 5
radio input "true"
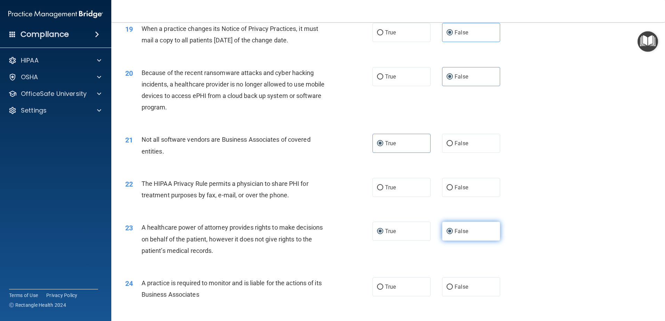
radio input "false"
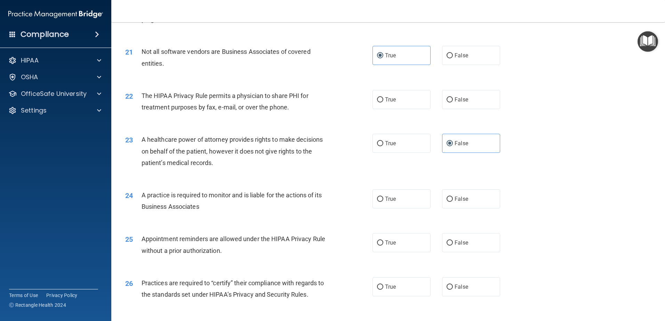
scroll to position [1078, 0]
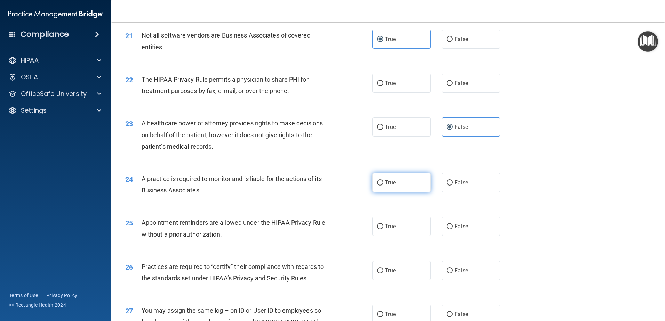
click at [397, 189] on label "True" at bounding box center [401, 182] width 58 height 19
click at [383, 186] on input "True" at bounding box center [380, 182] width 6 height 5
radio input "true"
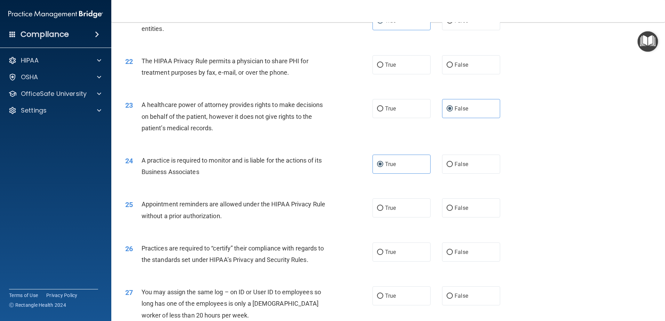
scroll to position [1112, 0]
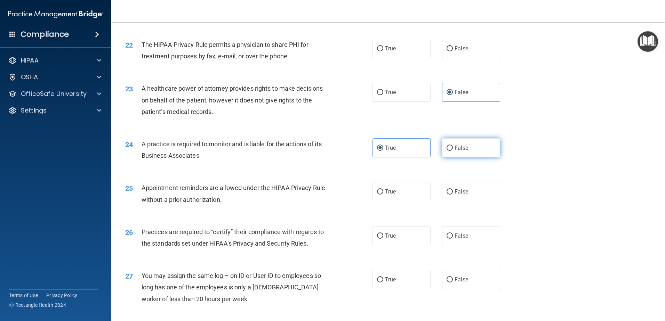
click at [475, 152] on label "False" at bounding box center [471, 147] width 58 height 19
click at [453, 151] on input "False" at bounding box center [449, 148] width 6 height 5
radio input "true"
radio input "false"
click at [389, 197] on label "True" at bounding box center [401, 191] width 58 height 19
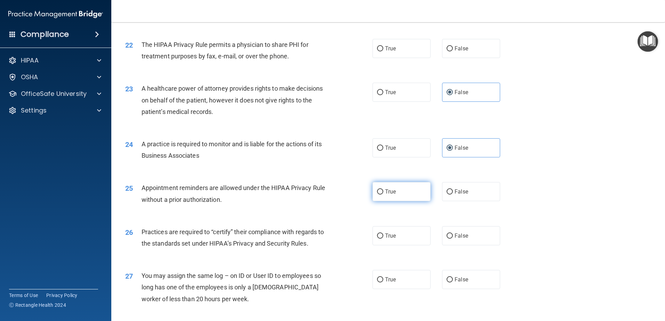
click at [383, 195] on input "True" at bounding box center [380, 191] width 6 height 5
radio input "true"
click at [459, 235] on span "False" at bounding box center [461, 236] width 14 height 7
click at [453, 235] on input "False" at bounding box center [449, 236] width 6 height 5
radio input "true"
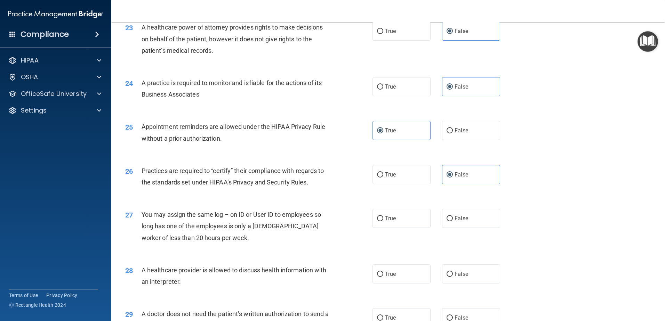
scroll to position [1182, 0]
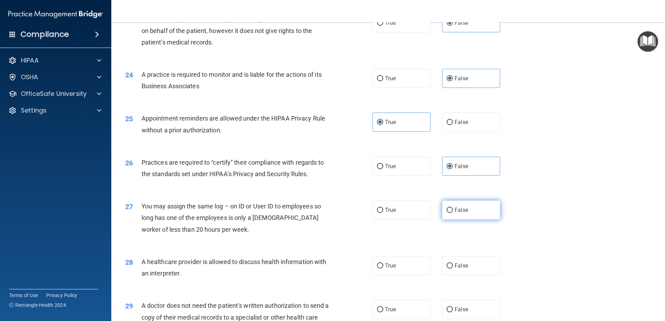
click at [457, 210] on span "False" at bounding box center [461, 210] width 14 height 7
click at [453, 210] on input "False" at bounding box center [449, 210] width 6 height 5
radio input "true"
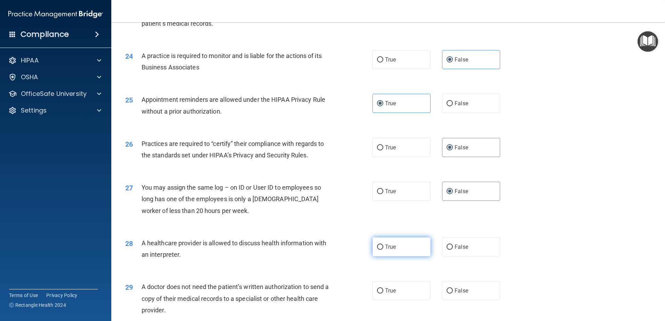
scroll to position [1217, 0]
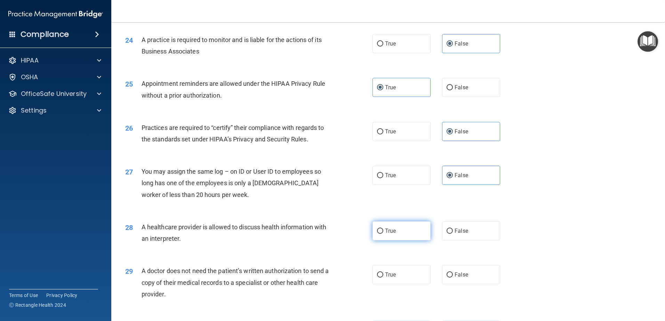
click at [385, 236] on label "True" at bounding box center [401, 230] width 58 height 19
click at [383, 234] on input "True" at bounding box center [380, 231] width 6 height 5
radio input "true"
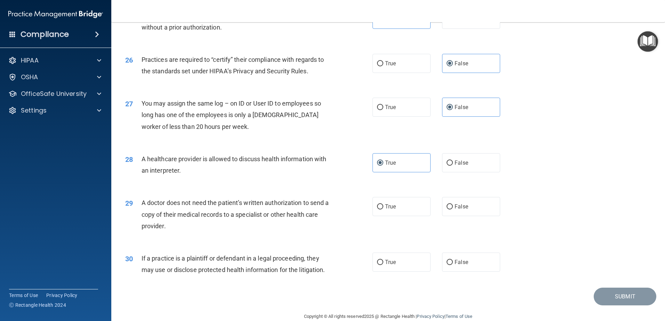
scroll to position [1286, 0]
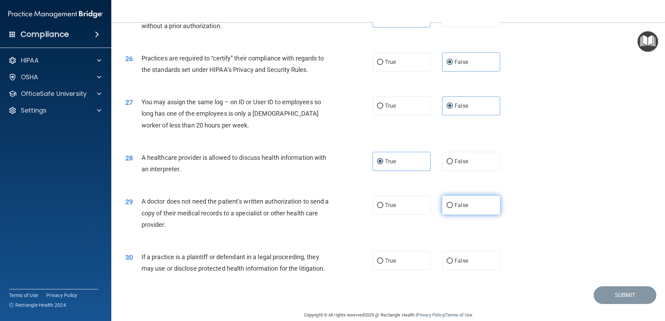
click at [449, 210] on label "False" at bounding box center [471, 205] width 58 height 19
click at [449, 208] on input "False" at bounding box center [449, 205] width 6 height 5
radio input "true"
click at [399, 208] on label "True" at bounding box center [401, 205] width 58 height 19
click at [383, 208] on input "True" at bounding box center [380, 205] width 6 height 5
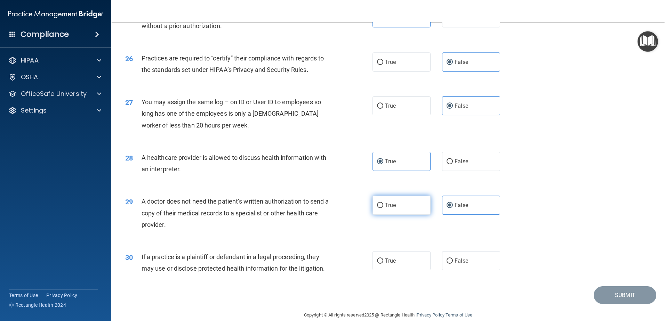
radio input "true"
radio input "false"
click at [373, 260] on label "True" at bounding box center [401, 260] width 58 height 19
click at [377, 260] on input "True" at bounding box center [380, 261] width 6 height 5
radio input "true"
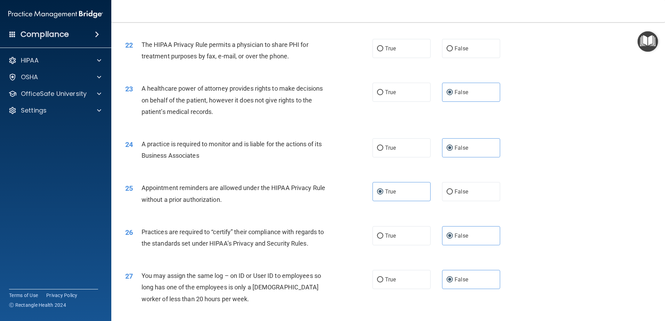
scroll to position [973, 0]
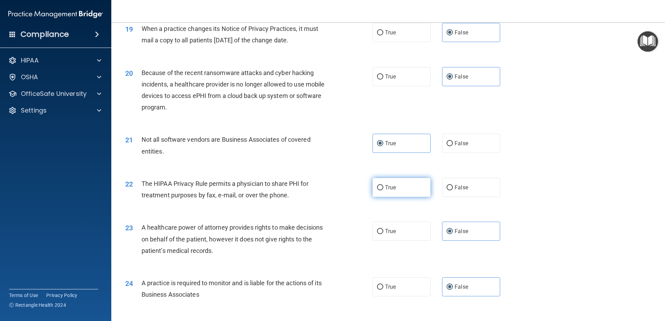
click at [381, 187] on label "True" at bounding box center [401, 187] width 58 height 19
click at [381, 187] on input "True" at bounding box center [380, 187] width 6 height 5
radio input "true"
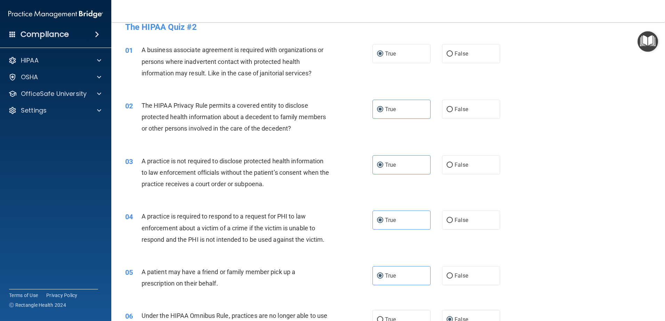
scroll to position [0, 0]
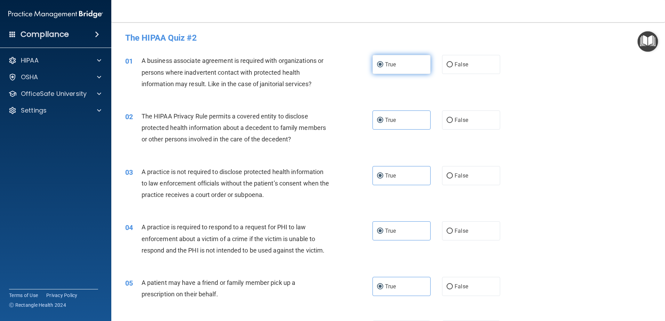
click at [386, 70] on label "True" at bounding box center [401, 64] width 58 height 19
click at [383, 67] on input "True" at bounding box center [380, 64] width 6 height 5
click at [484, 109] on div "02 The HIPAA Privacy Rule permits a covered entity to disclose protected health…" at bounding box center [388, 130] width 536 height 56
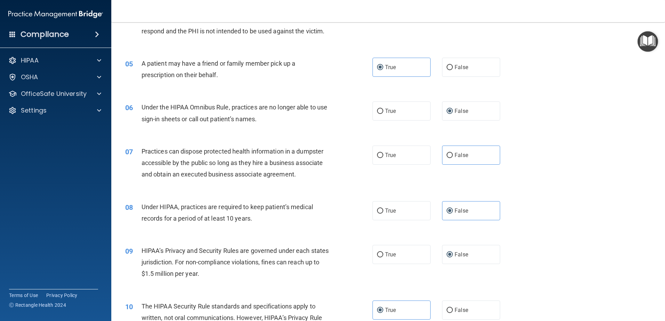
scroll to position [185, 0]
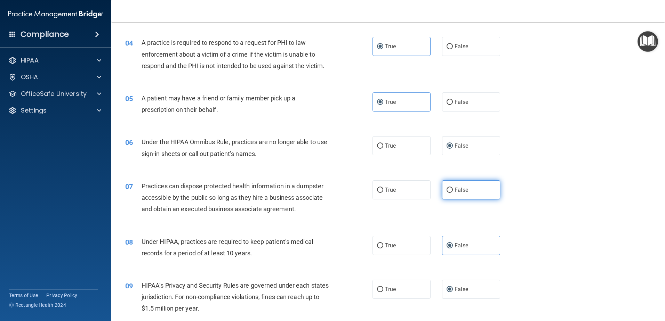
click at [456, 191] on span "False" at bounding box center [461, 190] width 14 height 7
click at [453, 191] on input "False" at bounding box center [449, 190] width 6 height 5
radio input "true"
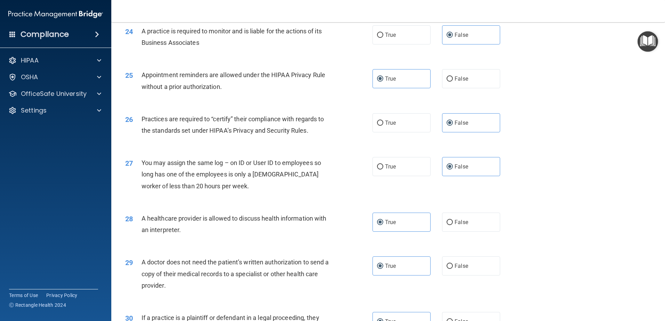
scroll to position [1297, 0]
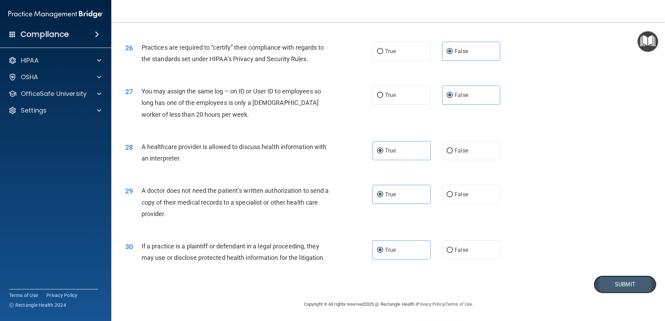
click at [620, 290] on button "Submit" at bounding box center [624, 285] width 63 height 18
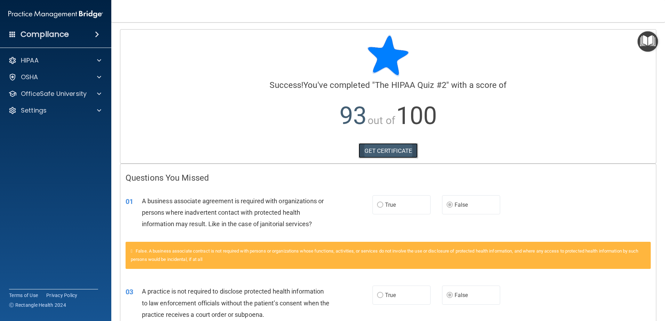
click at [374, 151] on link "GET CERTIFICATE" at bounding box center [387, 150] width 59 height 15
click at [49, 96] on p "OfficeSafe University" at bounding box center [54, 94] width 66 height 8
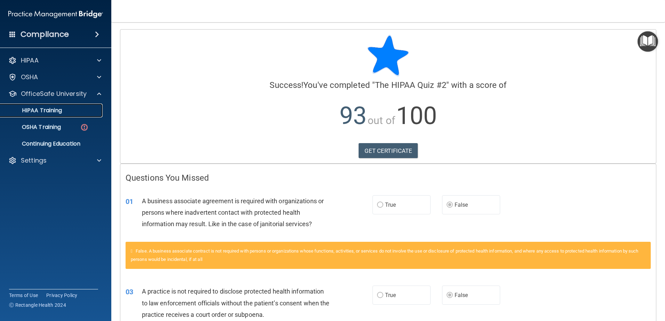
click at [61, 112] on p "HIPAA Training" at bounding box center [33, 110] width 57 height 7
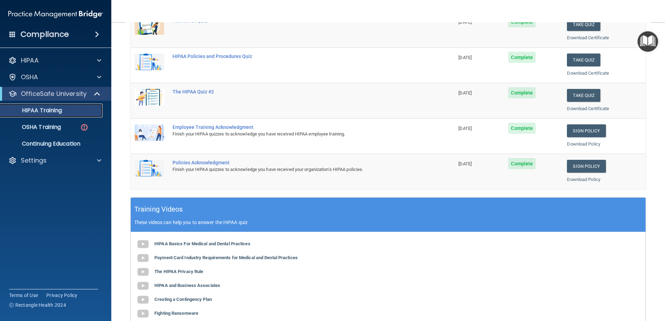
scroll to position [98, 0]
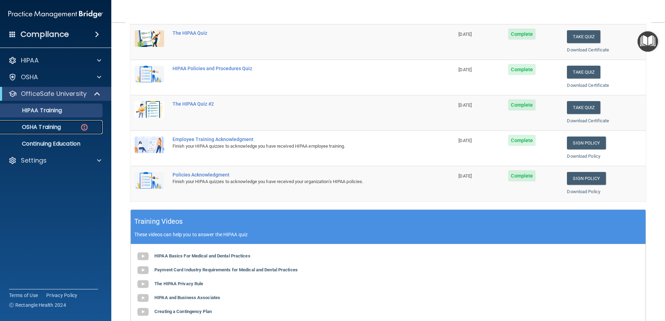
click at [58, 128] on p "OSHA Training" at bounding box center [33, 127] width 56 height 7
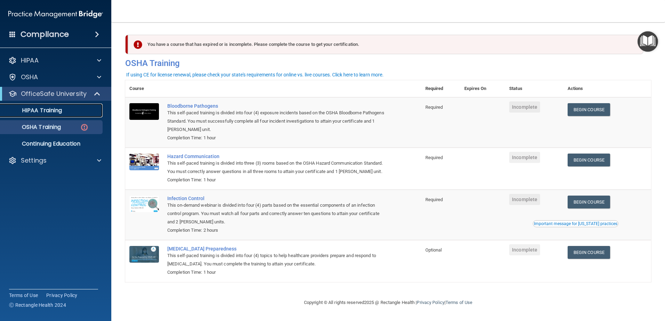
click at [36, 114] on p "HIPAA Training" at bounding box center [33, 110] width 57 height 7
